Goal: Task Accomplishment & Management: Manage account settings

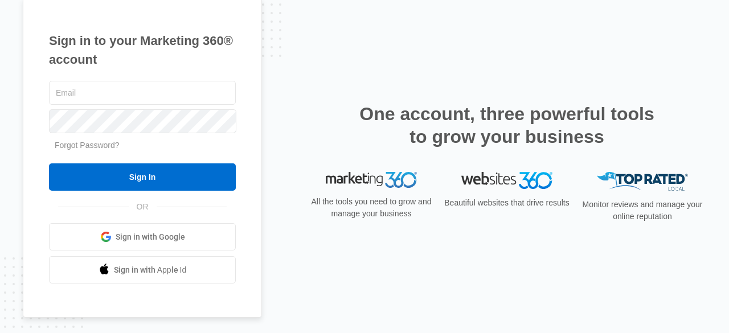
click at [170, 237] on span "Sign in with Google" at bounding box center [151, 237] width 70 height 12
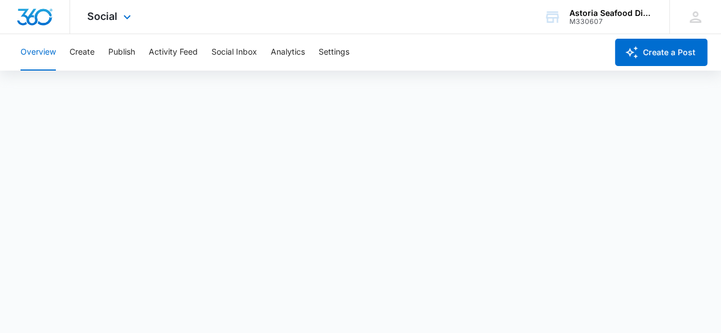
click at [119, 28] on div "Social Apps Reputation Websites Forms CRM Email Social Shop Payments POS Conten…" at bounding box center [110, 17] width 81 height 34
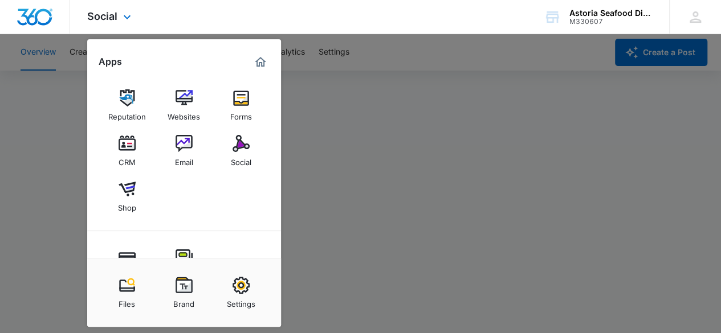
click at [256, 67] on img "Marketing 360® Dashboard" at bounding box center [261, 62] width 14 height 14
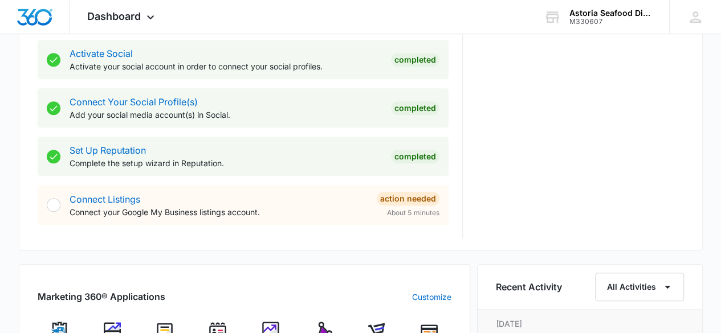
scroll to position [479, 0]
click at [123, 197] on link "Connect Listings" at bounding box center [105, 198] width 71 height 11
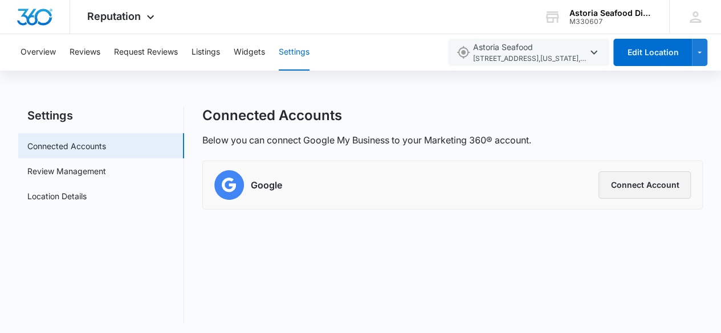
click at [624, 187] on button "Connect Account" at bounding box center [644, 185] width 92 height 27
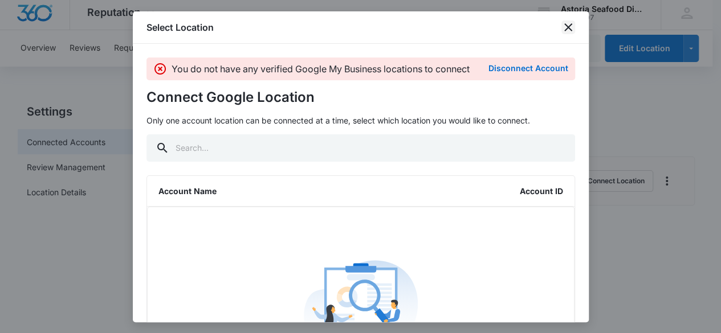
click at [563, 32] on icon "close" at bounding box center [568, 28] width 14 height 14
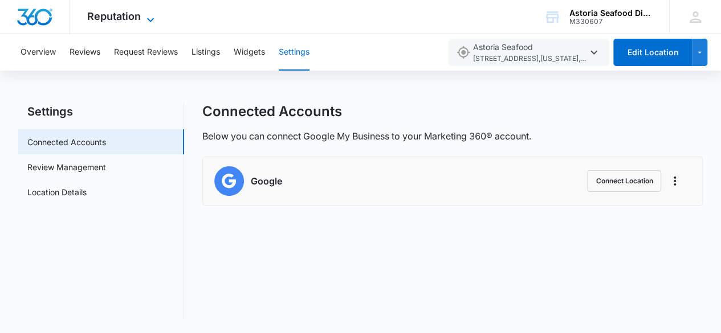
click at [137, 18] on span "Reputation" at bounding box center [114, 16] width 54 height 12
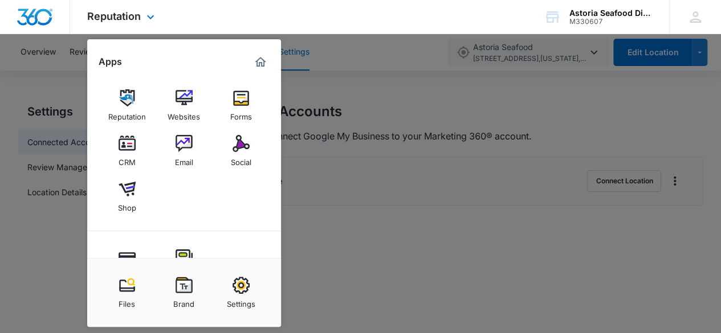
click at [255, 66] on img "Marketing 360® Dashboard" at bounding box center [261, 62] width 14 height 14
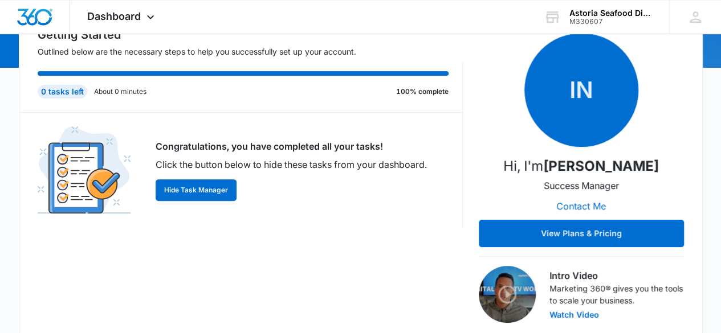
scroll to position [138, 0]
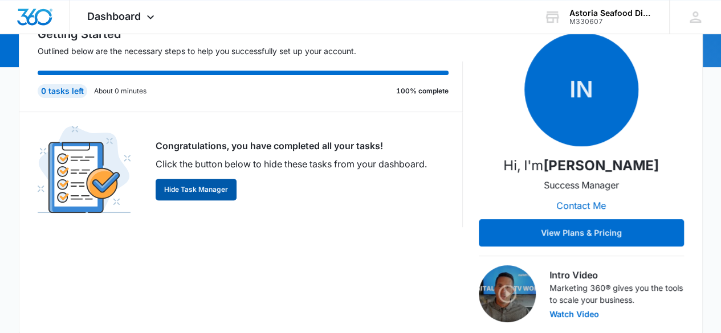
click at [193, 190] on button "Hide Task Manager" at bounding box center [196, 190] width 81 height 22
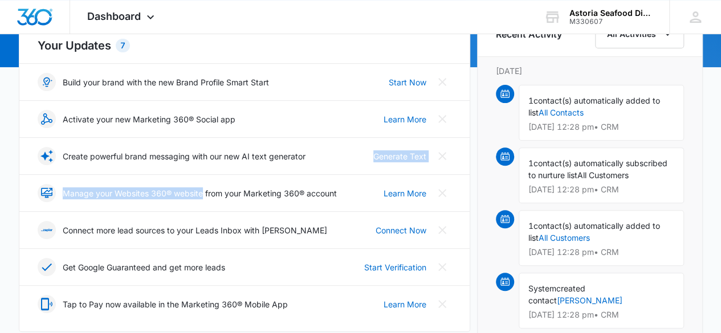
click at [193, 190] on div "Your Updates 7 Build your brand with the new Brand Profile Smart Start Start No…" at bounding box center [244, 171] width 451 height 321
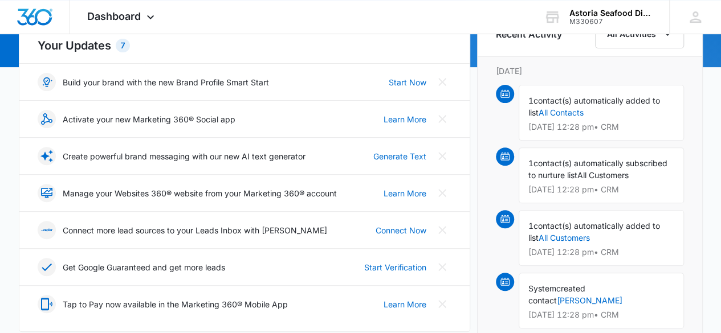
click at [353, 40] on h2 "Your Updates 7" at bounding box center [245, 45] width 414 height 17
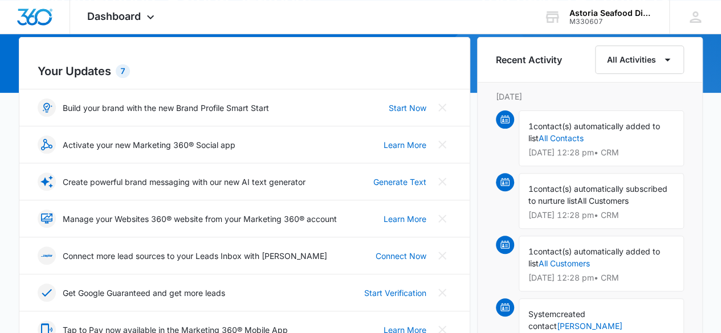
scroll to position [106, 0]
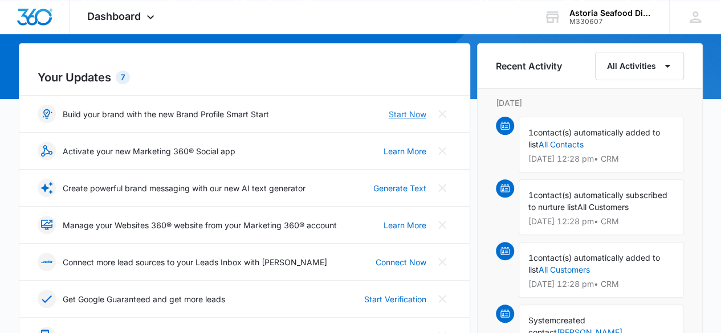
click at [399, 116] on link "Start Now" at bounding box center [408, 114] width 38 height 12
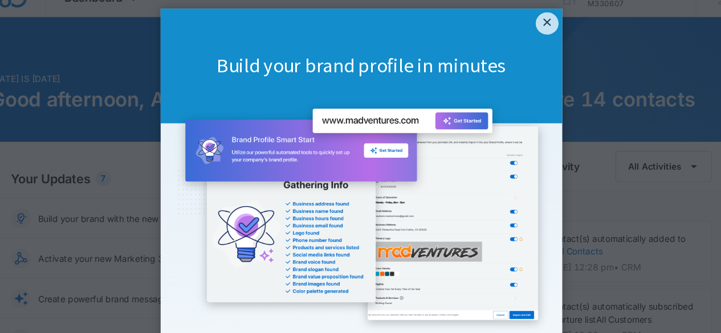
scroll to position [217, 0]
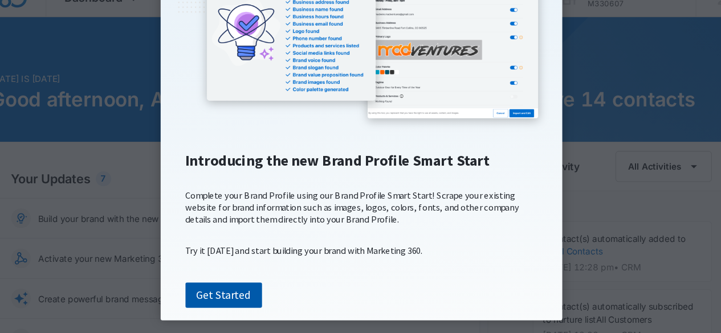
click at [200, 263] on link "Get Started" at bounding box center [204, 272] width 71 height 24
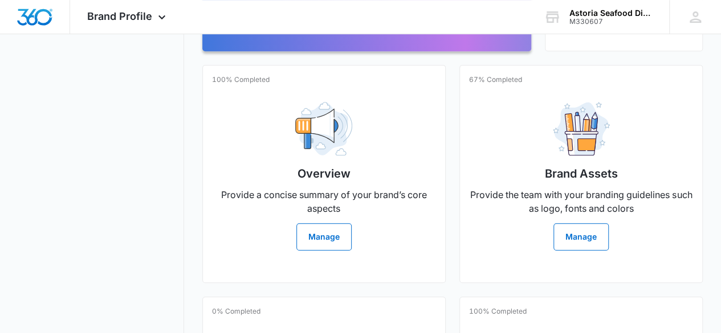
scroll to position [255, 0]
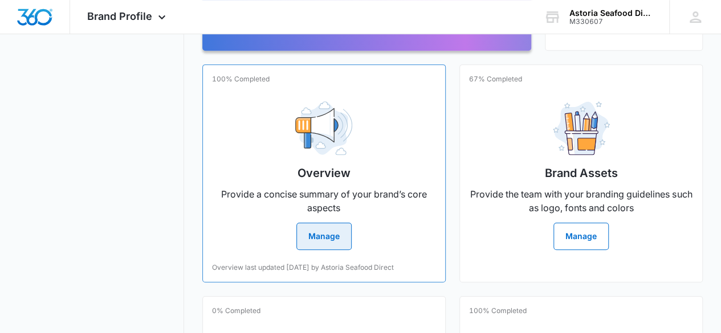
click at [296, 249] on button "Manage" at bounding box center [323, 236] width 55 height 27
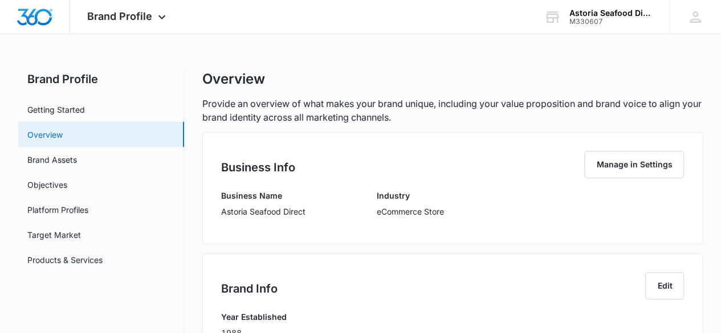
click at [63, 138] on link "Overview" at bounding box center [44, 135] width 35 height 12
click at [52, 158] on link "Brand Assets" at bounding box center [52, 160] width 50 height 12
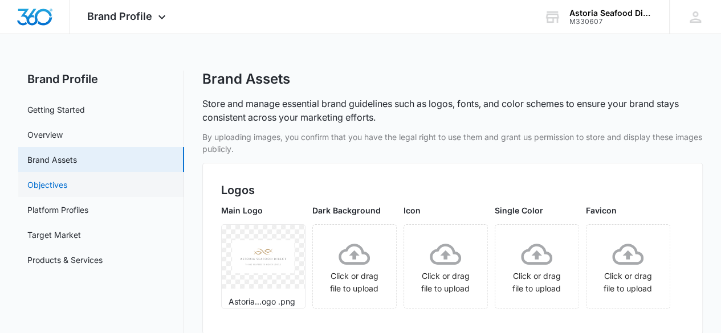
click at [45, 179] on link "Objectives" at bounding box center [47, 185] width 40 height 12
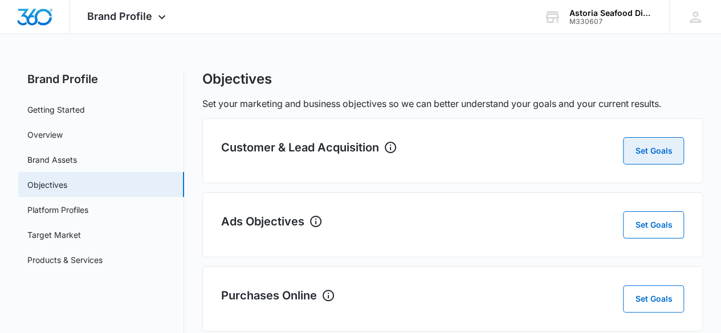
click at [656, 152] on button "Set Goals" at bounding box center [653, 150] width 61 height 27
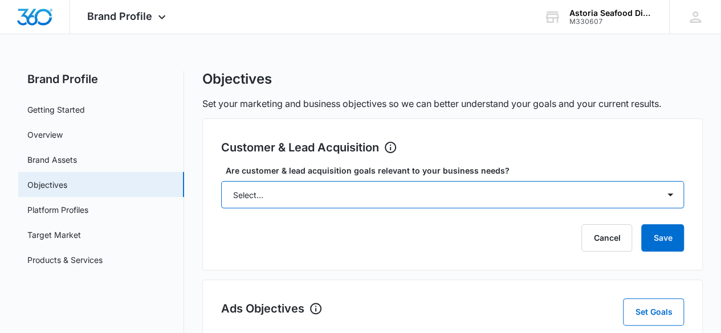
click at [538, 195] on select "Select... Yes No Yes, but don't currently have the data" at bounding box center [452, 194] width 463 height 27
click at [221, 181] on select "Select... Yes No Yes, but don't currently have the data" at bounding box center [452, 194] width 463 height 27
click at [650, 191] on select "Select... Yes No Yes, but don't currently have the data" at bounding box center [452, 194] width 463 height 27
select select "yes"
click at [221, 181] on select "Select... Yes No Yes, but don't currently have the data" at bounding box center [452, 194] width 463 height 27
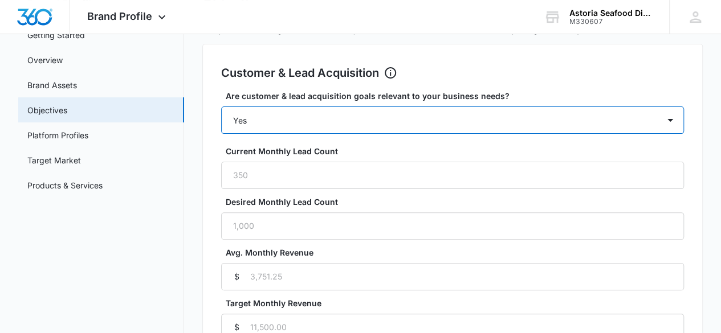
scroll to position [75, 0]
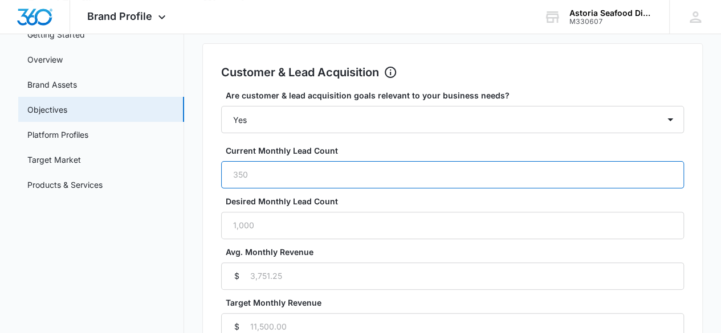
click at [252, 178] on input "Current Monthly Lead Count" at bounding box center [452, 174] width 463 height 27
type input "3"
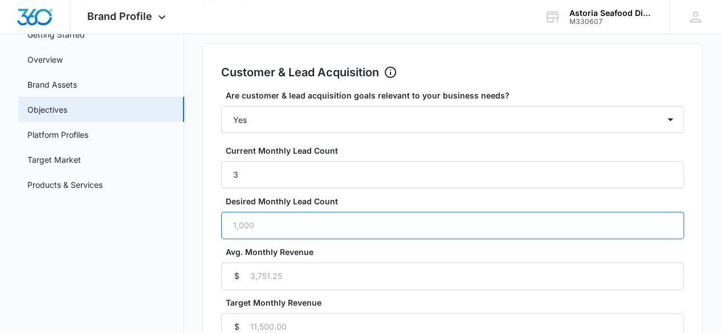
click at [351, 212] on input "Desired Monthly Lead Count" at bounding box center [452, 225] width 463 height 27
type input "1000"
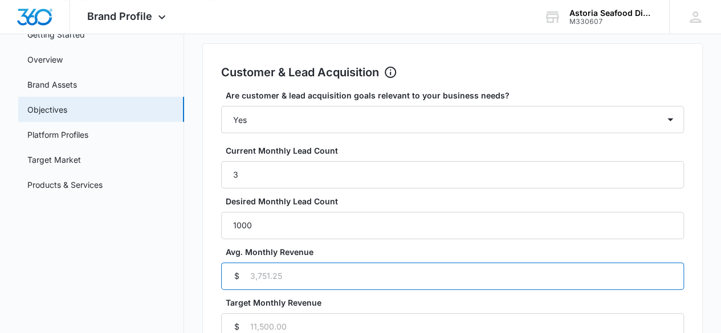
click at [504, 263] on input "Avg. Monthly Revenue" at bounding box center [452, 276] width 463 height 27
type input "500"
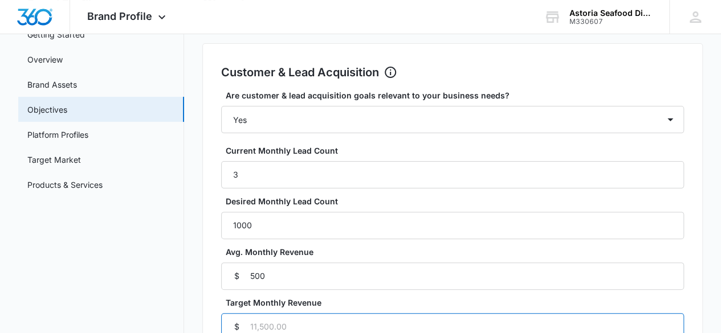
click at [617, 313] on input "Target Monthly Revenue" at bounding box center [452, 326] width 463 height 27
type input "10000"
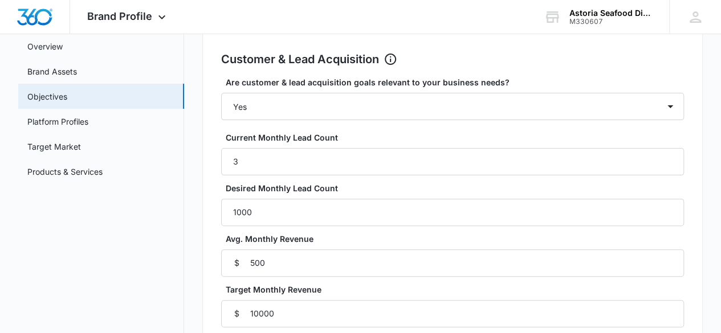
scroll to position [89, 0]
select select "unknown"
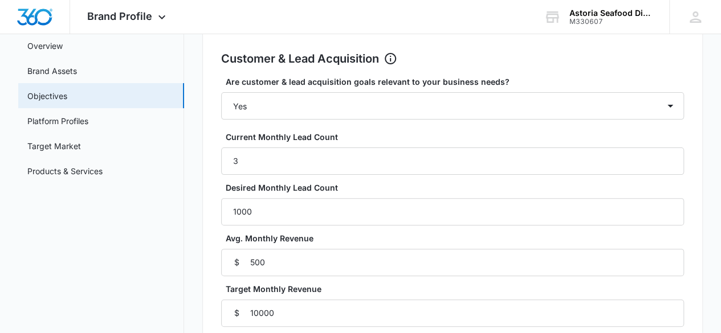
select select "6 months"
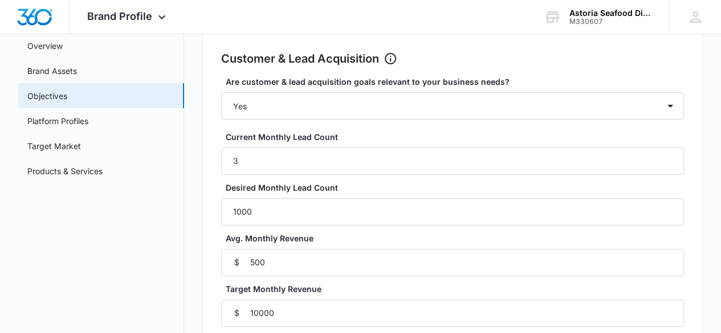
type input "3"
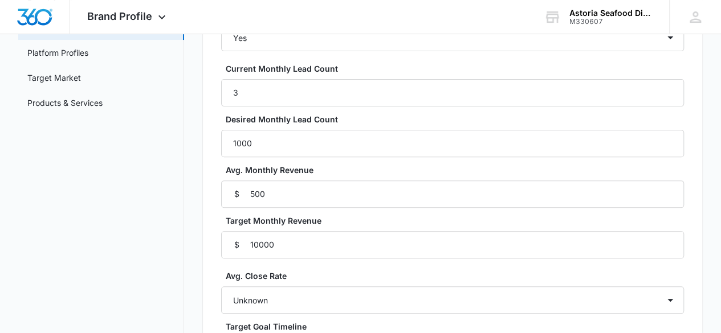
type input "Seafood Delivery"
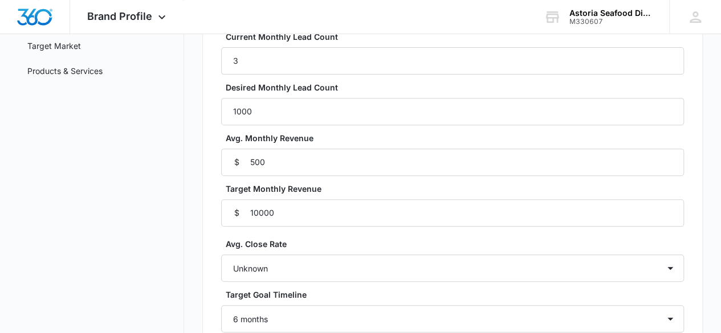
scroll to position [190, 0]
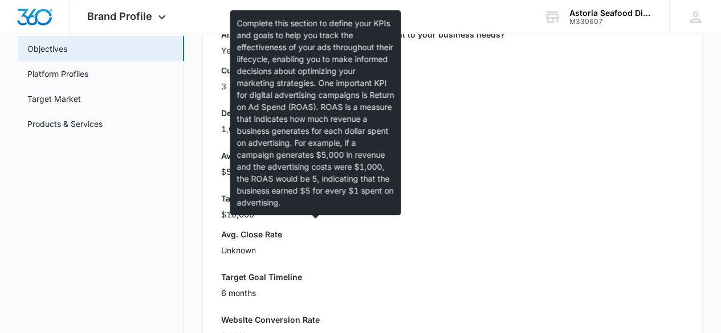
scroll to position [136, 0]
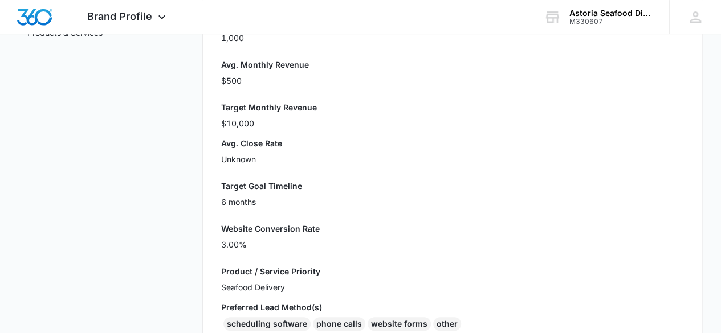
scroll to position [245, 0]
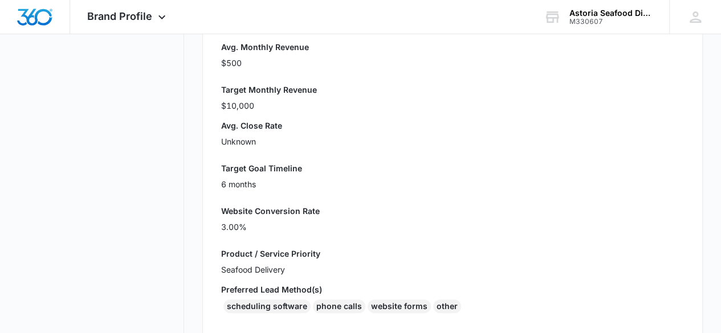
select select "yes"
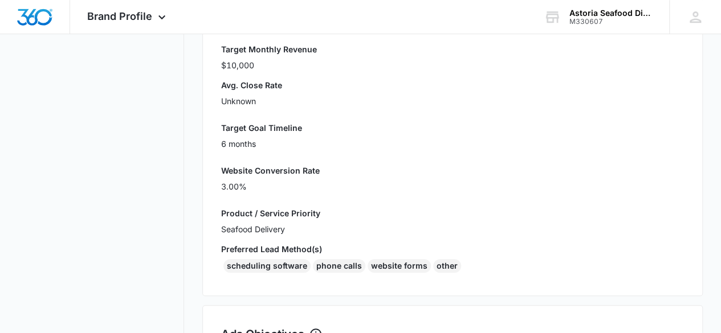
scroll to position [286, 0]
type input "5"
type input "1"
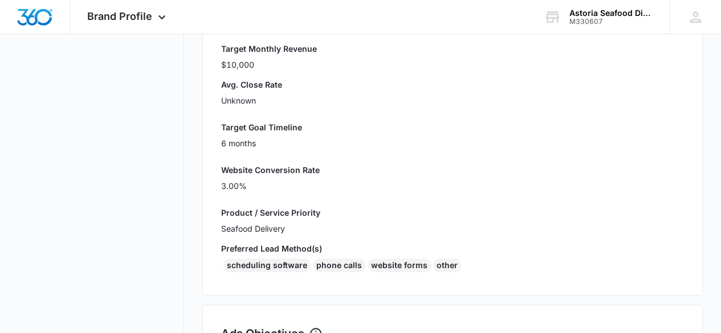
type input "2"
type input "4"
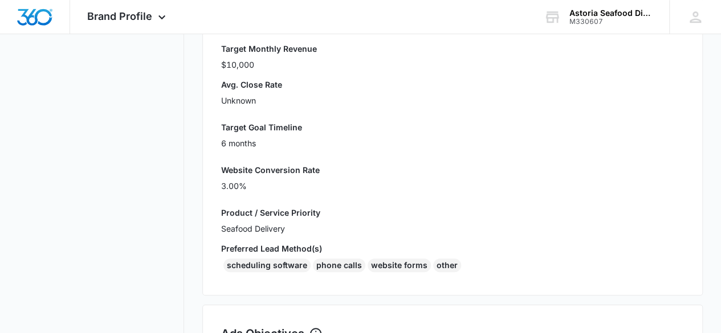
type input "15"
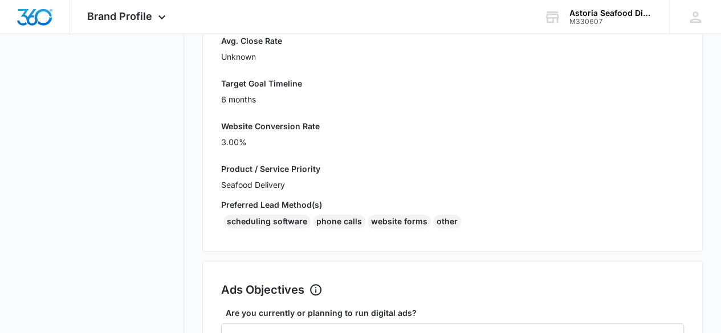
scroll to position [330, 0]
type input "1"
type input "90"
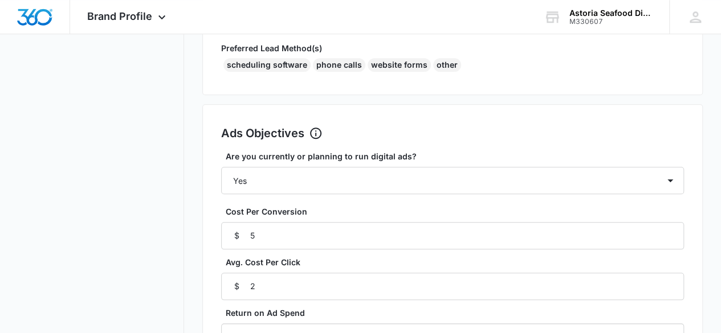
scroll to position [296, 0]
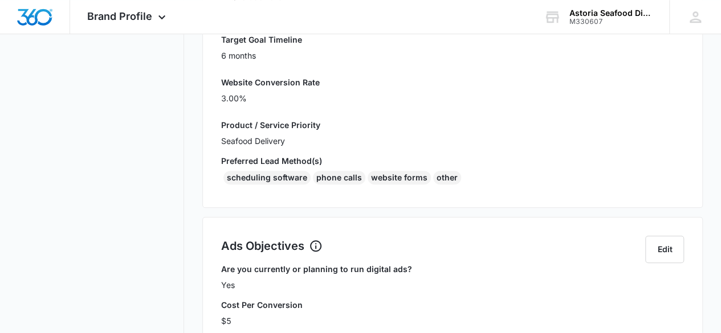
scroll to position [423, 0]
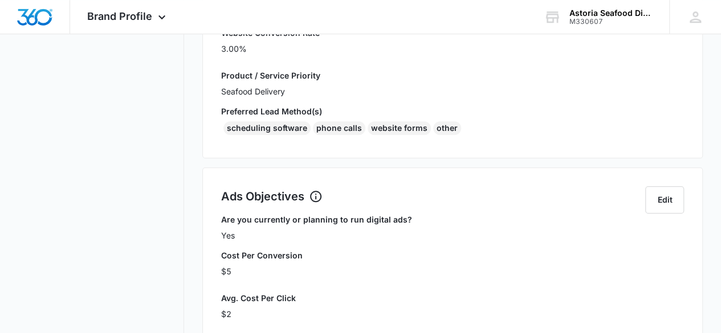
select select "yes"
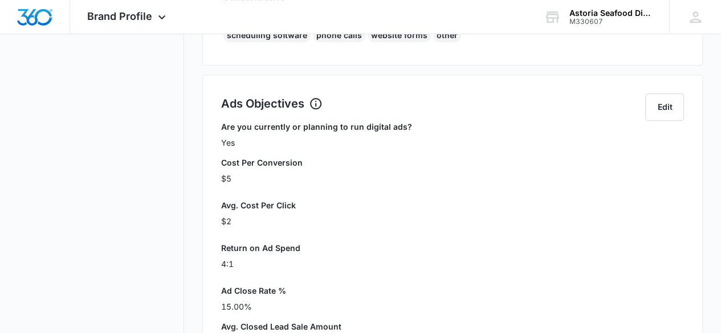
scroll to position [517, 0]
type input "2"
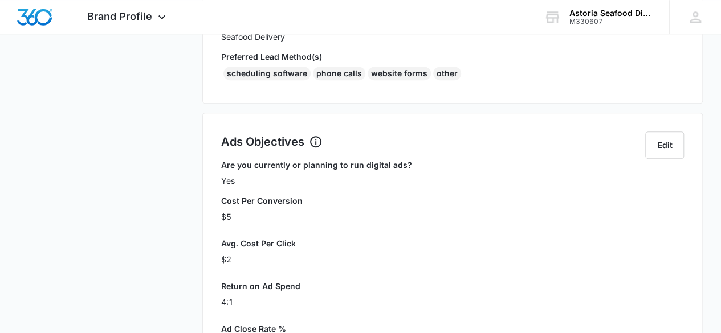
scroll to position [479, 0]
type input "3"
type input "1000"
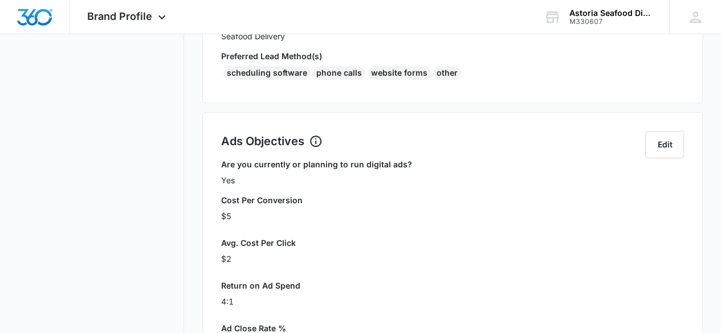
type input "500"
type input "10000"
type input "90"
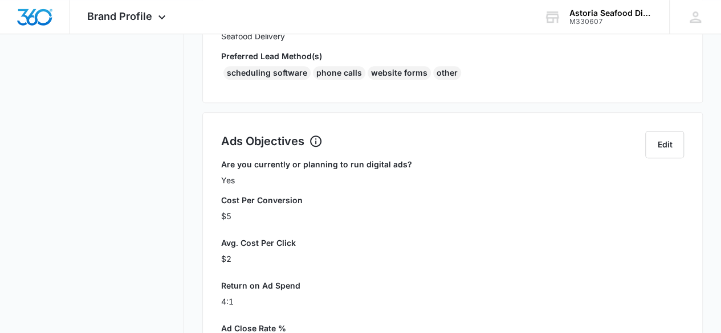
select select "1 year"
type input "15"
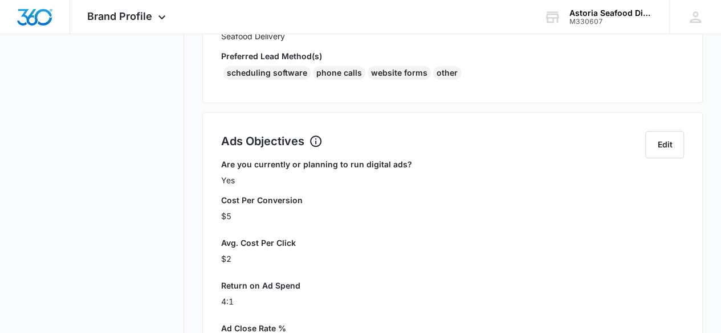
type input "Seafood Delivery"
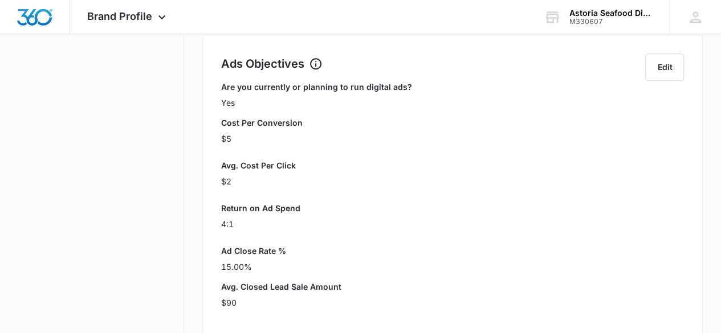
select select "no"
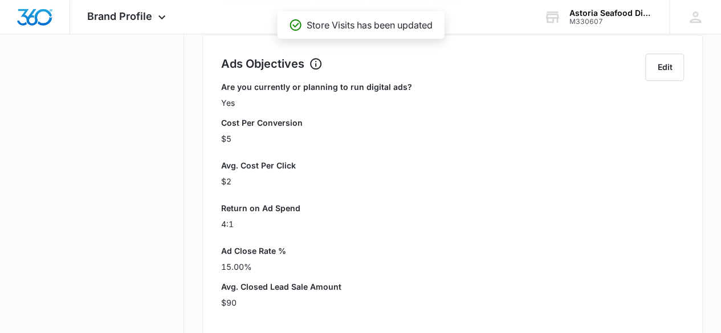
scroll to position [592, 0]
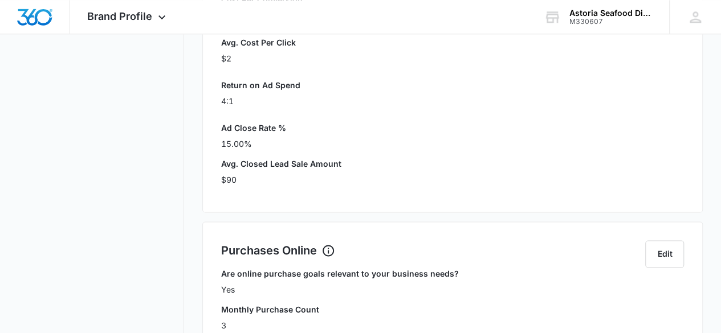
select select "yes"
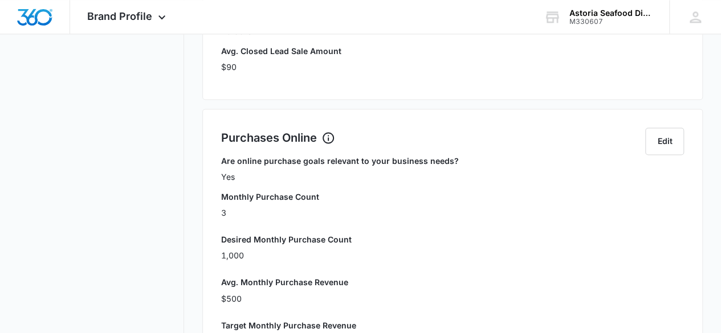
scroll to position [123, 0]
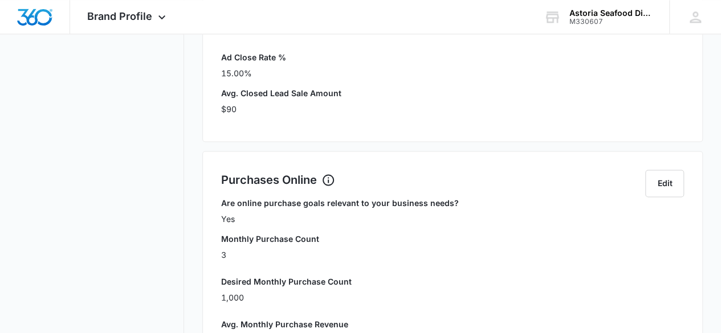
click at [164, 202] on nav "Brand Profile Getting Started Overview Brand Assets Objectives Platform Profile…" at bounding box center [101, 128] width 166 height 1614
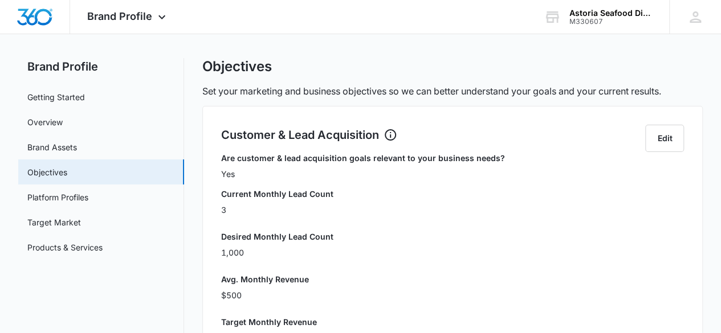
scroll to position [0, 0]
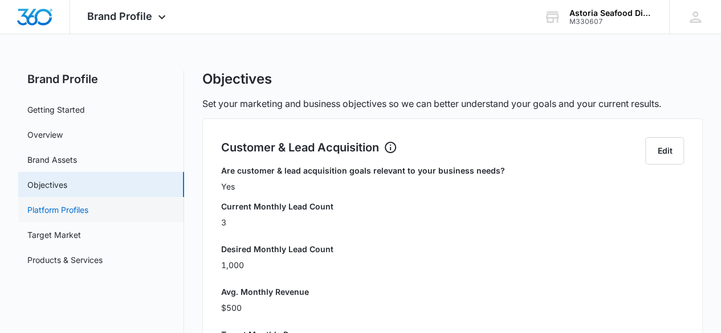
click at [58, 207] on link "Platform Profiles" at bounding box center [57, 210] width 61 height 12
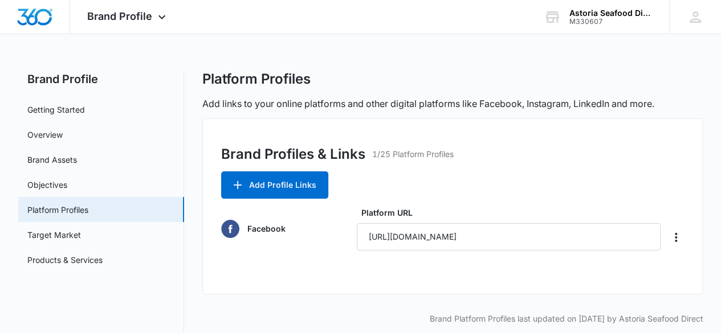
scroll to position [13, 0]
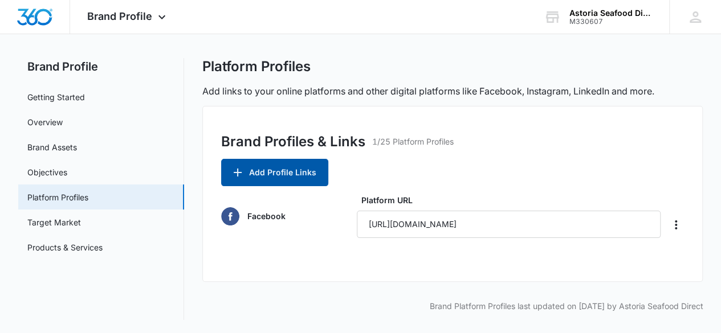
click at [300, 177] on button "Add Profile Links" at bounding box center [274, 172] width 107 height 27
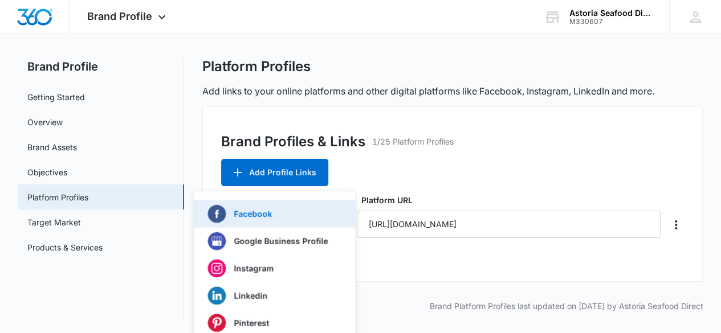
click at [267, 214] on p "Facebook" at bounding box center [253, 214] width 38 height 8
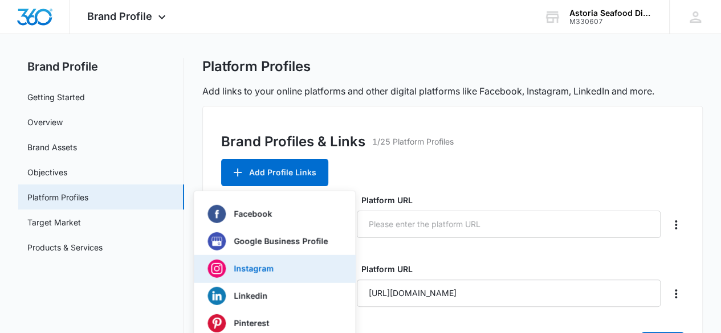
click at [261, 272] on p "Instagram" at bounding box center [254, 269] width 40 height 8
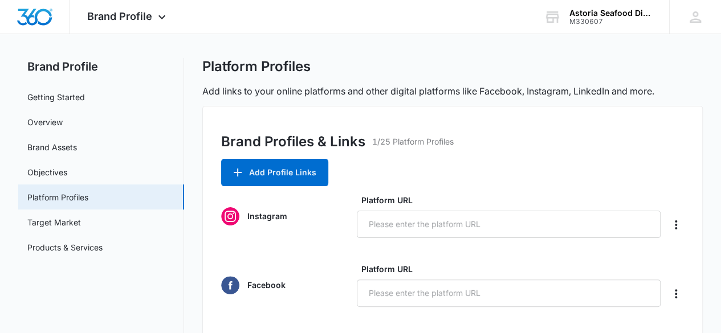
click at [431, 183] on div "Brand Profiles & Links 1/25 Platform Profiles Add Profile Links Instagram Platf…" at bounding box center [452, 276] width 501 height 341
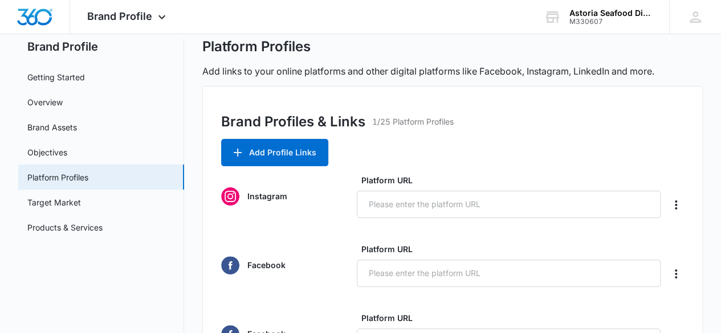
scroll to position [95, 0]
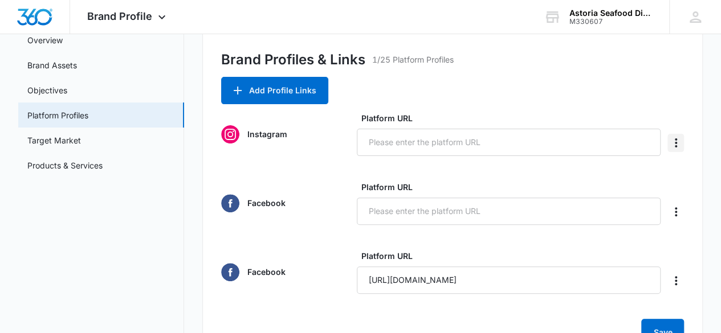
click at [678, 145] on icon "Delete" at bounding box center [676, 143] width 14 height 14
click at [660, 174] on button "Delete" at bounding box center [650, 174] width 65 height 17
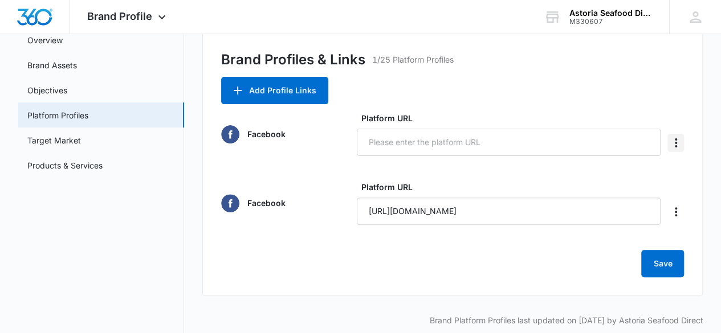
click at [670, 146] on icon "Delete" at bounding box center [676, 143] width 14 height 14
click at [647, 172] on div "Delete" at bounding box center [644, 175] width 24 height 8
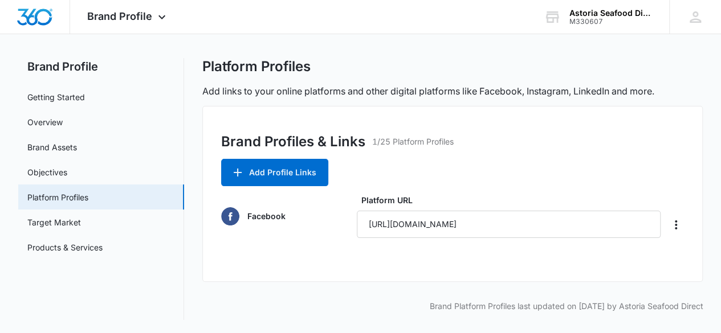
scroll to position [0, 0]
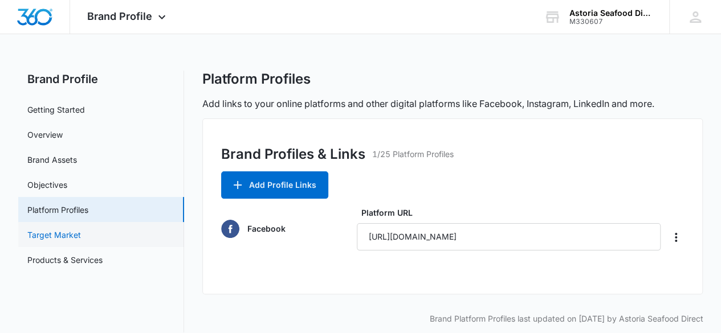
click at [74, 233] on link "Target Market" at bounding box center [54, 235] width 54 height 12
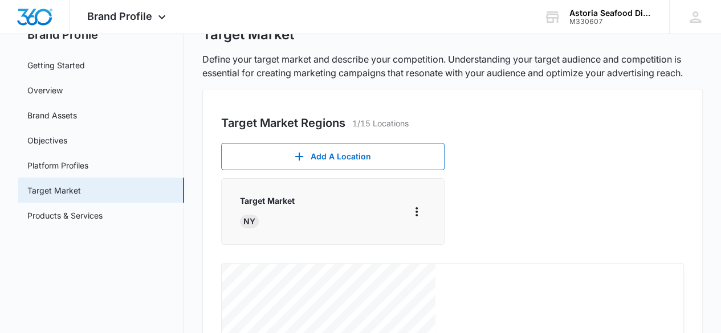
scroll to position [44, 0]
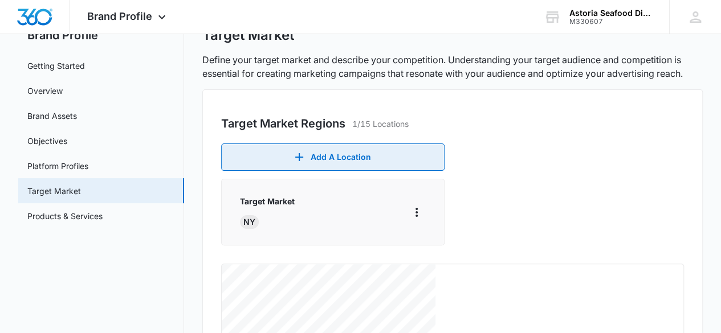
click at [333, 160] on button "Add A Location" at bounding box center [332, 157] width 223 height 27
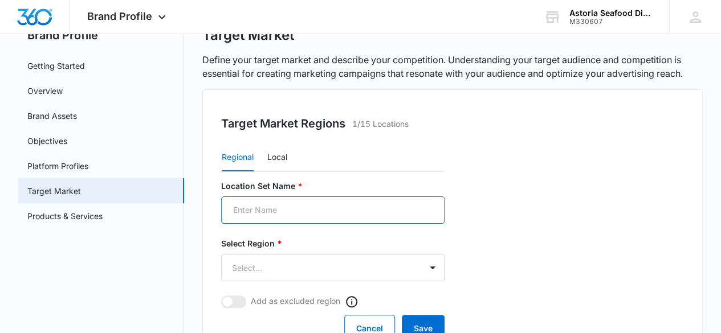
click at [267, 211] on input "Location Set Name *" at bounding box center [332, 210] width 223 height 27
type input "N"
type input "[GEOGRAPHIC_DATA]"
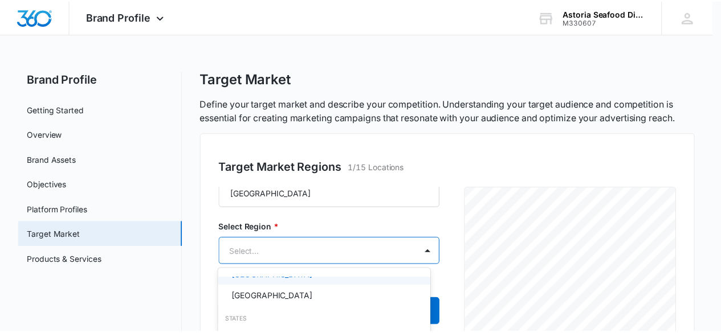
scroll to position [0, 0]
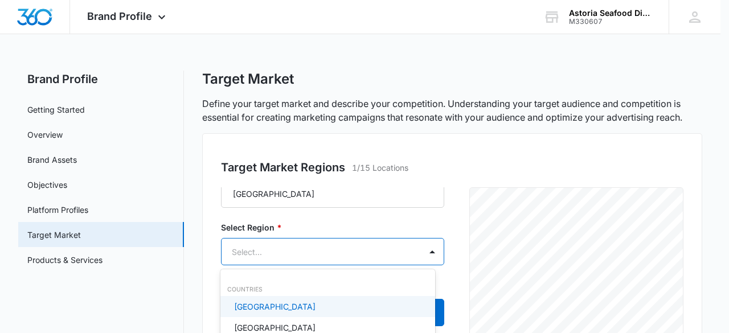
click at [279, 308] on p "[GEOGRAPHIC_DATA]" at bounding box center [274, 307] width 81 height 12
click at [358, 221] on div at bounding box center [364, 166] width 729 height 333
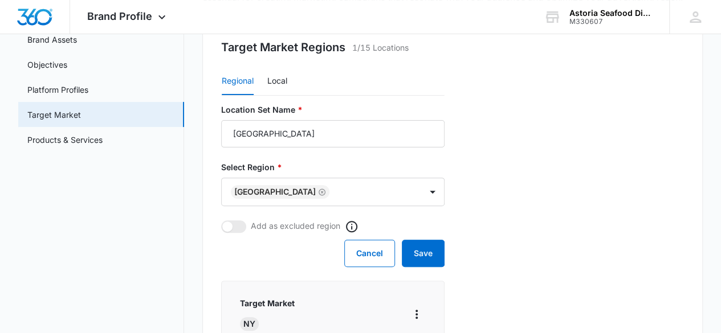
scroll to position [119, 0]
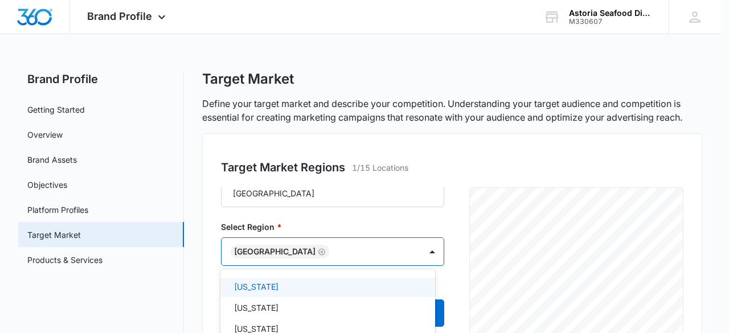
scroll to position [193, 0]
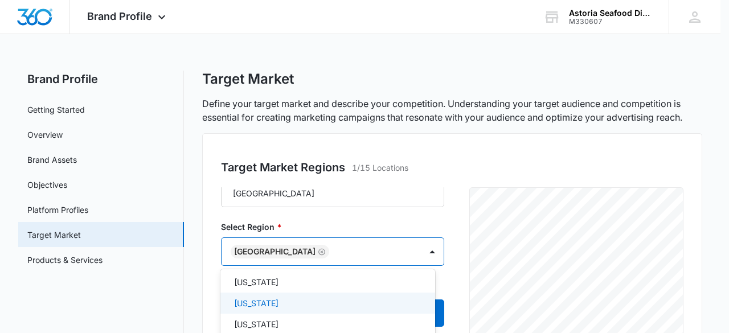
click at [333, 302] on div "[US_STATE]" at bounding box center [326, 303] width 185 height 12
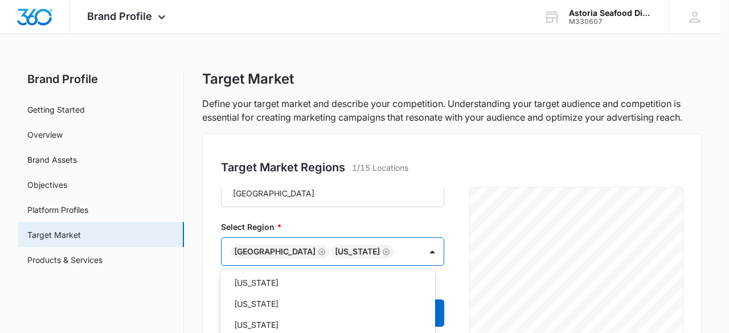
scroll to position [237, 0]
click at [306, 298] on div "[US_STATE]" at bounding box center [326, 303] width 185 height 12
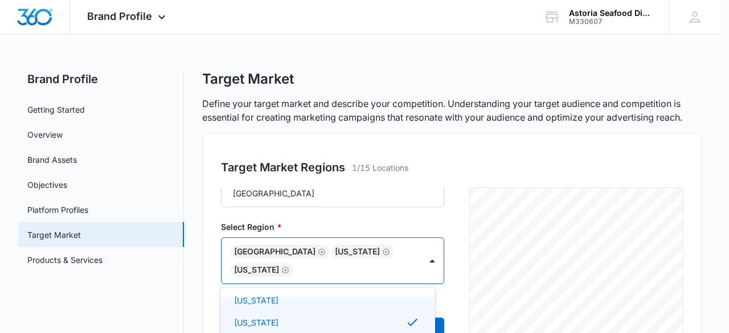
click at [279, 298] on p "[US_STATE]" at bounding box center [256, 301] width 44 height 12
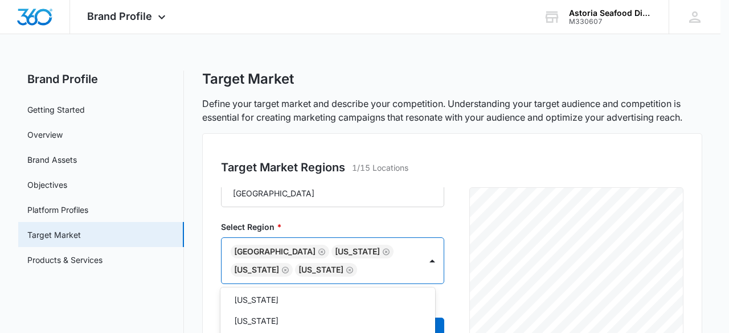
scroll to position [284, 0]
click at [263, 302] on div "[US_STATE]" at bounding box center [326, 299] width 185 height 12
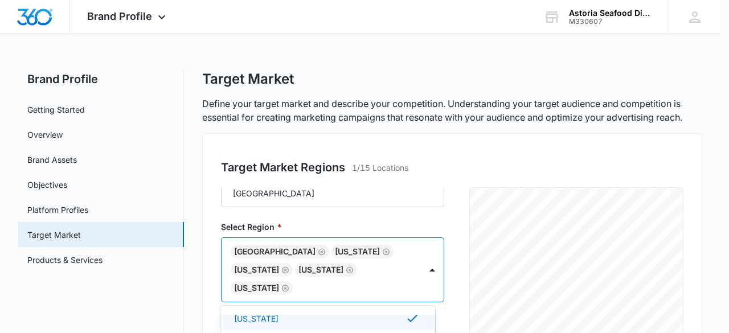
scroll to position [285, 0]
click at [278, 322] on div "[US_STATE]" at bounding box center [326, 318] width 185 height 12
click at [278, 322] on div "[US_STATE]" at bounding box center [326, 318] width 185 height 14
click at [270, 321] on div "[US_STATE]" at bounding box center [326, 323] width 185 height 12
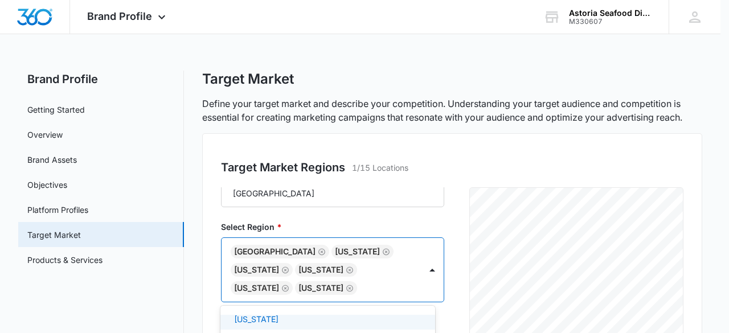
click at [270, 321] on div "[US_STATE]" at bounding box center [326, 319] width 185 height 12
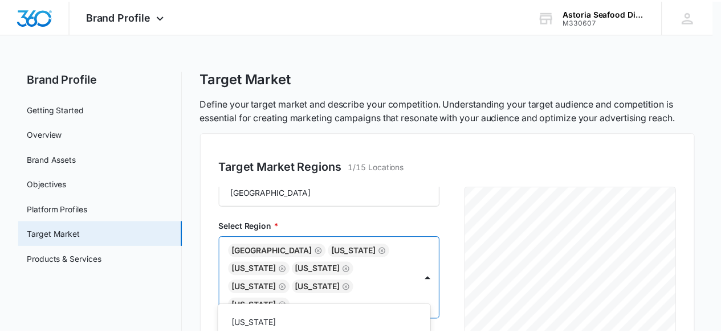
scroll to position [536, 0]
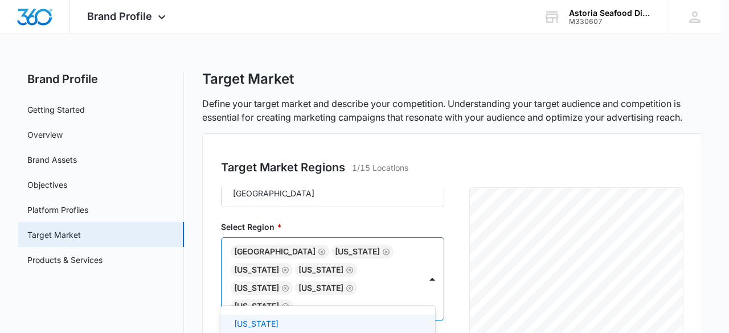
click at [270, 321] on p "[US_STATE]" at bounding box center [256, 324] width 44 height 12
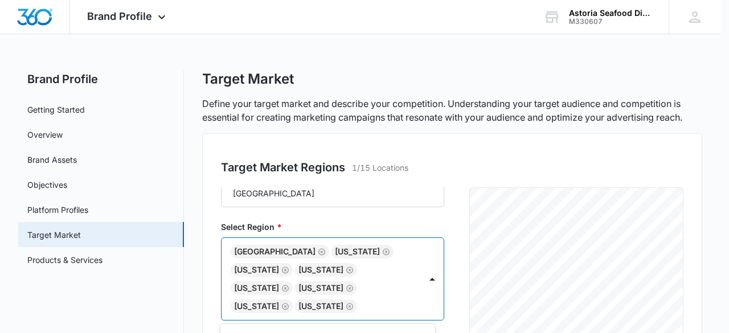
click at [348, 228] on div at bounding box center [364, 166] width 729 height 333
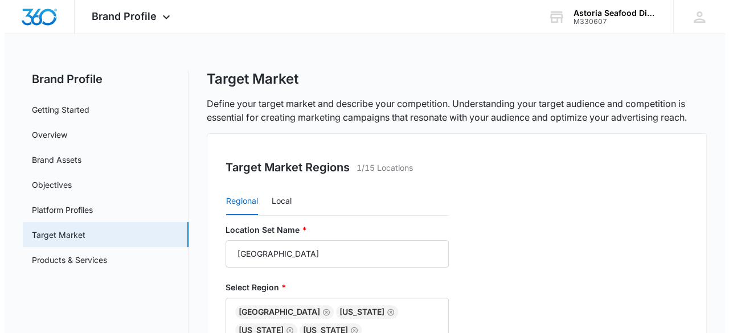
scroll to position [105, 0]
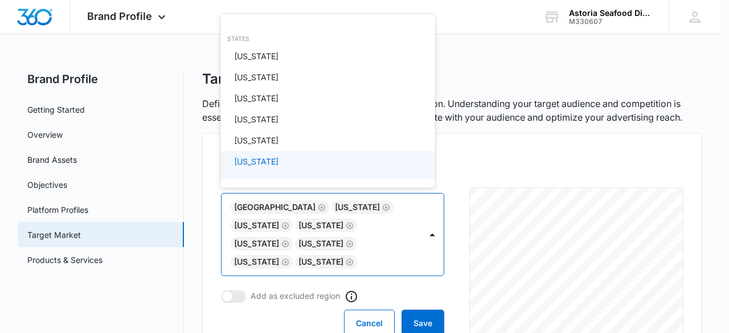
scroll to position [59, 0]
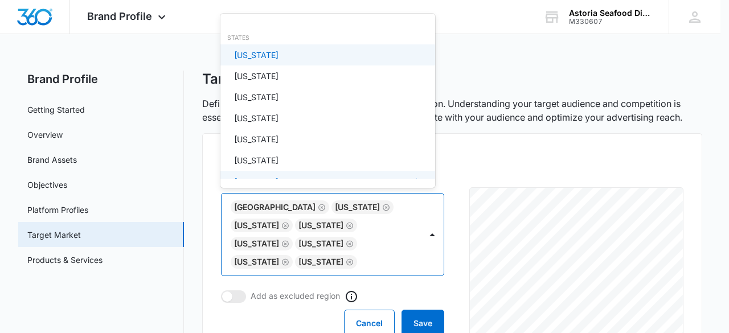
click at [258, 55] on p "[US_STATE]" at bounding box center [256, 55] width 44 height 12
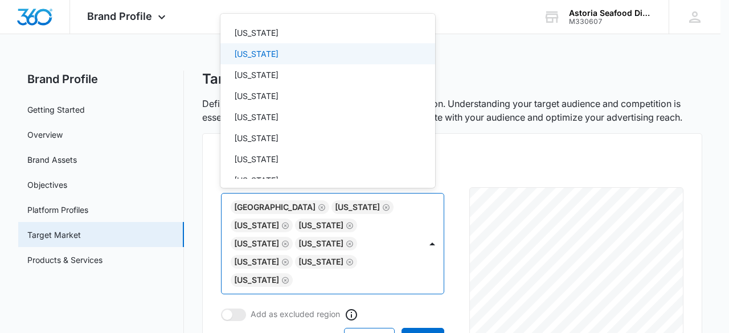
scroll to position [326, 0]
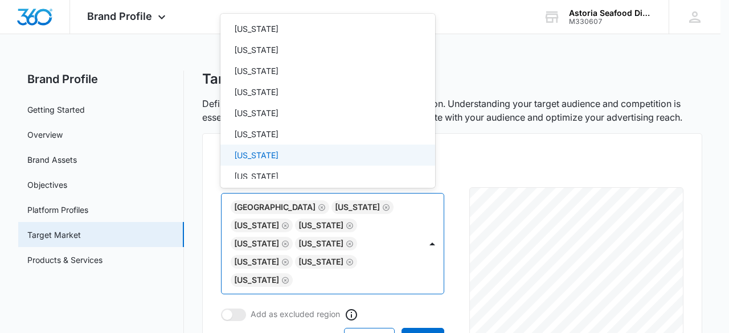
click at [275, 149] on div "[US_STATE]" at bounding box center [328, 155] width 215 height 21
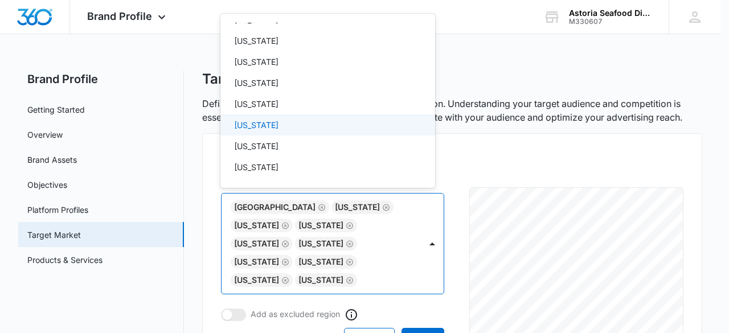
scroll to position [617, 0]
click at [274, 129] on p "[US_STATE]" at bounding box center [256, 124] width 44 height 12
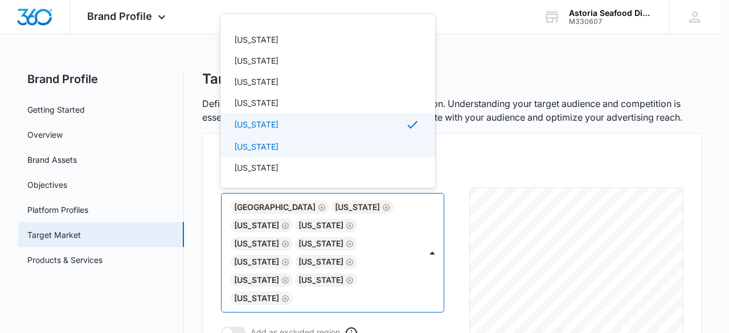
click at [268, 144] on p "[US_STATE]" at bounding box center [256, 147] width 44 height 12
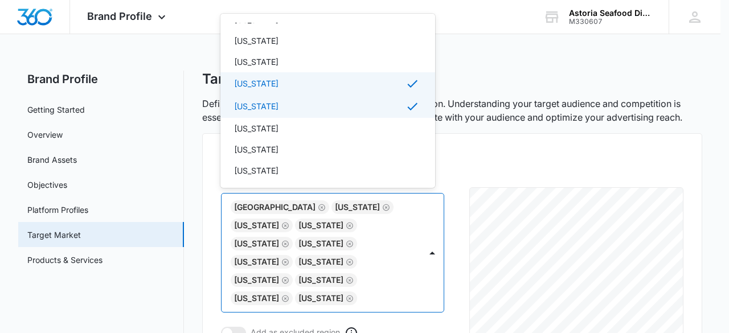
scroll to position [670, 0]
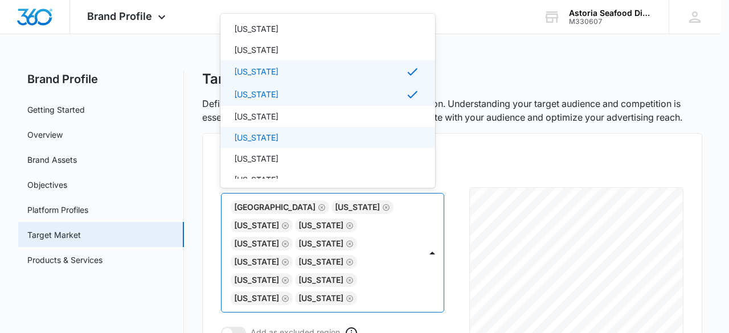
click at [268, 142] on p "[US_STATE]" at bounding box center [256, 138] width 44 height 12
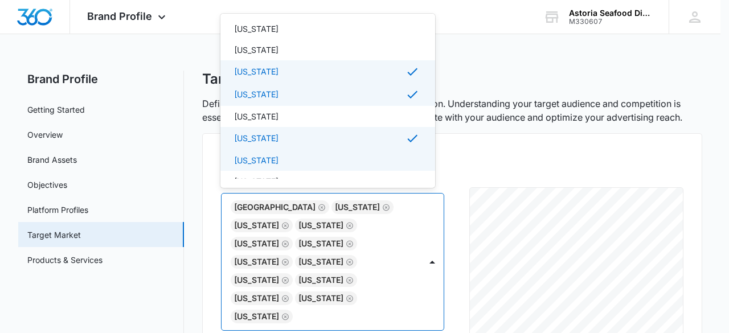
click at [275, 164] on p "[US_STATE]" at bounding box center [256, 160] width 44 height 12
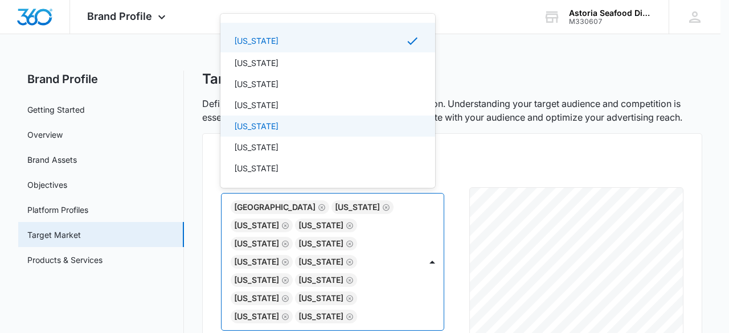
scroll to position [791, 0]
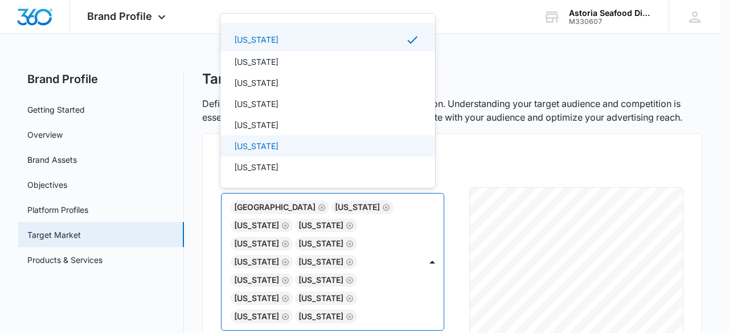
click at [275, 152] on p "[US_STATE]" at bounding box center [256, 146] width 44 height 12
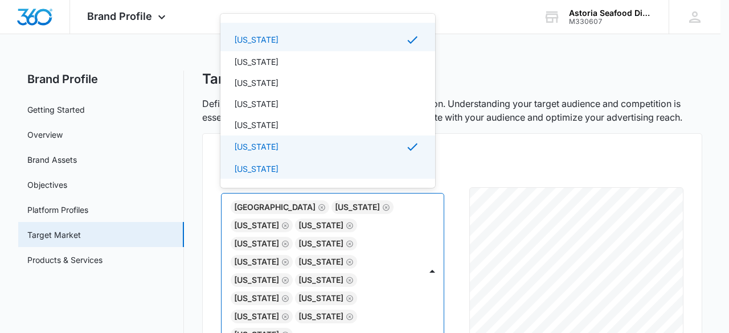
click at [290, 168] on div "[US_STATE]" at bounding box center [326, 169] width 185 height 12
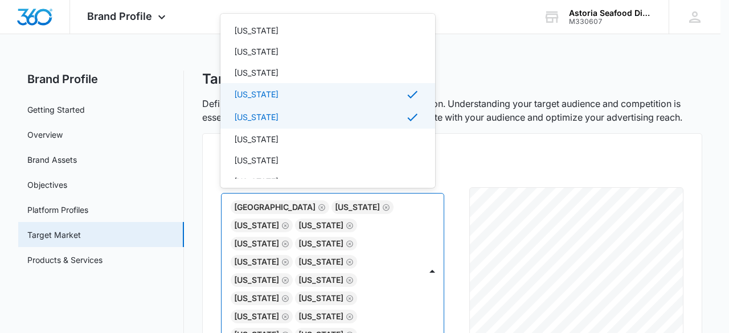
scroll to position [853, 0]
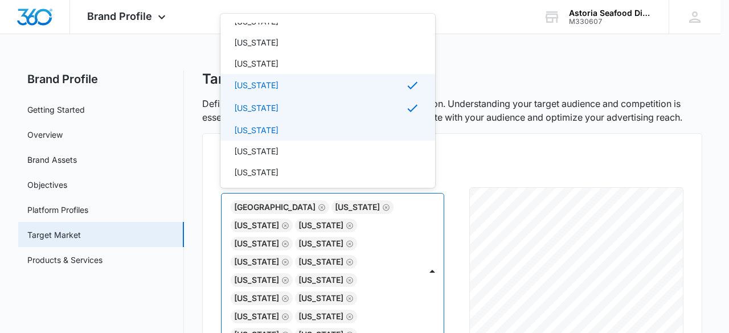
click at [279, 128] on p "[US_STATE]" at bounding box center [256, 130] width 44 height 12
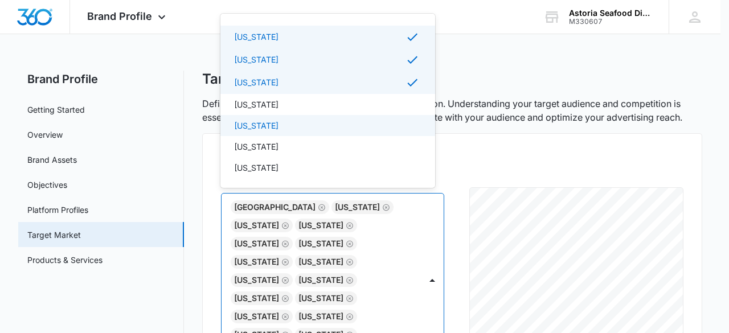
scroll to position [902, 0]
click at [286, 128] on div "[US_STATE]" at bounding box center [326, 125] width 185 height 12
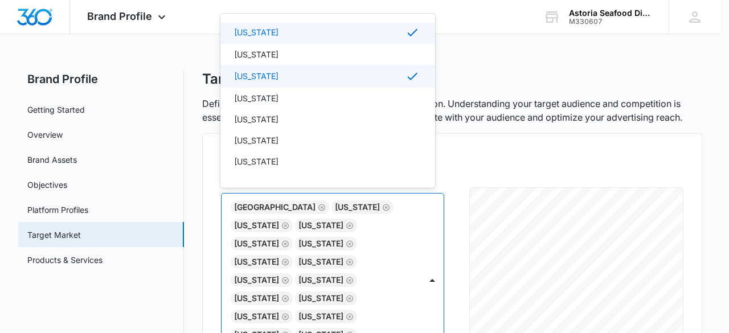
scroll to position [955, 0]
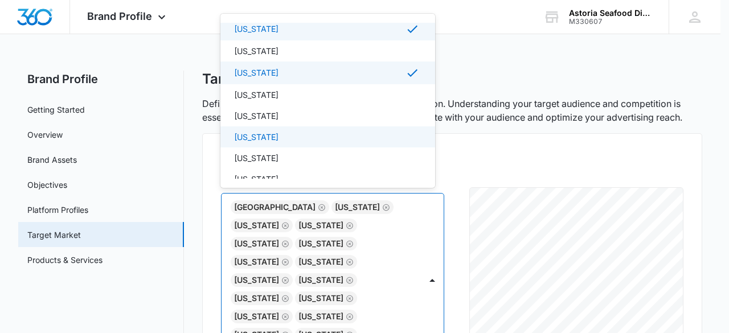
click at [286, 128] on div "[US_STATE]" at bounding box center [328, 136] width 215 height 21
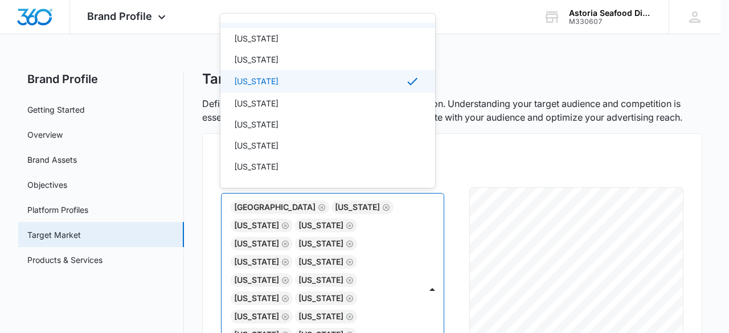
scroll to position [1013, 0]
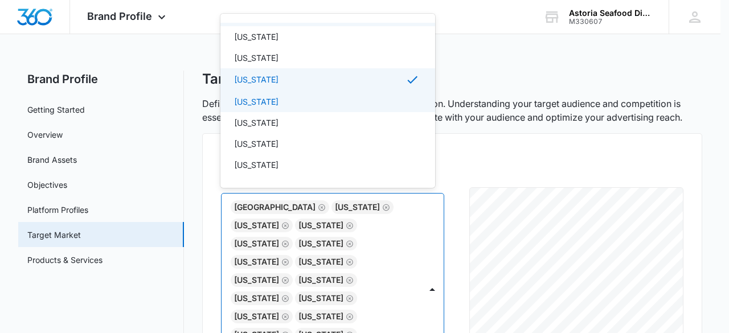
click at [268, 99] on div "[US_STATE]" at bounding box center [326, 102] width 185 height 12
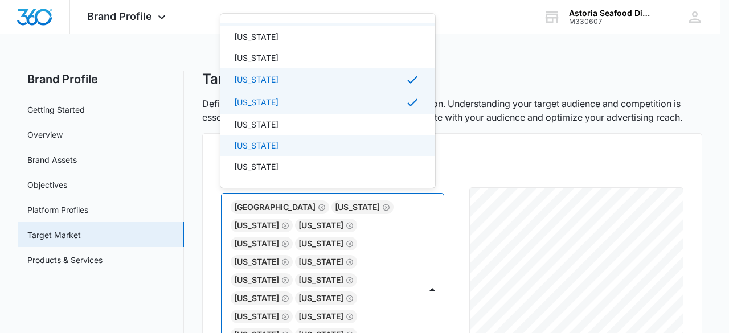
click at [290, 145] on div "[US_STATE]" at bounding box center [326, 146] width 185 height 12
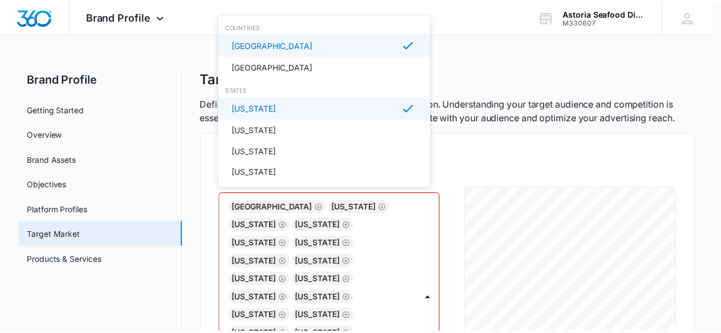
scroll to position [5, 0]
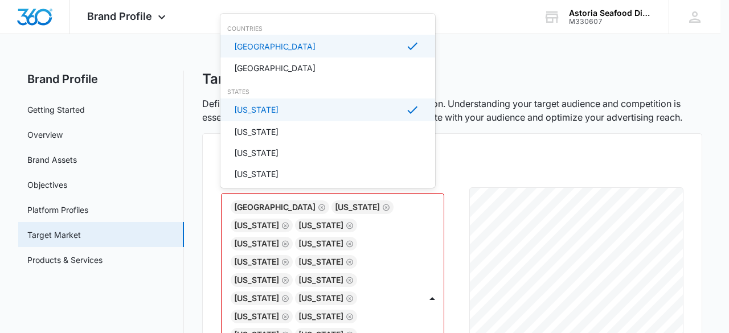
click at [479, 75] on div at bounding box center [364, 166] width 729 height 333
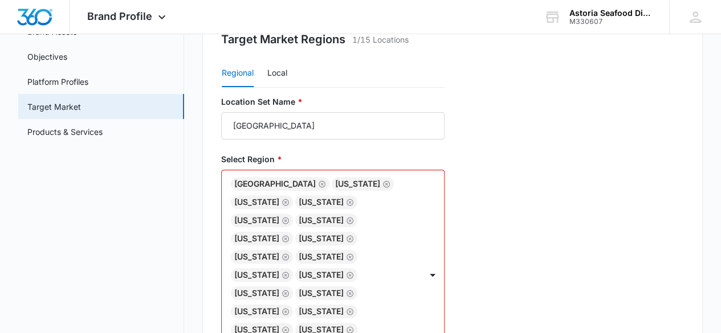
scroll to position [123, 0]
click at [289, 253] on icon "Remove Alabama" at bounding box center [285, 257] width 8 height 9
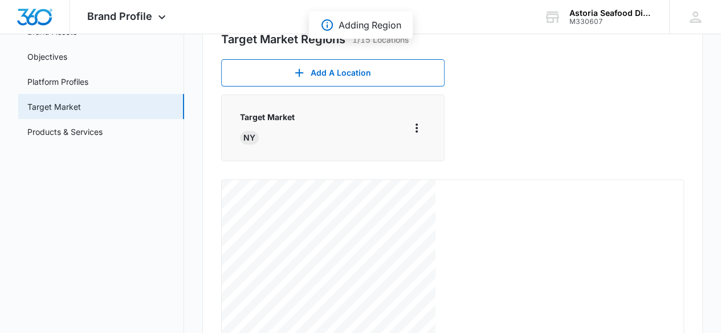
scroll to position [0, 0]
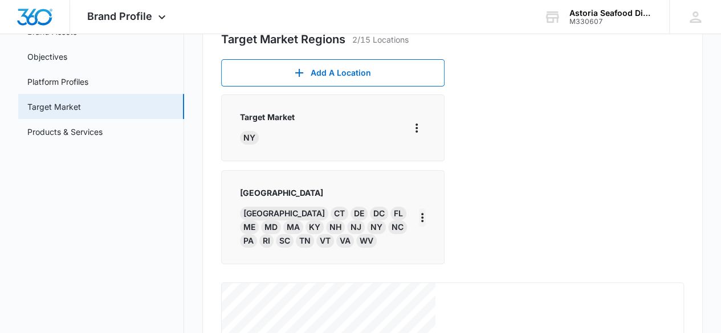
click at [428, 222] on icon "More" at bounding box center [422, 218] width 14 height 14
click at [437, 247] on button "Edit" at bounding box center [458, 248] width 65 height 17
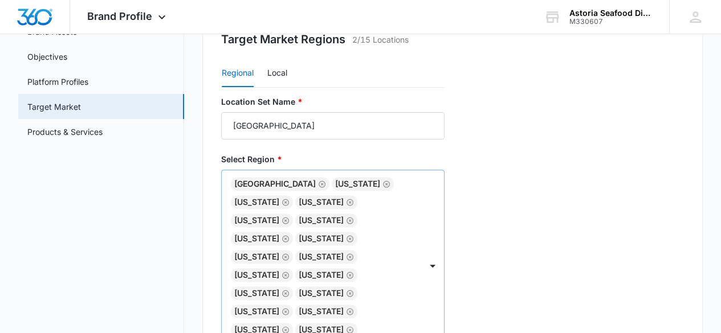
click at [318, 181] on icon "Remove United States" at bounding box center [322, 184] width 8 height 9
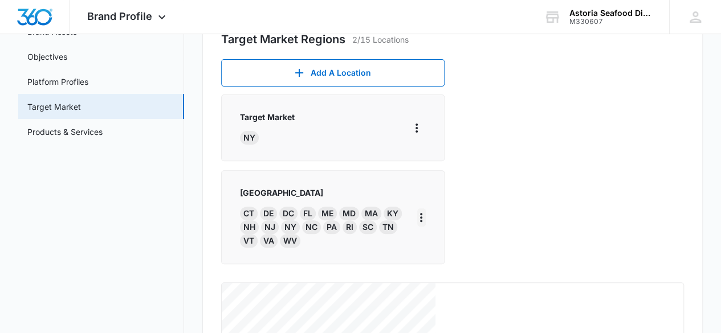
click at [428, 214] on icon "More" at bounding box center [421, 218] width 14 height 14
click at [443, 243] on button "Edit" at bounding box center [457, 248] width 65 height 17
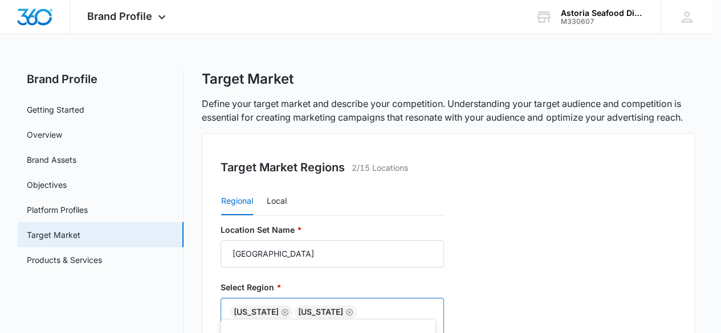
click at [376, 219] on body "Brand Profile Apps Reputation Websites Forms CRM Email Social Shop Payments POS…" at bounding box center [360, 166] width 721 height 333
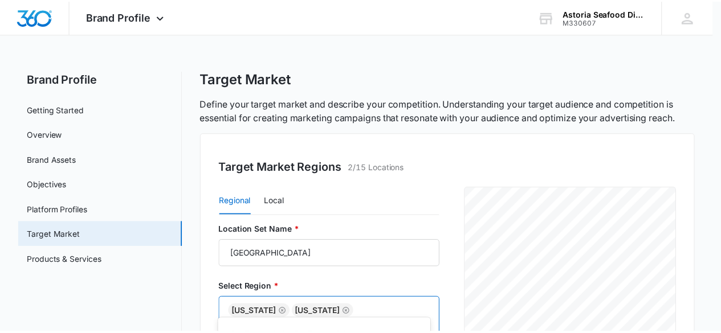
scroll to position [174, 0]
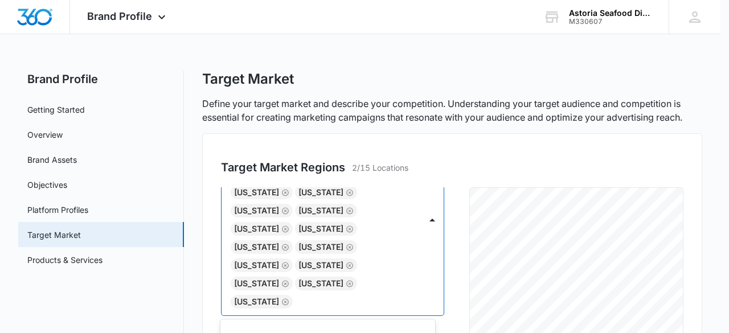
type input "g"
click at [461, 153] on div at bounding box center [364, 166] width 729 height 333
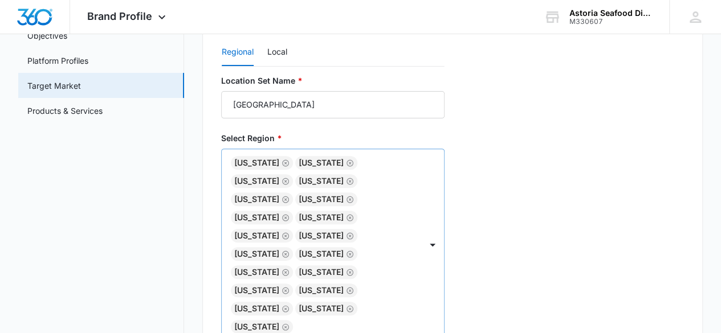
scroll to position [0, 0]
click at [292, 108] on input "[GEOGRAPHIC_DATA]" at bounding box center [332, 104] width 223 height 27
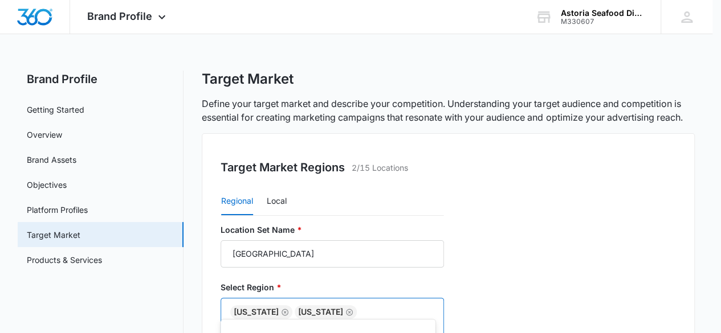
click at [372, 184] on body "Brand Profile Apps Reputation Websites Forms CRM Email Social Shop Payments POS…" at bounding box center [360, 166] width 721 height 333
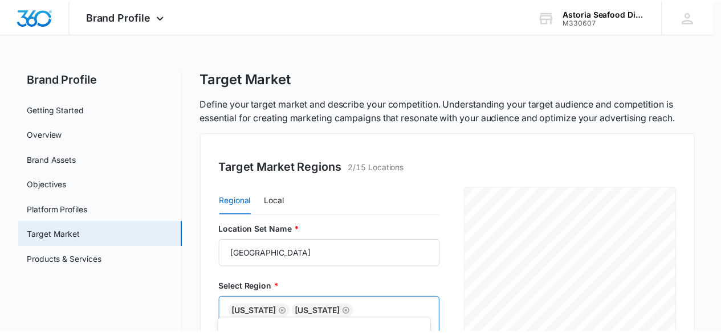
scroll to position [174, 0]
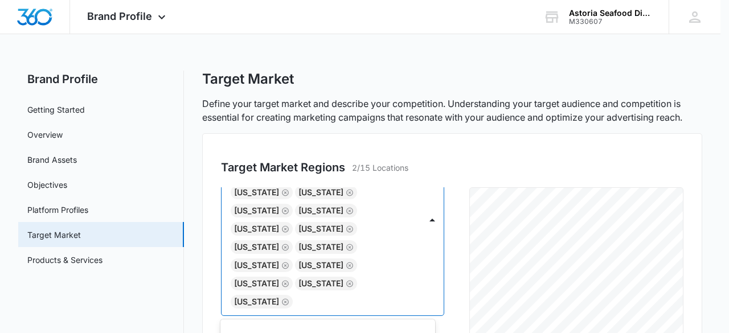
click at [513, 145] on div at bounding box center [364, 166] width 729 height 333
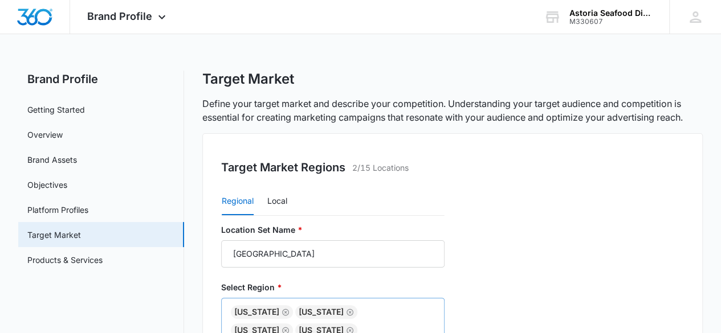
scroll to position [78, 0]
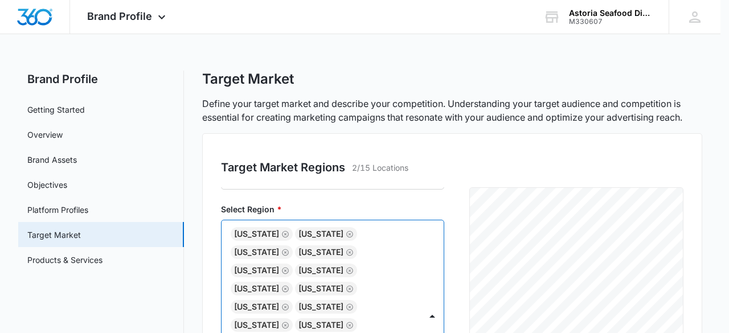
click at [248, 211] on div at bounding box center [364, 166] width 729 height 333
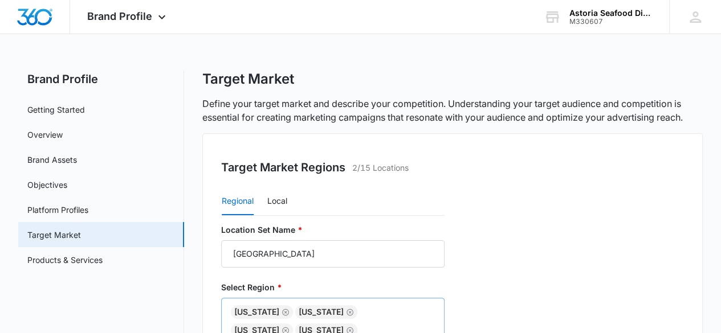
scroll to position [0, 0]
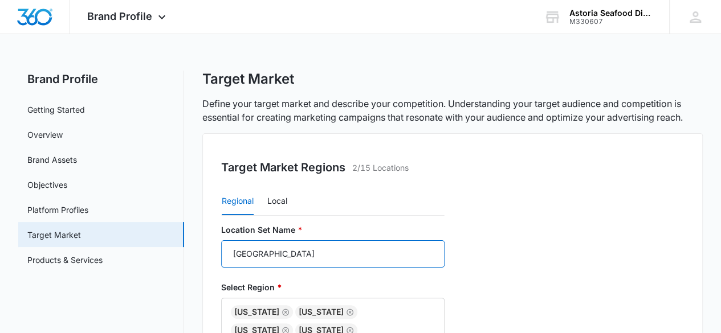
click at [280, 254] on input "[GEOGRAPHIC_DATA]" at bounding box center [332, 253] width 223 height 27
click at [329, 292] on label "Select Region *" at bounding box center [332, 287] width 223 height 12
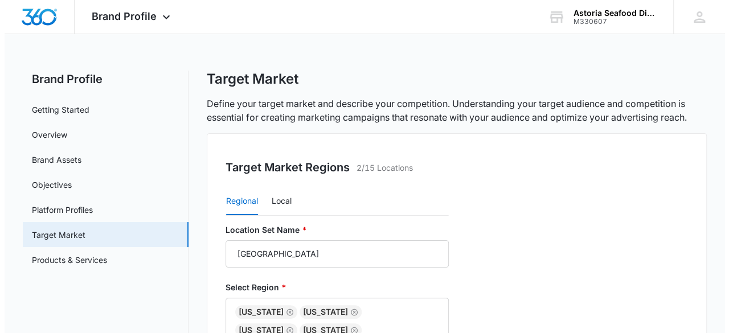
scroll to position [231, 0]
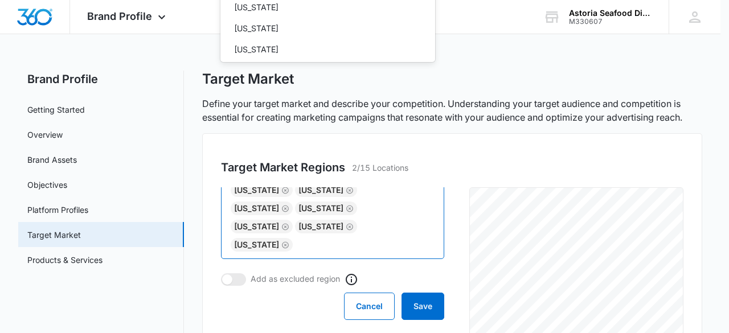
click at [343, 243] on div at bounding box center [364, 166] width 729 height 333
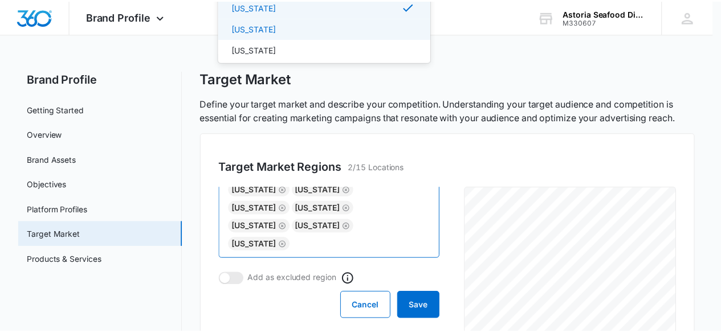
scroll to position [176, 0]
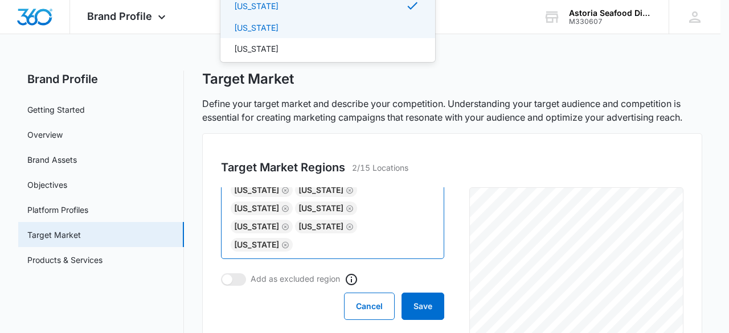
click at [272, 23] on div "[US_STATE]" at bounding box center [326, 28] width 185 height 12
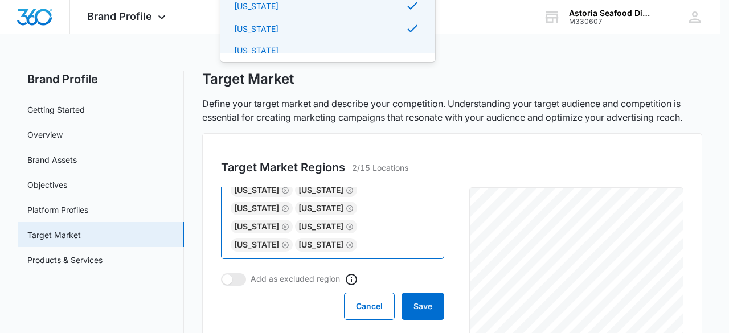
click at [409, 303] on div at bounding box center [364, 166] width 729 height 333
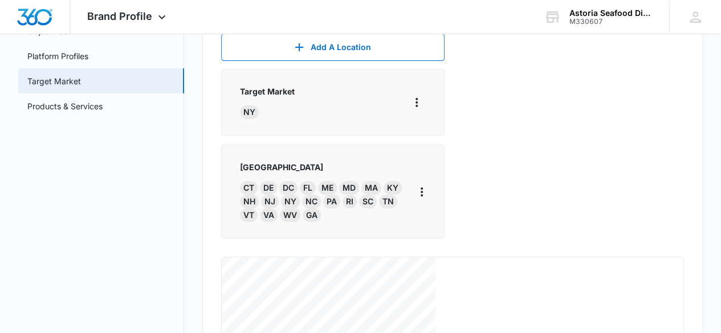
scroll to position [155, 0]
click at [428, 186] on icon "More" at bounding box center [422, 191] width 14 height 14
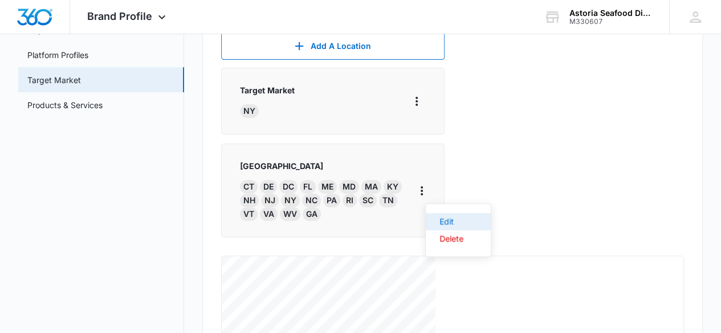
click at [440, 218] on div "Edit" at bounding box center [451, 222] width 24 height 8
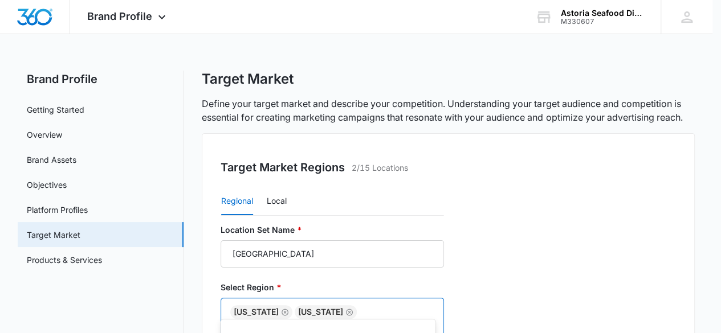
click at [339, 191] on body "Brand Profile Apps Reputation Websites Forms CRM Email Social Shop Payments POS…" at bounding box center [360, 166] width 721 height 333
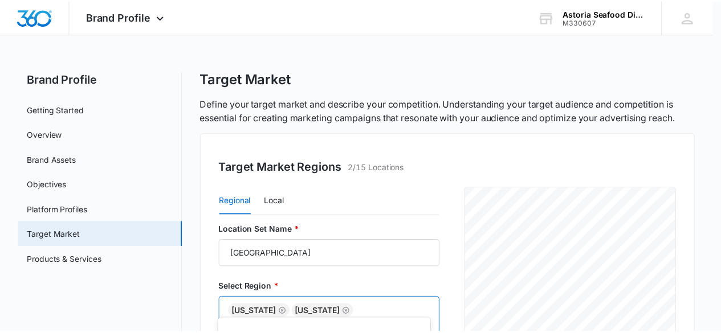
scroll to position [174, 0]
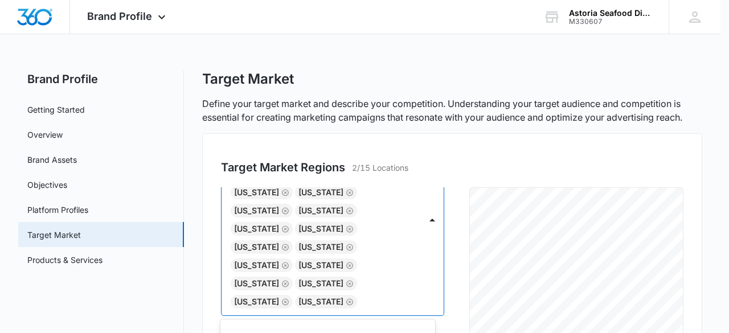
click at [452, 272] on div at bounding box center [364, 166] width 729 height 333
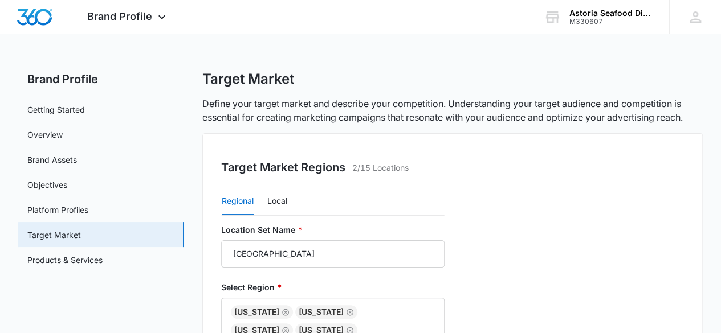
scroll to position [272, 0]
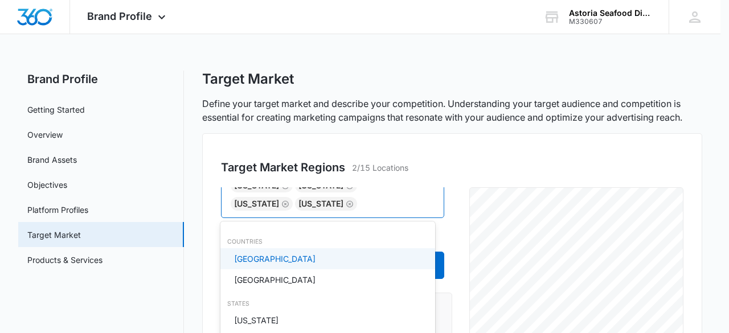
click at [369, 200] on body "Brand Profile Apps Reputation Websites Forms CRM Email Social Shop Payments POS…" at bounding box center [364, 166] width 729 height 333
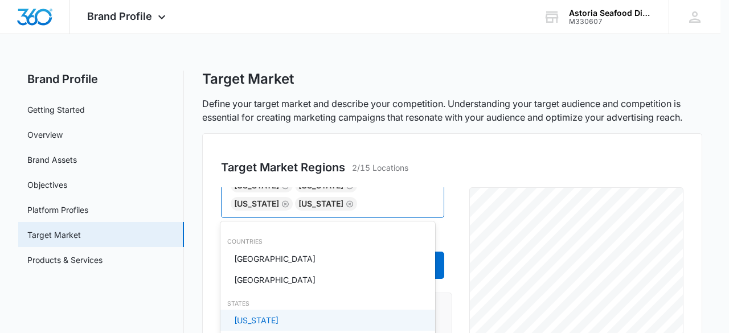
click at [285, 323] on div "[US_STATE]" at bounding box center [326, 321] width 185 height 12
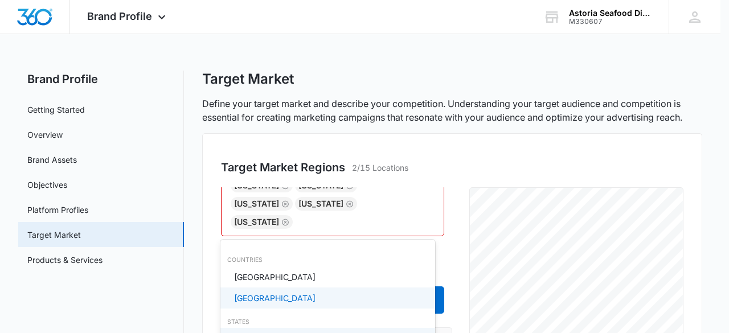
click at [474, 156] on div at bounding box center [364, 166] width 729 height 333
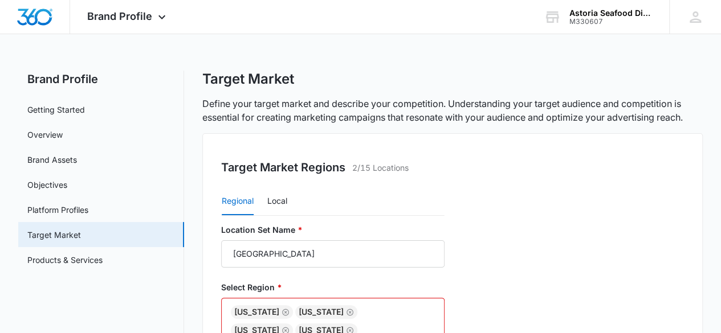
scroll to position [209, 0]
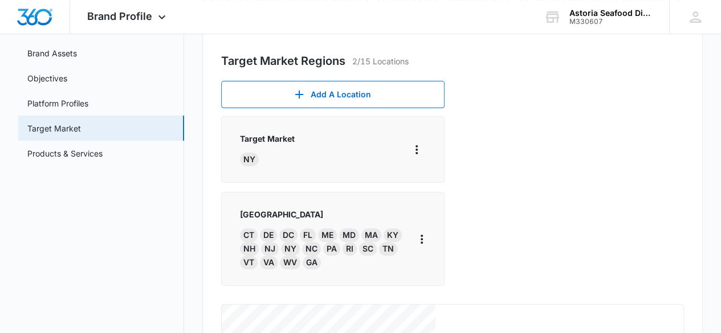
scroll to position [107, 0]
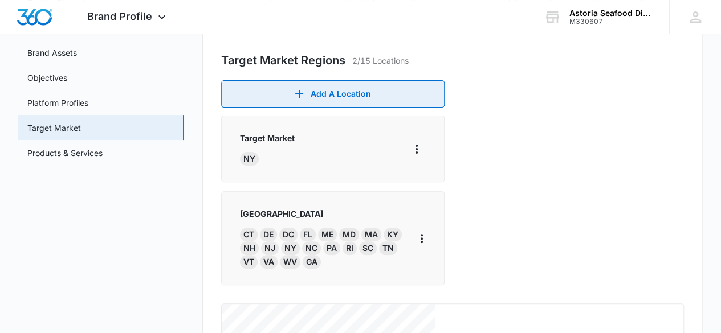
click at [380, 97] on button "Add A Location" at bounding box center [332, 93] width 223 height 27
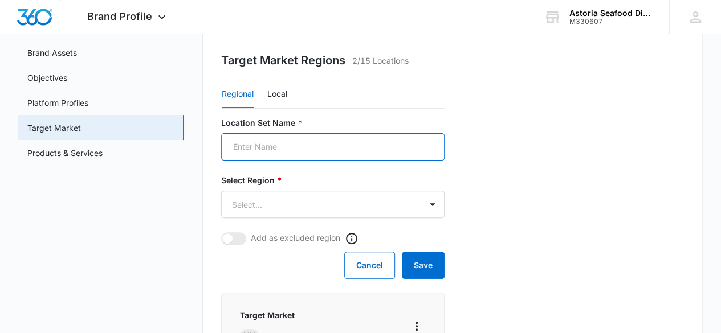
click at [264, 153] on input "Location Set Name *" at bounding box center [332, 146] width 223 height 27
type input "[GEOGRAPHIC_DATA]"
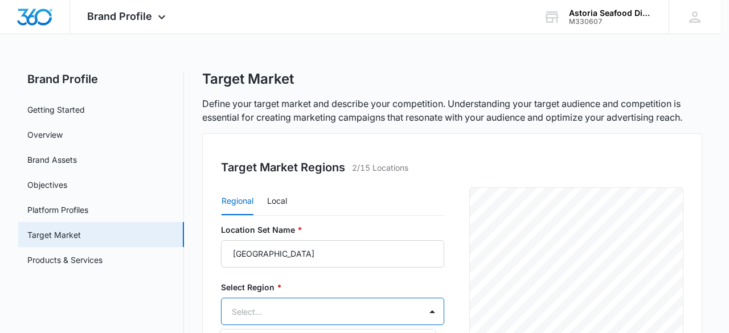
click at [370, 198] on div at bounding box center [364, 166] width 729 height 333
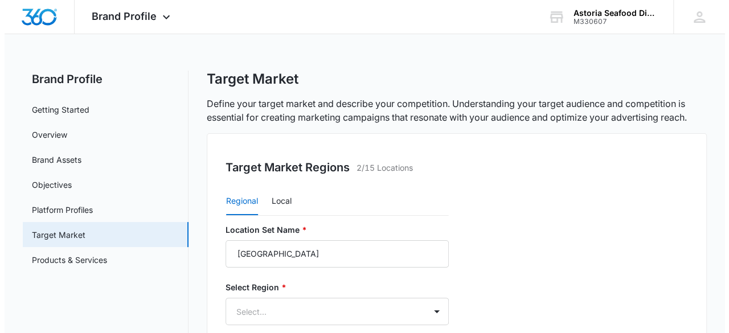
scroll to position [93, 0]
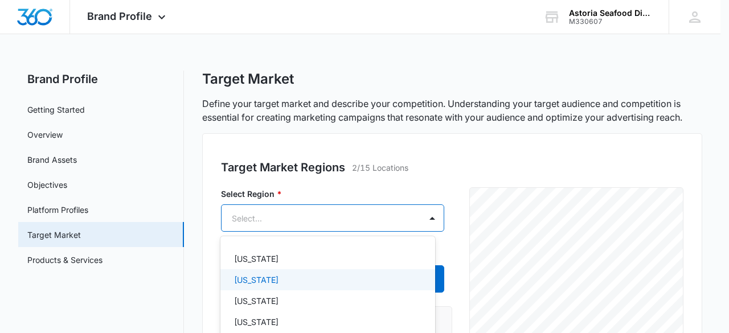
scroll to position [105, 0]
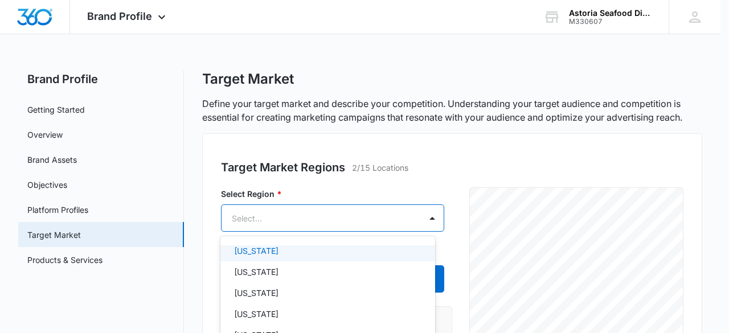
click at [241, 248] on p "[US_STATE]" at bounding box center [256, 251] width 44 height 12
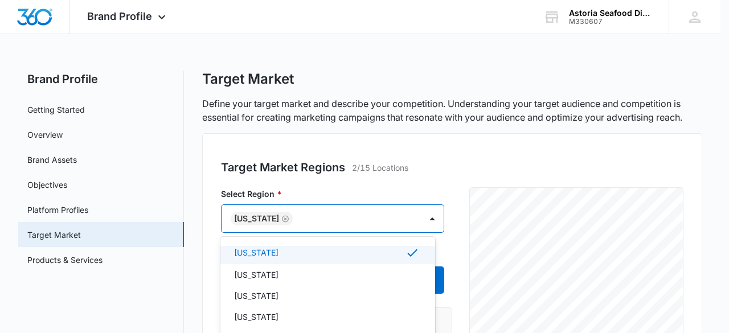
scroll to position [105, 0]
click at [260, 270] on p "[US_STATE]" at bounding box center [256, 274] width 44 height 12
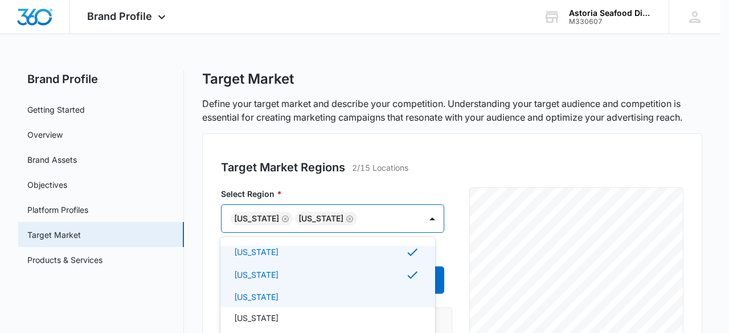
click at [272, 292] on div "[US_STATE]" at bounding box center [326, 297] width 185 height 12
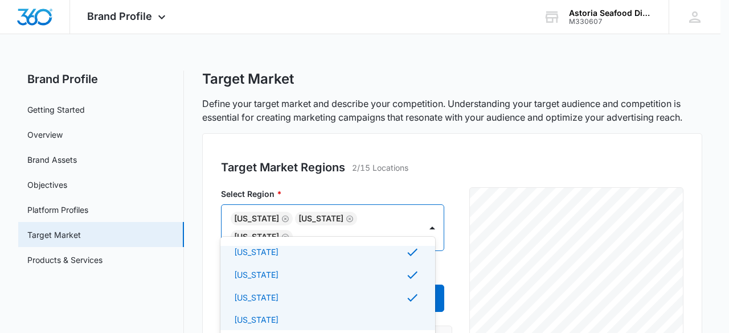
click at [282, 322] on div "[US_STATE]" at bounding box center [326, 320] width 185 height 12
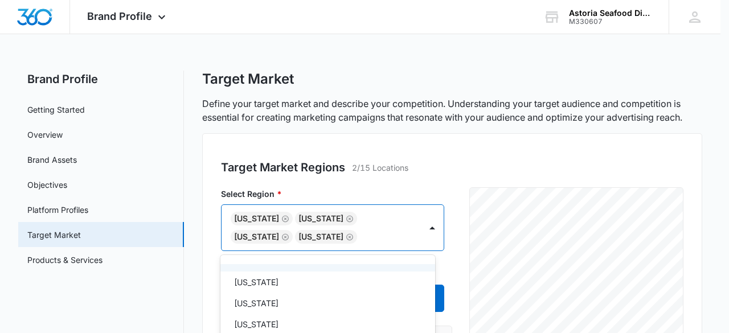
scroll to position [185, 0]
click at [276, 281] on div "[US_STATE]" at bounding box center [326, 282] width 185 height 12
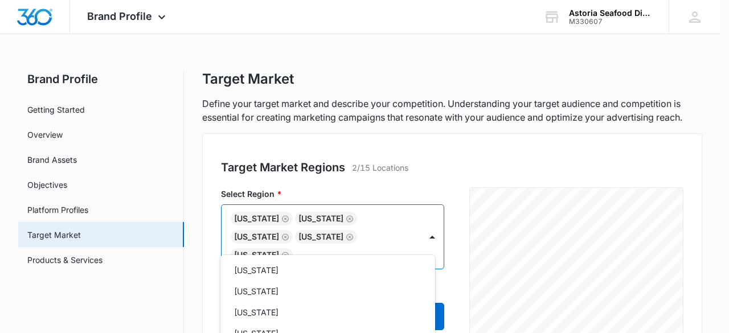
scroll to position [305, 0]
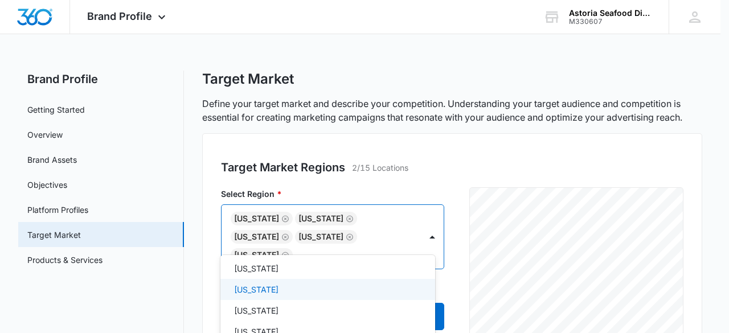
click at [278, 287] on div "[US_STATE]" at bounding box center [326, 290] width 185 height 12
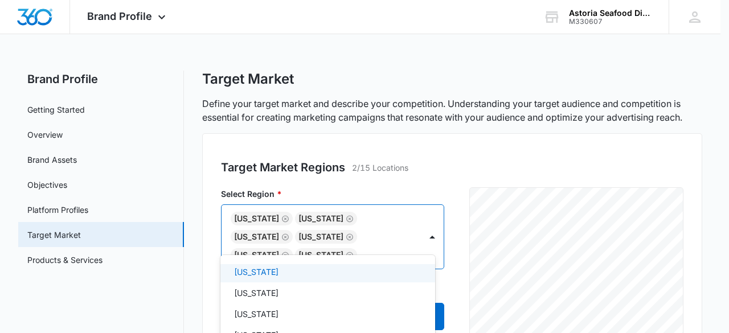
click at [264, 275] on div "[US_STATE]" at bounding box center [326, 272] width 185 height 12
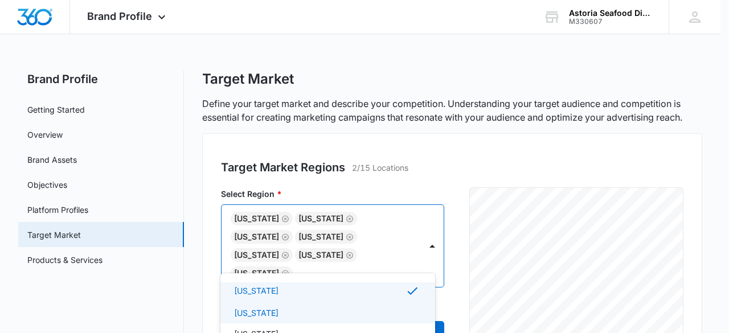
click at [264, 311] on div "[US_STATE]" at bounding box center [326, 313] width 185 height 12
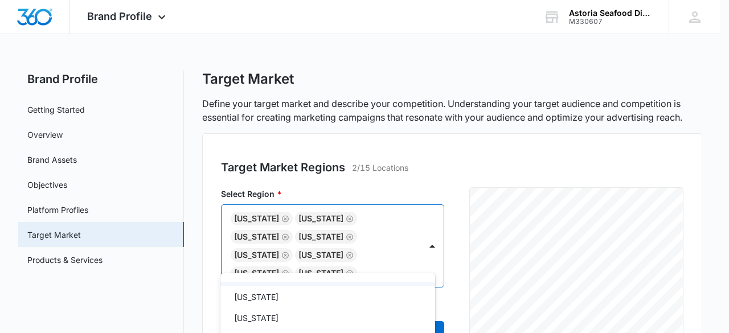
scroll to position [427, 0]
click at [260, 293] on p "[US_STATE]" at bounding box center [256, 297] width 44 height 12
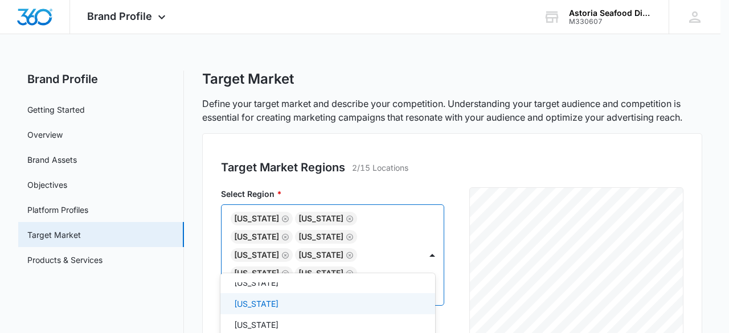
click at [262, 296] on div "[US_STATE]" at bounding box center [328, 303] width 215 height 21
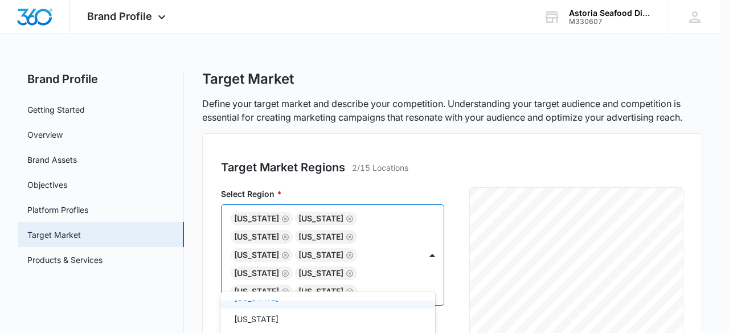
scroll to position [574, 0]
click at [312, 313] on div "[US_STATE]" at bounding box center [326, 318] width 185 height 12
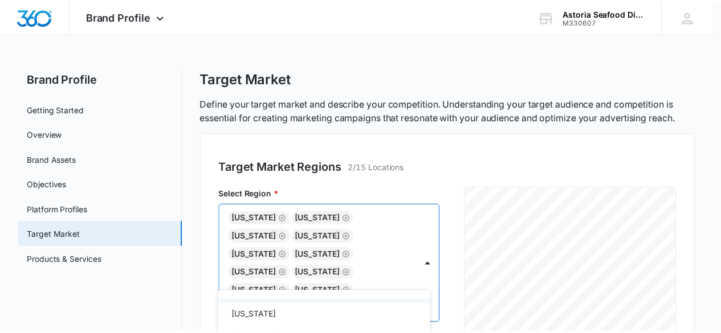
scroll to position [621, 0]
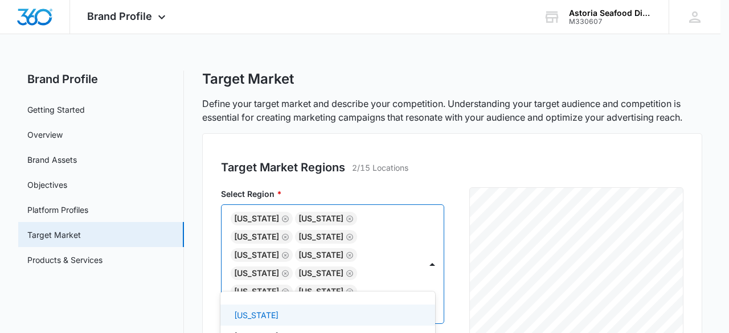
click at [304, 314] on div "[US_STATE]" at bounding box center [326, 315] width 185 height 12
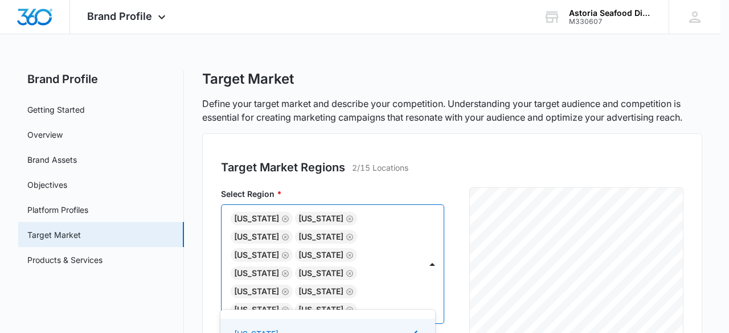
click at [438, 189] on div at bounding box center [364, 166] width 729 height 333
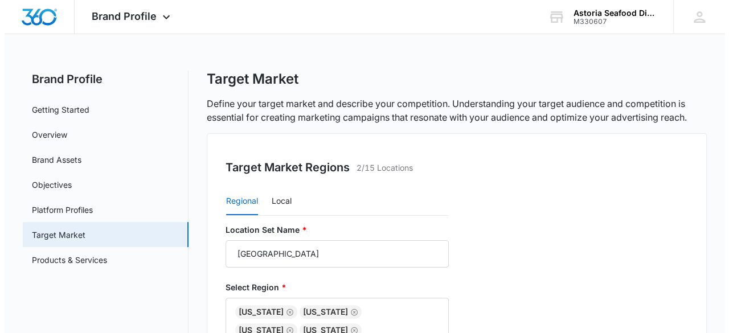
scroll to position [176, 0]
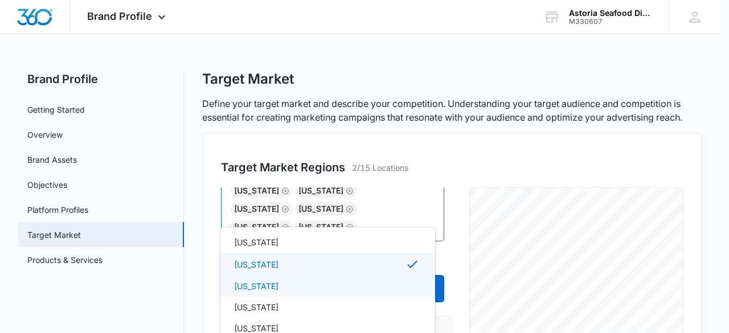
scroll to position [609, 0]
click at [317, 284] on div "[US_STATE]" at bounding box center [326, 286] width 185 height 12
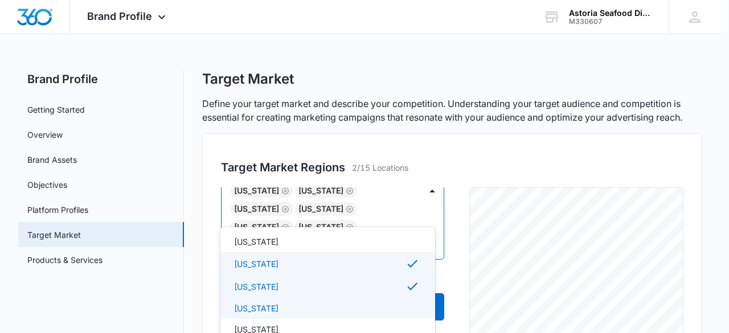
click at [291, 308] on div "[US_STATE]" at bounding box center [326, 309] width 185 height 12
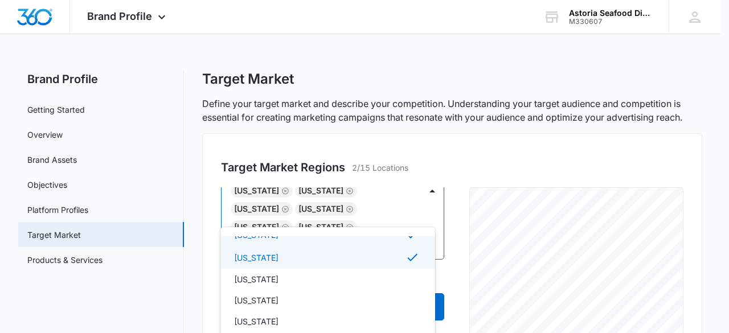
scroll to position [661, 0]
click at [263, 275] on div "[US_STATE]" at bounding box center [326, 279] width 185 height 12
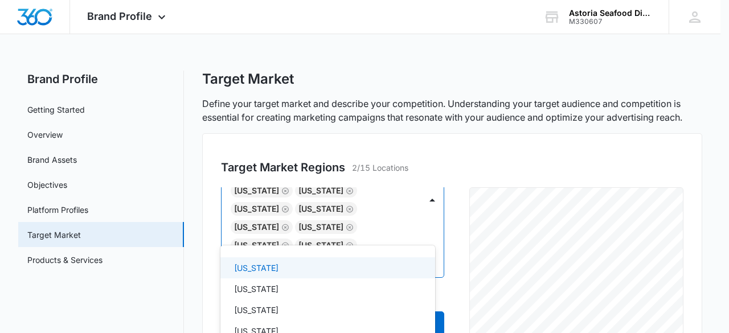
scroll to position [735, 0]
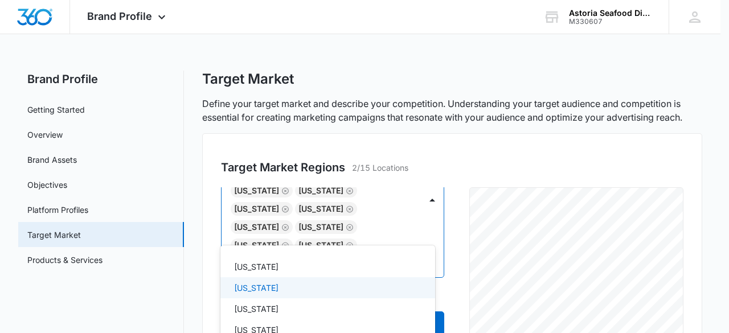
click at [269, 286] on p "[US_STATE]" at bounding box center [256, 288] width 44 height 12
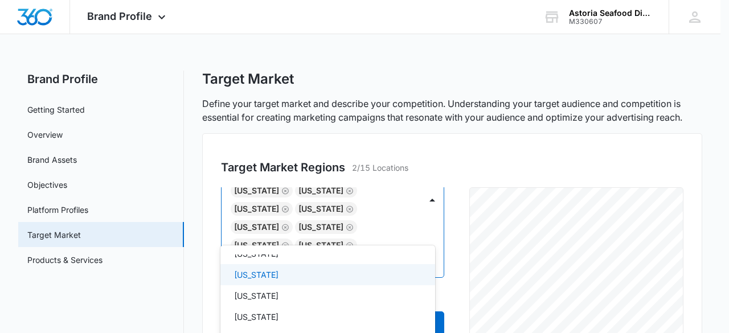
scroll to position [1003, 0]
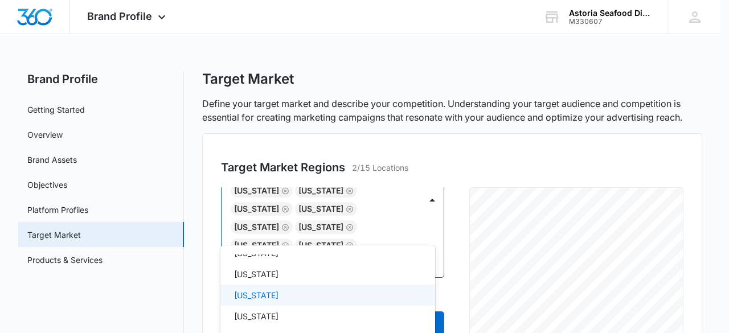
click at [256, 292] on div "[US_STATE]" at bounding box center [326, 295] width 185 height 12
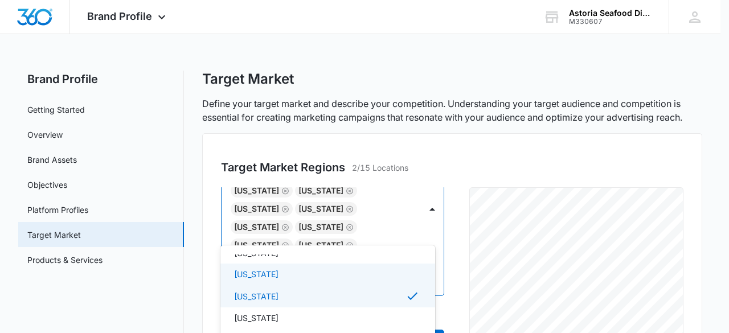
click at [254, 271] on p "[US_STATE]" at bounding box center [256, 274] width 44 height 12
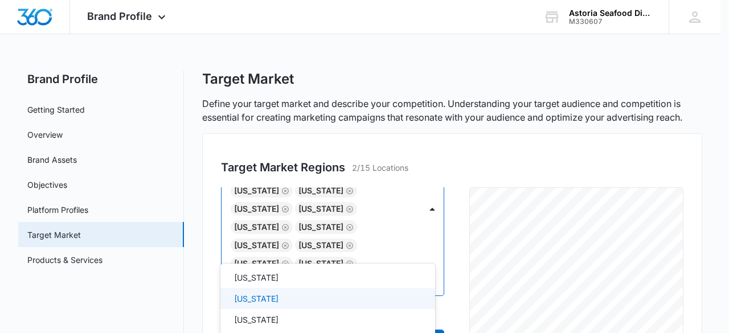
scroll to position [1128, 0]
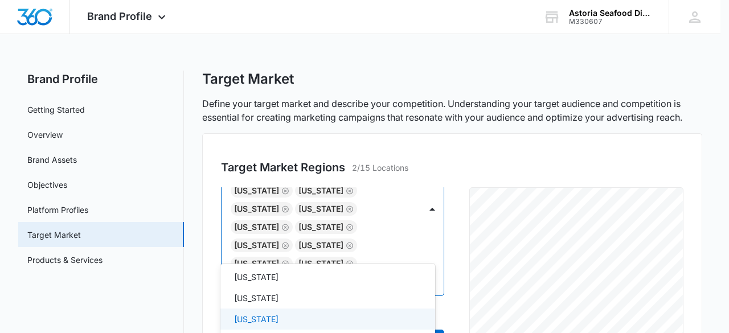
click at [260, 320] on p "[US_STATE]" at bounding box center [256, 319] width 44 height 12
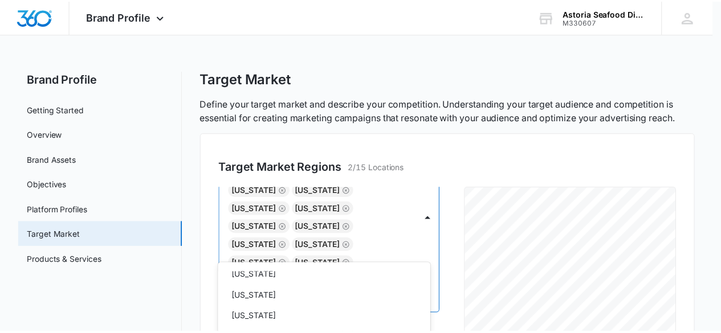
scroll to position [1087, 0]
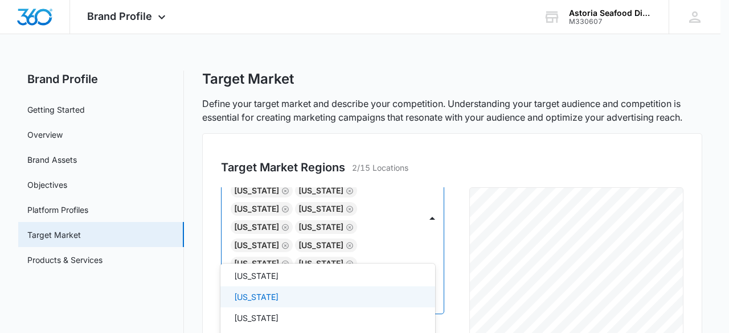
click at [260, 301] on p "[US_STATE]" at bounding box center [256, 297] width 44 height 12
click at [494, 144] on div at bounding box center [364, 166] width 729 height 333
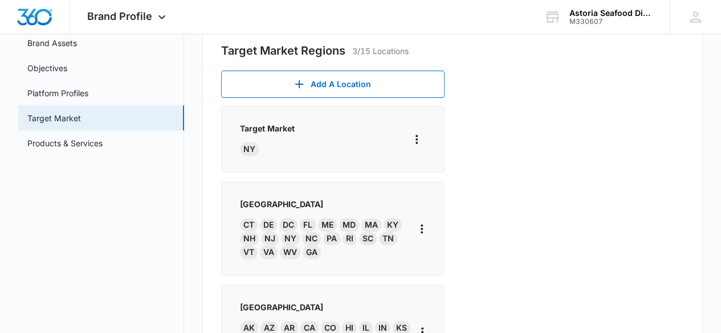
scroll to position [117, 0]
click at [417, 325] on icon "More" at bounding box center [422, 332] width 14 height 14
click at [439, 271] on div "Edit" at bounding box center [443, 274] width 24 height 8
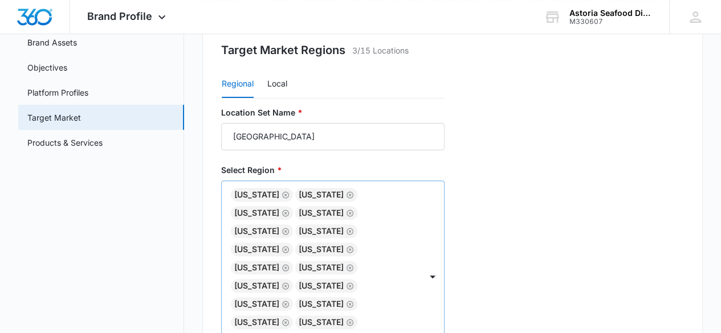
scroll to position [121, 0]
click at [289, 227] on icon "Remove Colorado" at bounding box center [285, 231] width 8 height 9
click at [346, 264] on icon "Remove Minnesota" at bounding box center [349, 267] width 7 height 7
click at [346, 246] on icon "Remove Kansas" at bounding box center [350, 250] width 8 height 9
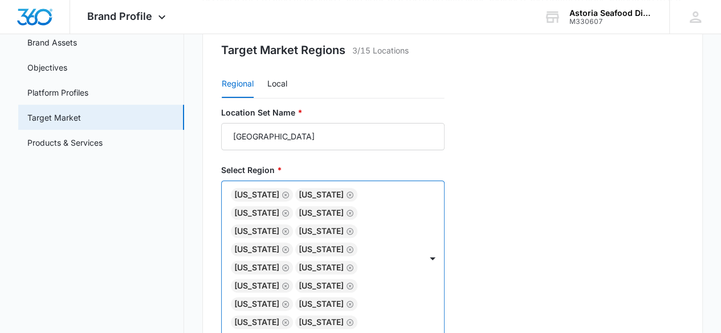
click at [289, 282] on icon "Remove Nebraska" at bounding box center [285, 286] width 8 height 9
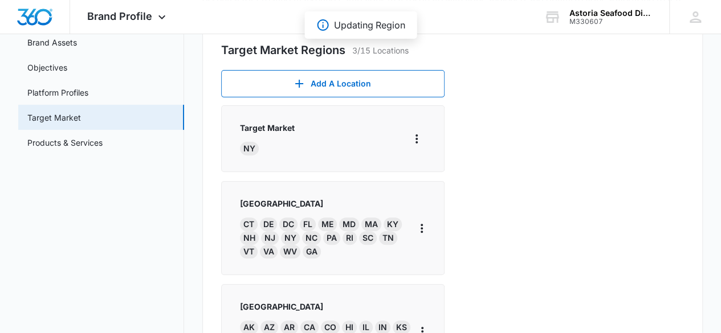
scroll to position [0, 0]
click at [699, 233] on div "Target Market Regions 3/15 Locations Add A Location [GEOGRAPHIC_DATA] [GEOGRAPH…" at bounding box center [452, 329] width 501 height 627
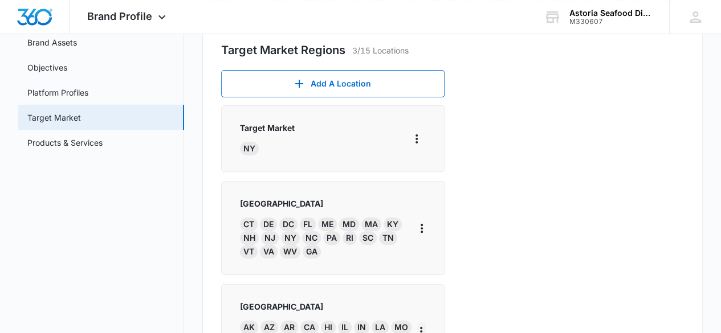
click at [421, 325] on icon "More" at bounding box center [421, 332] width 14 height 14
click at [435, 274] on button "Edit" at bounding box center [447, 280] width 65 height 17
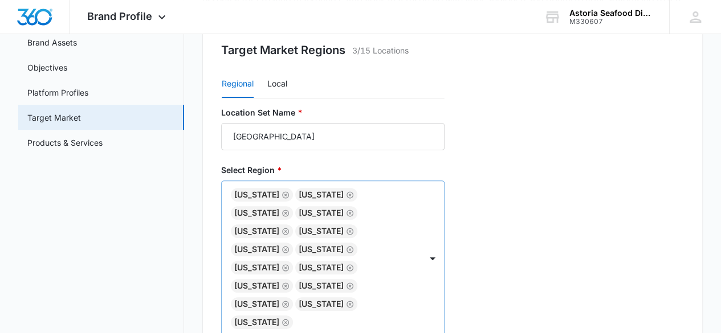
scroll to position [0, 0]
click at [346, 246] on icon "Remove Louisiana" at bounding box center [349, 249] width 7 height 7
click at [346, 246] on icon "Remove Missouri" at bounding box center [350, 250] width 8 height 9
click at [289, 209] on icon "Remove Arkansas" at bounding box center [285, 213] width 8 height 9
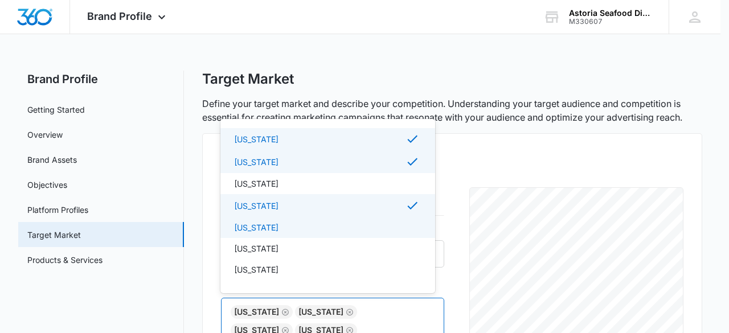
scroll to position [103, 0]
click at [278, 224] on div "[US_STATE]" at bounding box center [326, 225] width 185 height 12
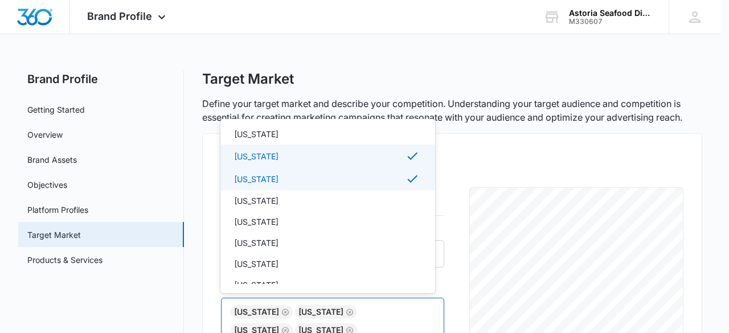
scroll to position [329, 0]
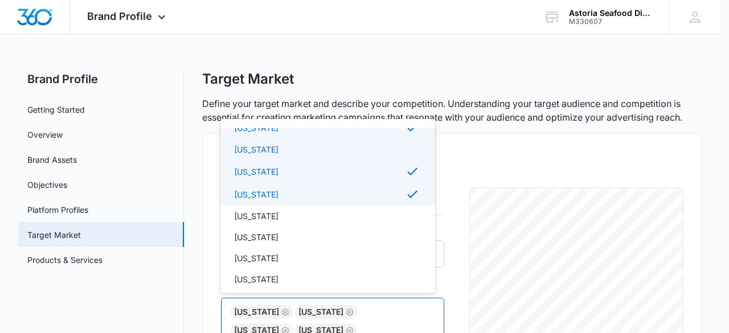
click at [248, 143] on div "[US_STATE]" at bounding box center [328, 149] width 215 height 21
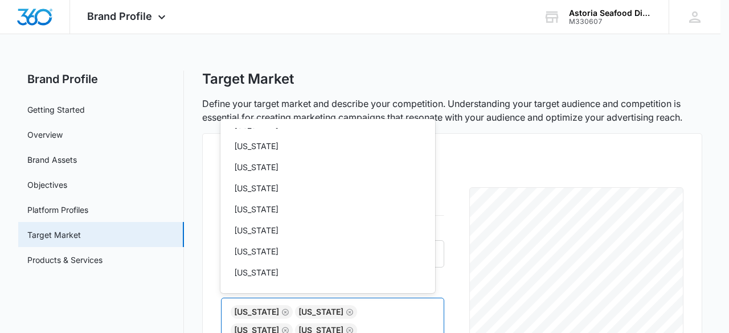
scroll to position [830, 0]
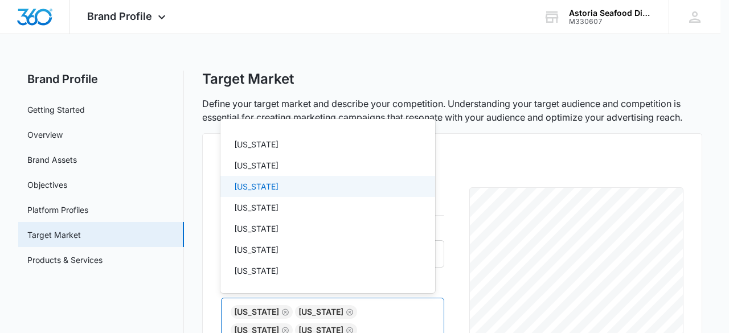
click at [278, 186] on div "[US_STATE]" at bounding box center [326, 187] width 185 height 12
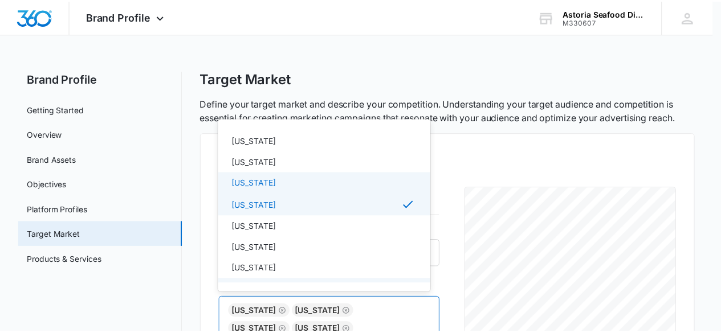
scroll to position [941, 0]
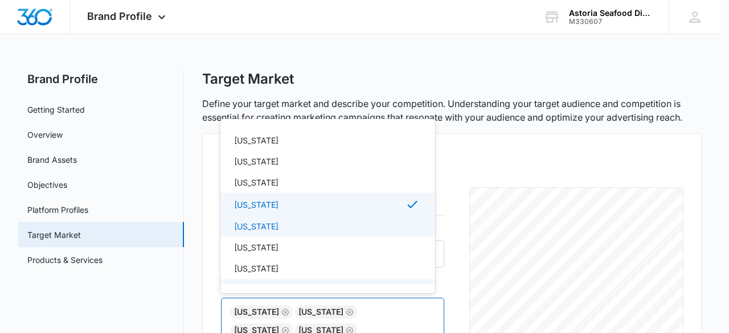
click at [283, 227] on div "[US_STATE]" at bounding box center [326, 227] width 185 height 12
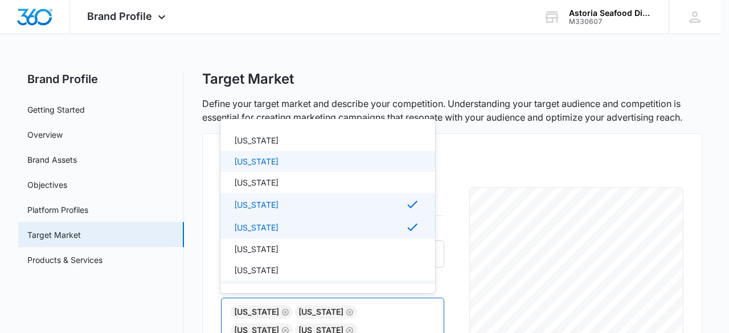
click at [448, 168] on div at bounding box center [364, 166] width 729 height 333
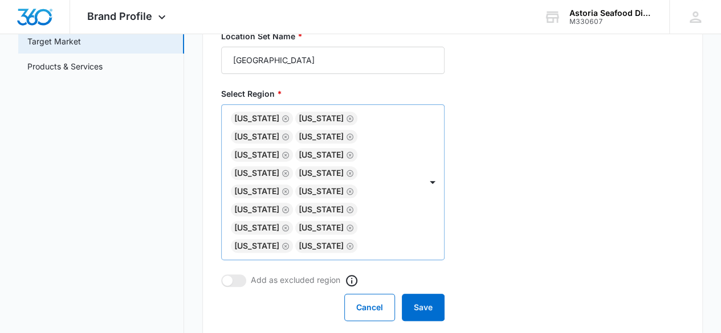
scroll to position [205, 0]
click at [409, 294] on button "Save" at bounding box center [423, 307] width 43 height 27
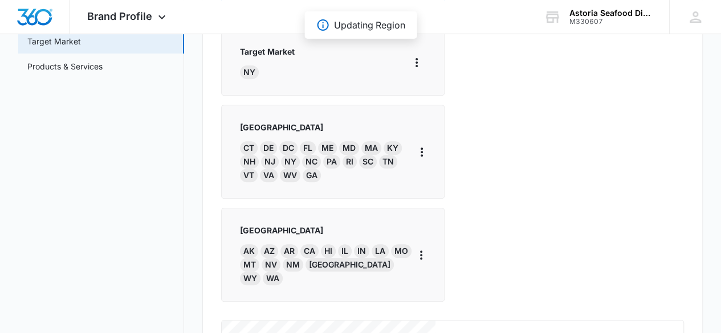
click at [409, 75] on div "Target Market [GEOGRAPHIC_DATA]" at bounding box center [333, 63] width 186 height 34
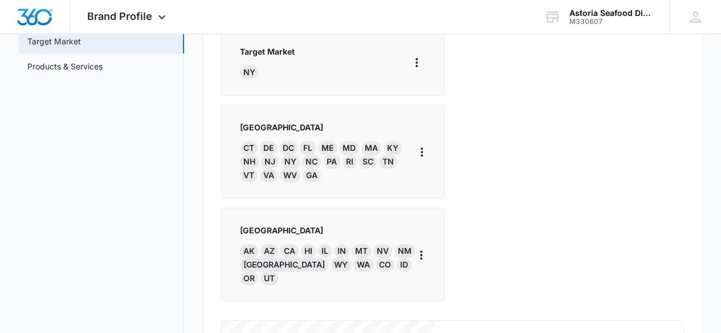
click at [437, 161] on div "Add A Location [GEOGRAPHIC_DATA] [GEOGRAPHIC_DATA] [GEOGRAPHIC_DATA] DE [GEOGRA…" at bounding box center [452, 271] width 463 height 554
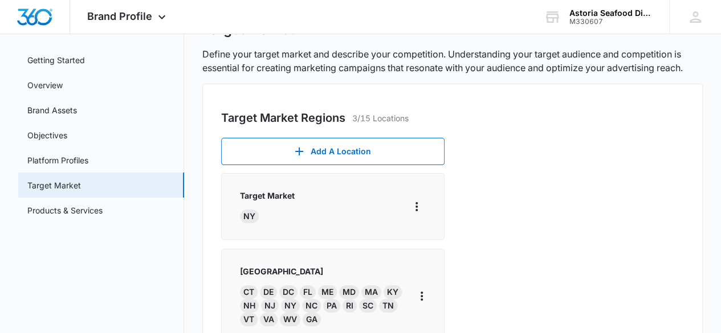
scroll to position [54, 0]
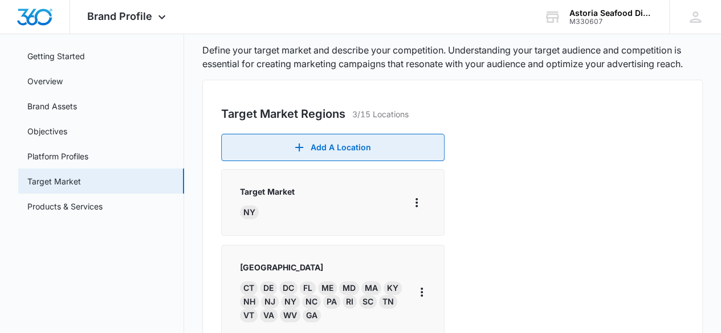
click at [389, 138] on button "Add A Location" at bounding box center [332, 147] width 223 height 27
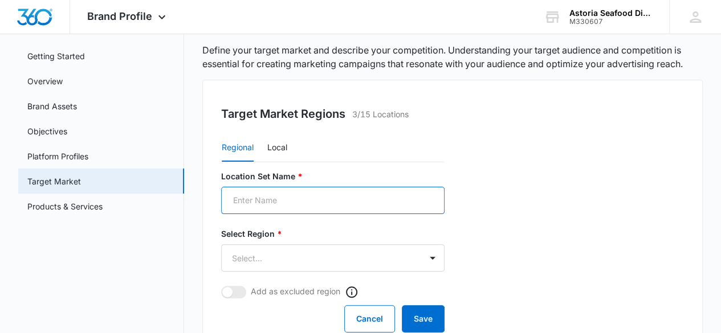
click at [272, 191] on input "Location Set Name *" at bounding box center [332, 200] width 223 height 27
type input "Middle America"
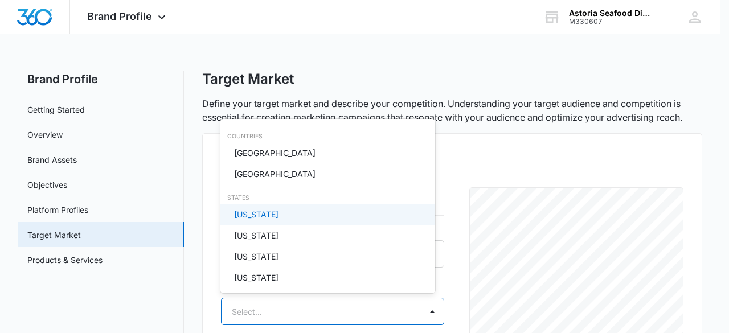
scroll to position [3, 0]
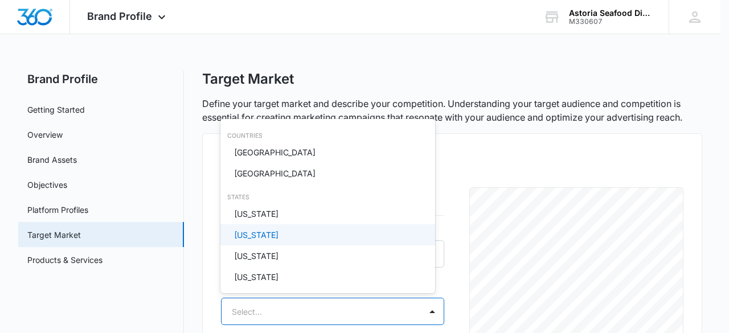
drag, startPoint x: 538, startPoint y: 251, endPoint x: 503, endPoint y: 181, distance: 77.7
click at [503, 181] on div at bounding box center [364, 166] width 729 height 333
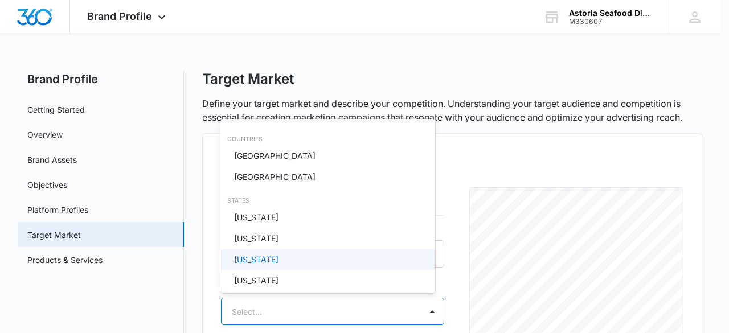
scroll to position [14, 0]
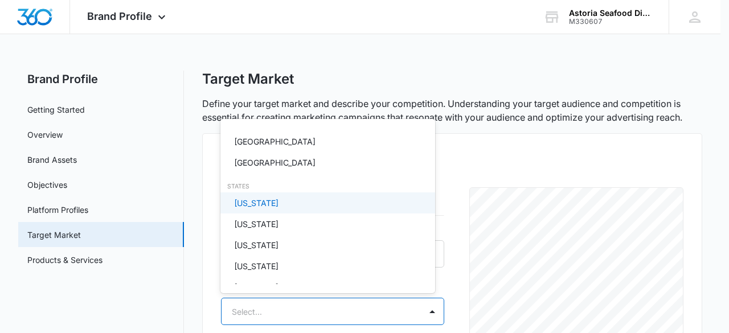
click at [259, 208] on p "[US_STATE]" at bounding box center [256, 203] width 44 height 12
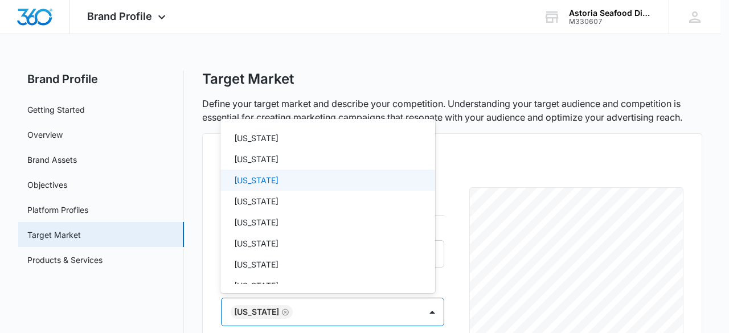
scroll to position [314, 0]
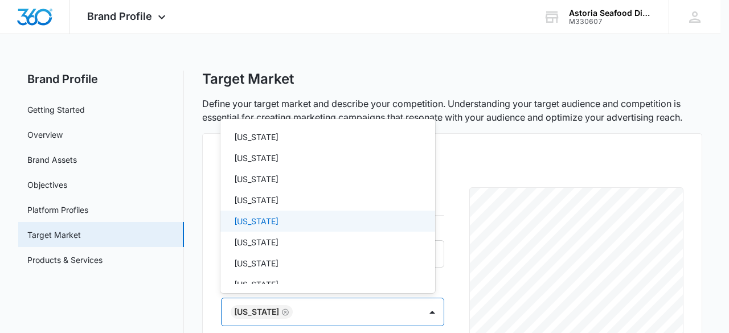
click at [274, 228] on div "[US_STATE]" at bounding box center [328, 221] width 215 height 21
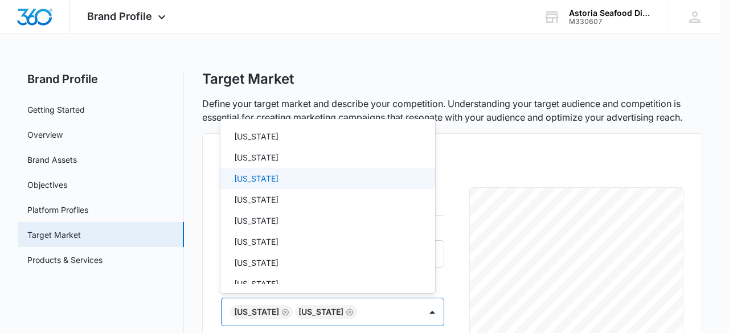
scroll to position [507, 0]
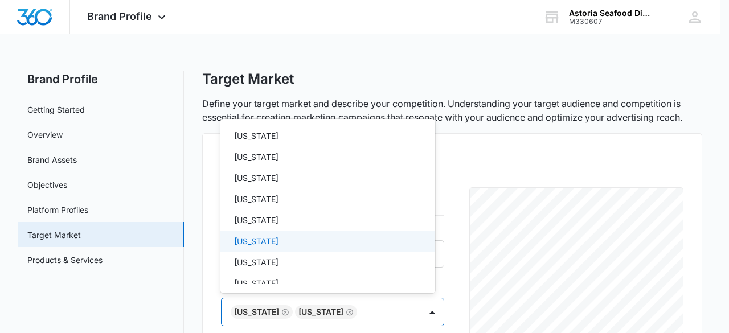
click at [274, 236] on div "[US_STATE]" at bounding box center [326, 241] width 185 height 12
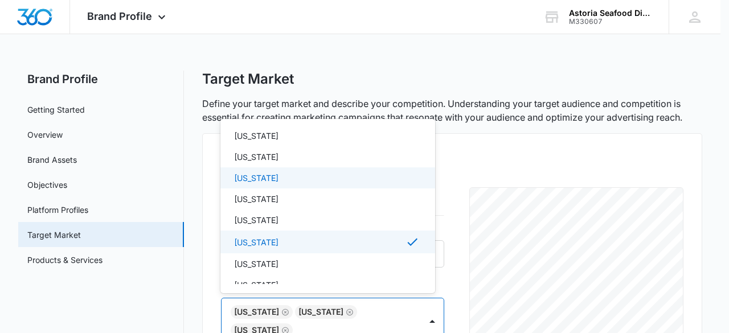
click at [252, 174] on p "[US_STATE]" at bounding box center [256, 178] width 44 height 12
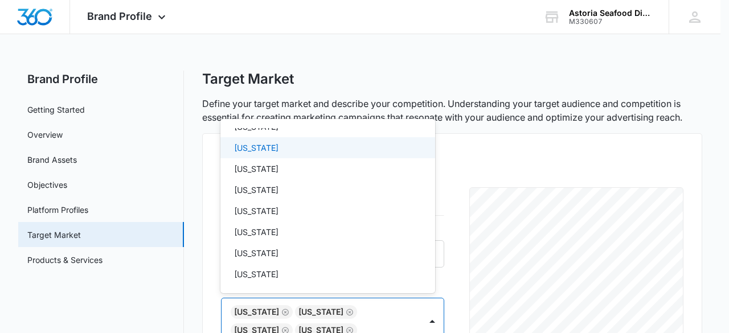
scroll to position [713, 0]
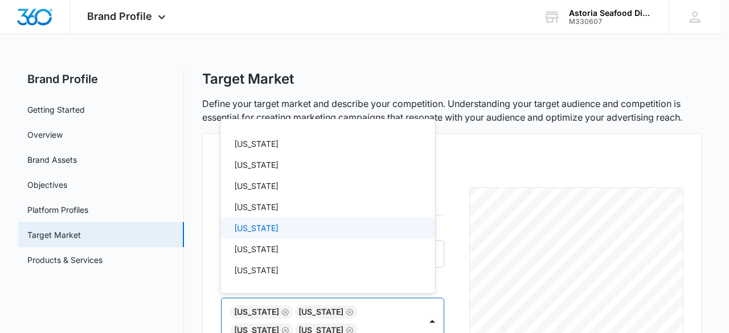
click at [309, 231] on div "[US_STATE]" at bounding box center [326, 228] width 185 height 12
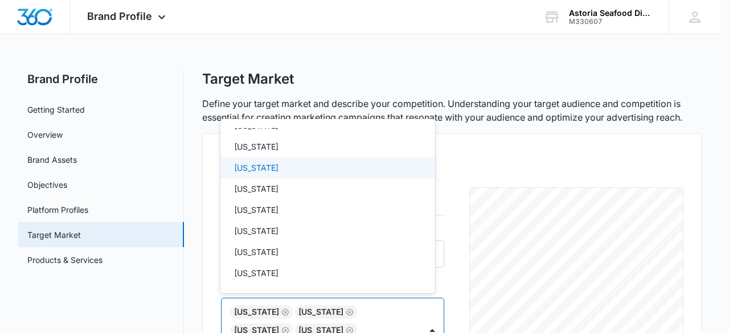
scroll to position [863, 0]
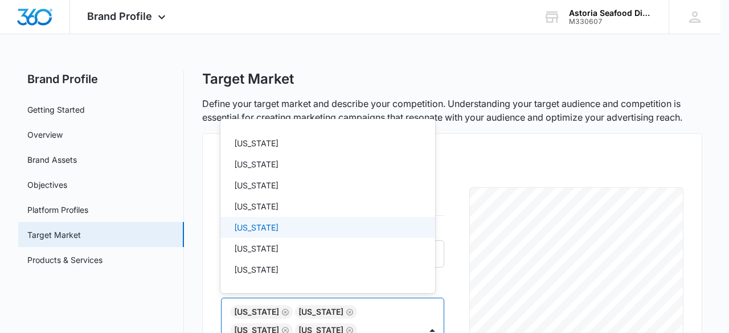
click at [309, 231] on div "[US_STATE]" at bounding box center [326, 228] width 185 height 12
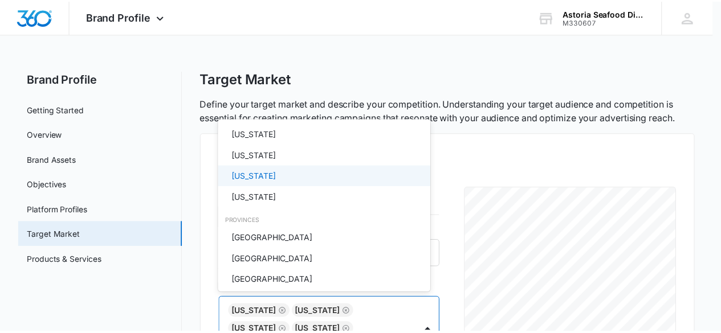
scroll to position [1085, 0]
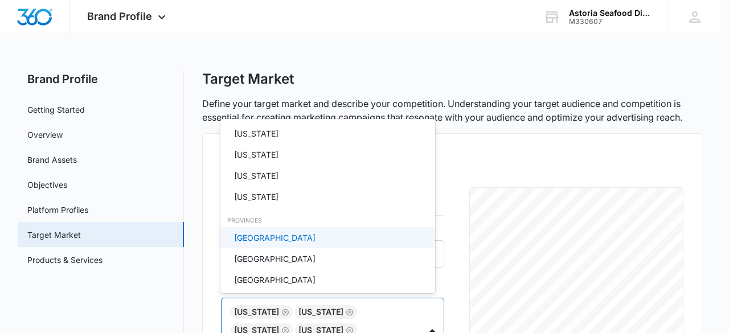
click at [475, 139] on div at bounding box center [364, 166] width 729 height 333
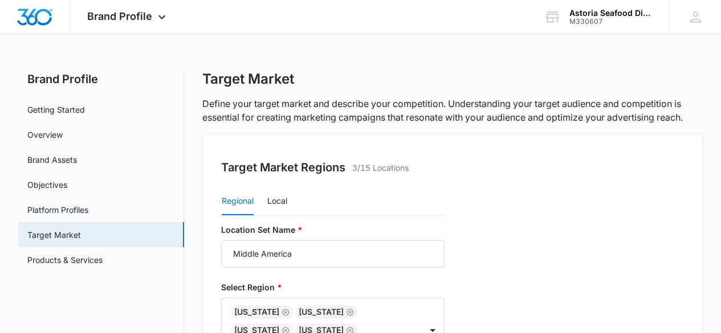
scroll to position [147, 0]
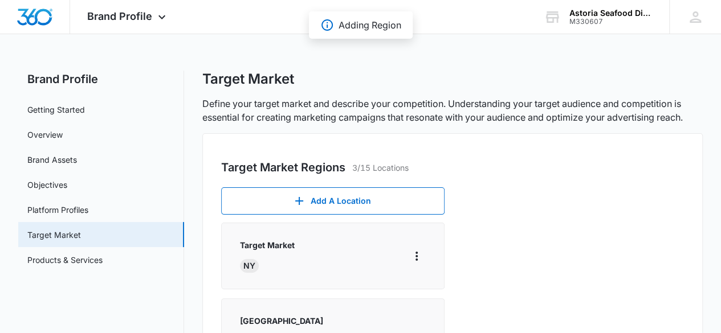
scroll to position [0, 0]
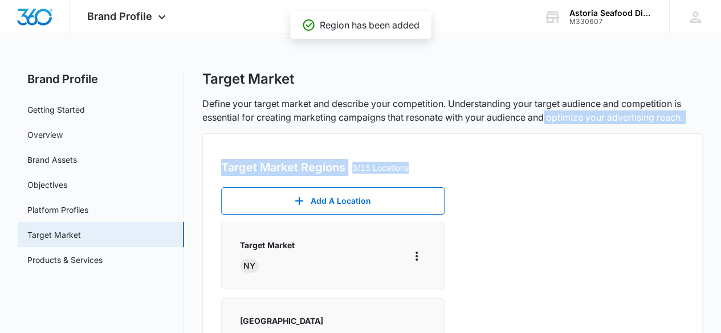
drag, startPoint x: 520, startPoint y: 168, endPoint x: 548, endPoint y: 116, distance: 58.9
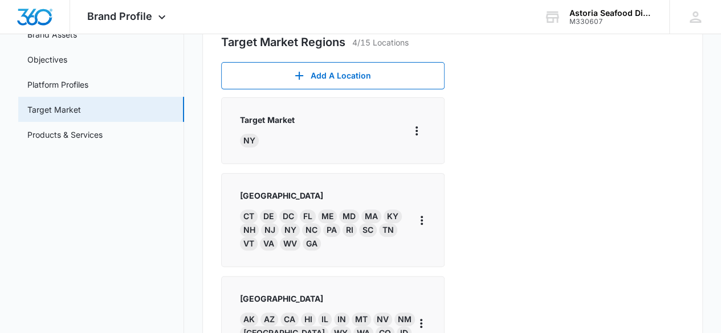
scroll to position [126, 0]
click at [433, 283] on div "Edit" at bounding box center [433, 279] width 24 height 8
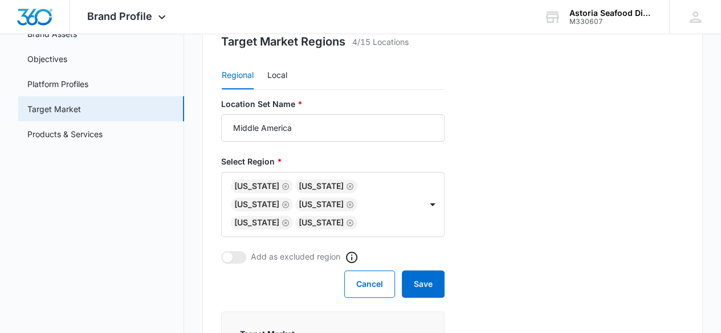
scroll to position [0, 0]
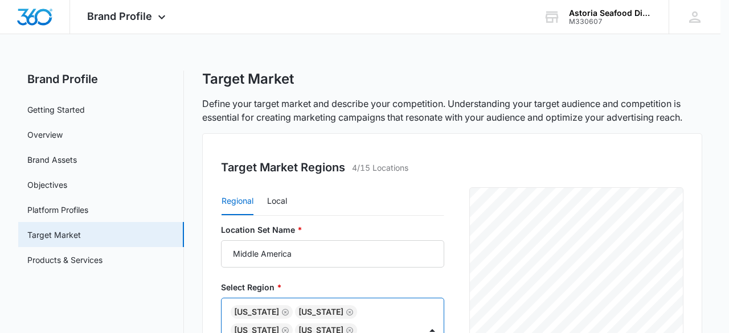
click at [390, 227] on div at bounding box center [364, 166] width 729 height 333
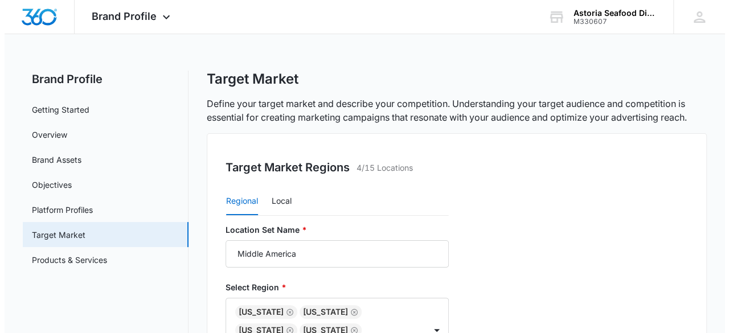
scroll to position [125, 0]
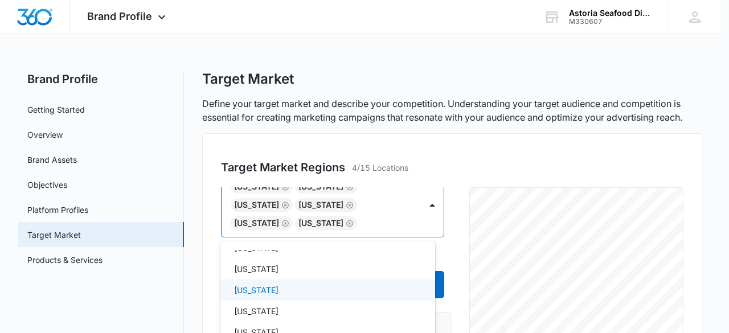
scroll to position [120, 0]
click at [270, 292] on div "[US_STATE]" at bounding box center [328, 285] width 215 height 21
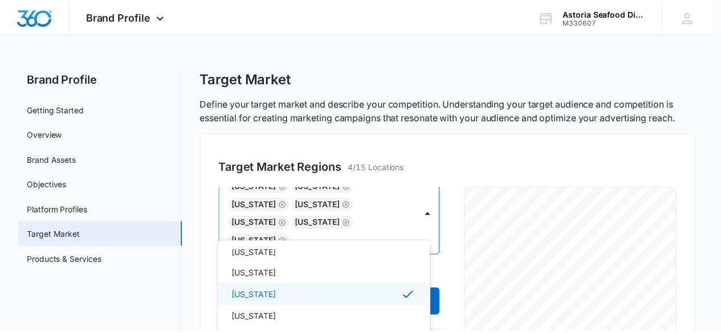
scroll to position [565, 0]
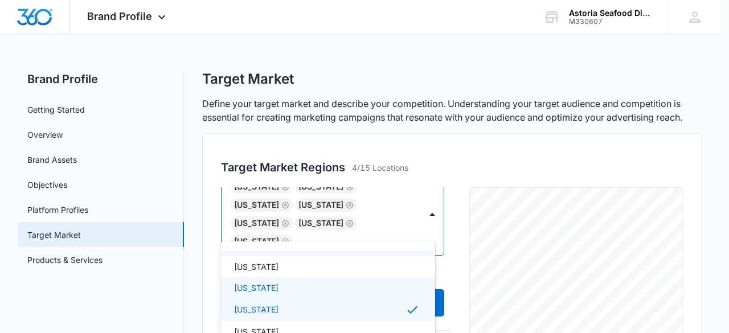
click at [270, 292] on p "[US_STATE]" at bounding box center [256, 288] width 44 height 12
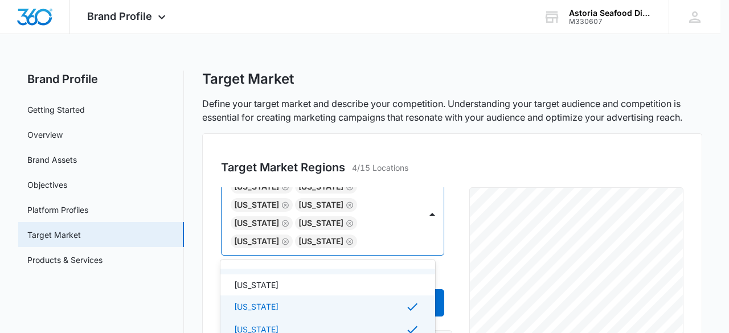
click at [215, 257] on div at bounding box center [364, 166] width 729 height 333
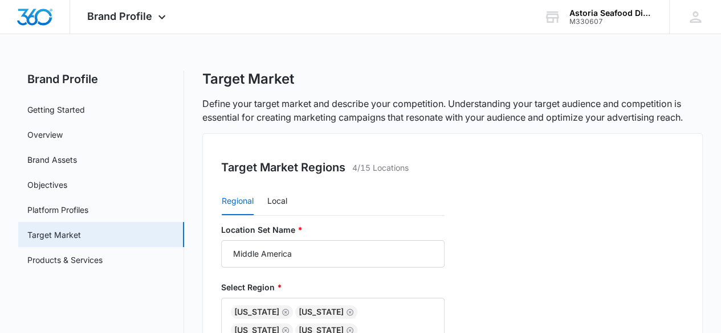
scroll to position [154, 0]
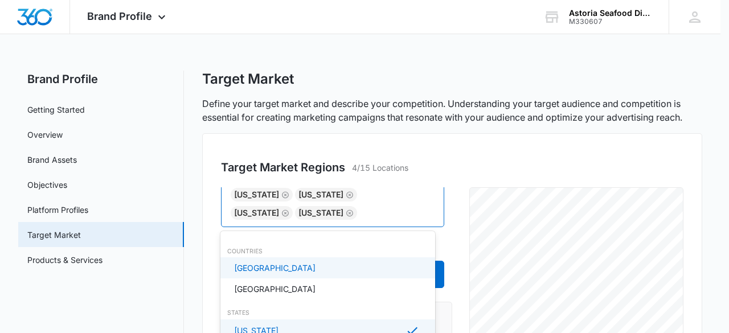
click at [350, 213] on div at bounding box center [364, 166] width 729 height 333
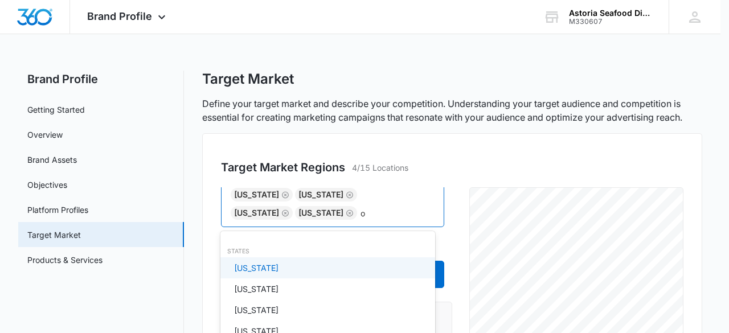
type input "oh"
click at [286, 268] on div "[US_STATE]" at bounding box center [326, 268] width 185 height 12
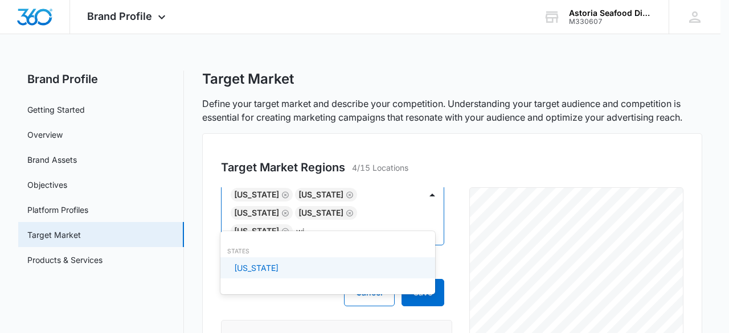
type input "wis"
click at [291, 268] on div "[US_STATE]" at bounding box center [326, 268] width 185 height 12
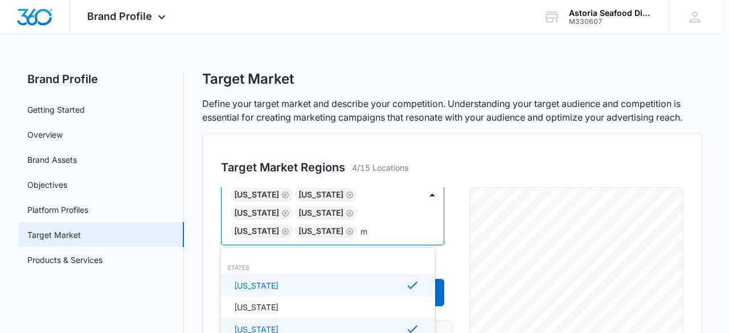
type input "mi"
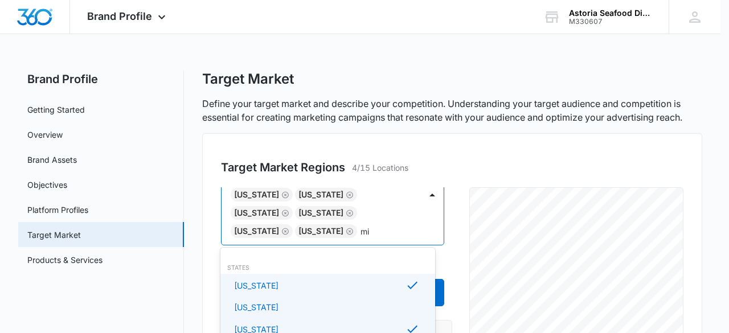
click at [315, 310] on div "[US_STATE]" at bounding box center [326, 307] width 185 height 12
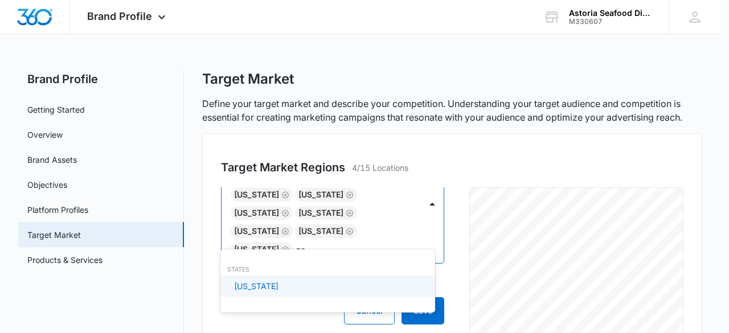
type input "neb"
click at [308, 285] on div "[US_STATE]" at bounding box center [326, 286] width 185 height 12
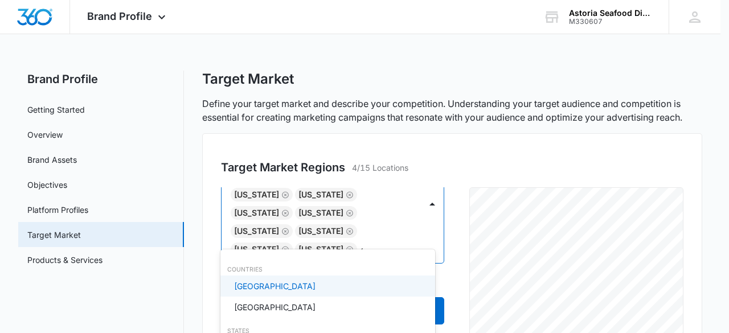
type input "ok"
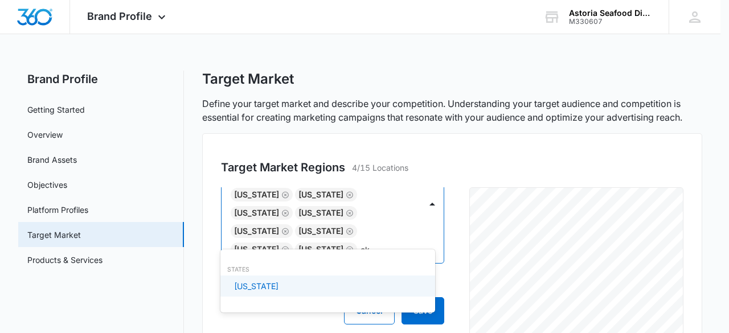
click at [308, 285] on div "[US_STATE]" at bounding box center [326, 286] width 185 height 12
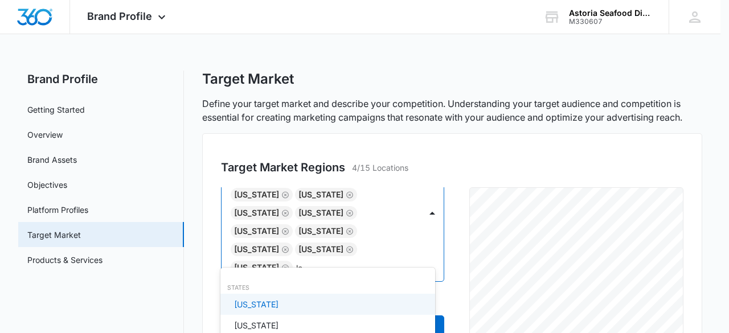
type input "[PERSON_NAME]"
click at [307, 311] on div "[US_STATE]" at bounding box center [328, 304] width 215 height 21
click at [442, 242] on div at bounding box center [364, 166] width 729 height 333
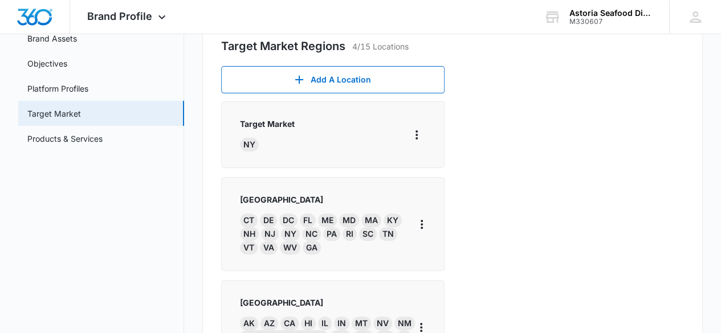
scroll to position [123, 0]
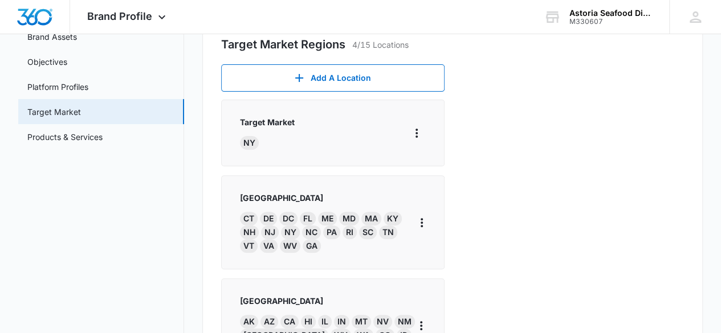
click at [438, 270] on button "Edit" at bounding box center [446, 275] width 65 height 17
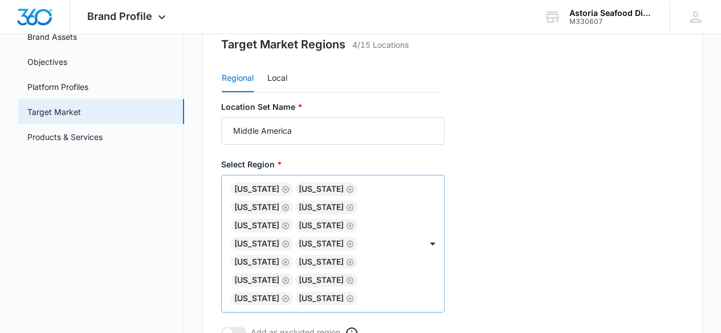
scroll to position [0, 0]
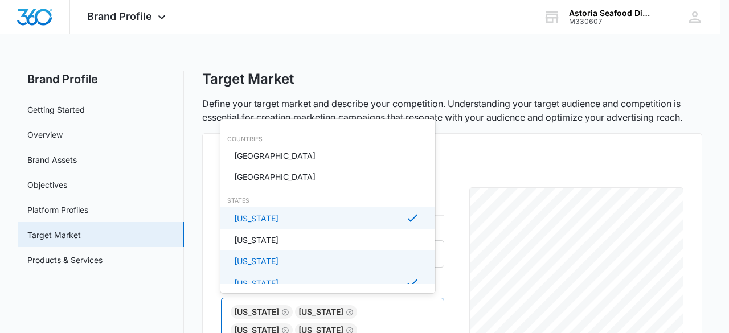
type input "k"
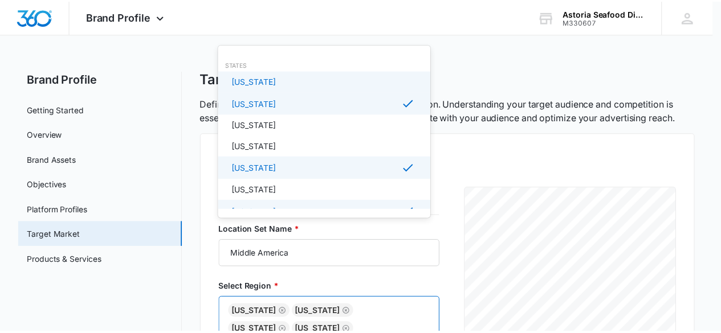
scroll to position [74, 0]
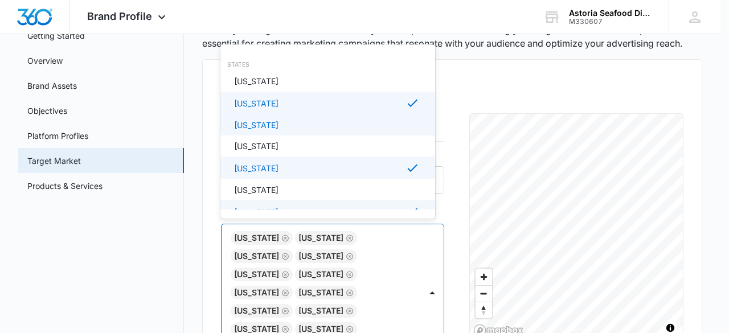
click at [246, 120] on p "[US_STATE]" at bounding box center [256, 125] width 44 height 12
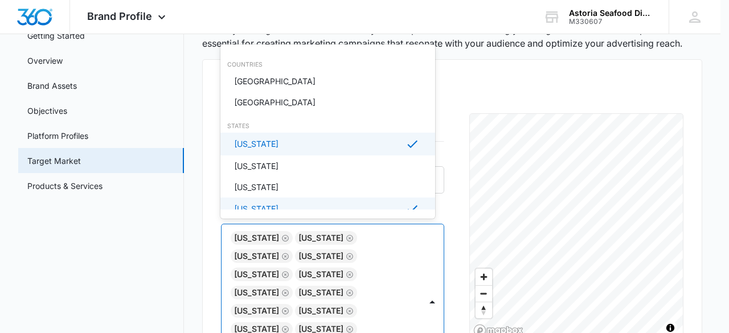
click at [459, 79] on div at bounding box center [364, 166] width 729 height 333
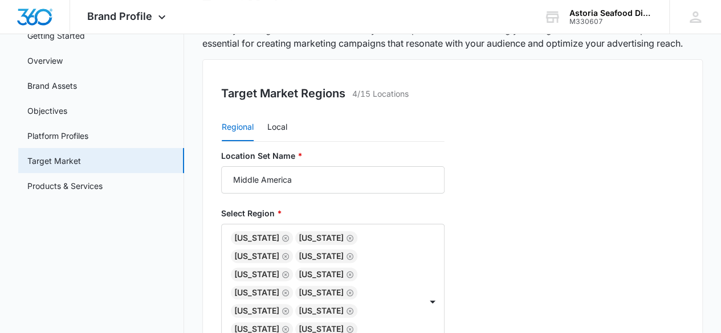
scroll to position [215, 0]
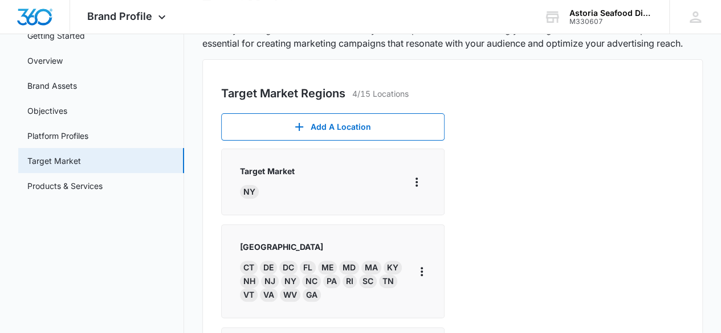
scroll to position [123, 0]
click at [411, 175] on icon "More" at bounding box center [417, 182] width 14 height 14
click at [339, 165] on div "Target Market [GEOGRAPHIC_DATA]" at bounding box center [333, 182] width 186 height 34
click at [419, 175] on icon "More" at bounding box center [417, 182] width 14 height 14
click at [432, 210] on div "Edit" at bounding box center [433, 214] width 24 height 8
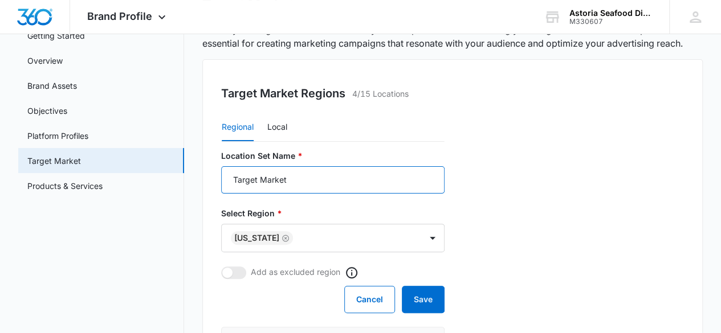
click at [245, 166] on input "Target Market" at bounding box center [332, 179] width 223 height 27
type input "L"
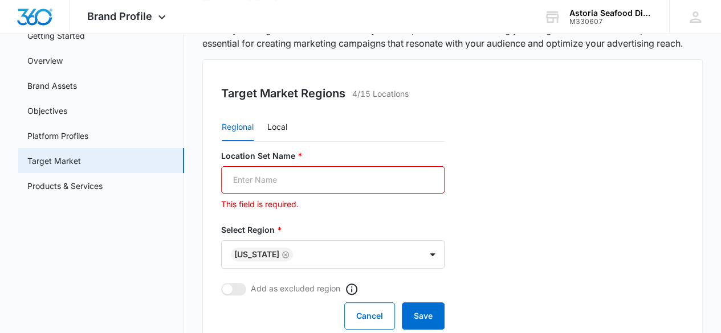
click at [312, 198] on p "This field is required." at bounding box center [332, 204] width 223 height 12
click at [366, 303] on button "Cancel" at bounding box center [369, 316] width 51 height 27
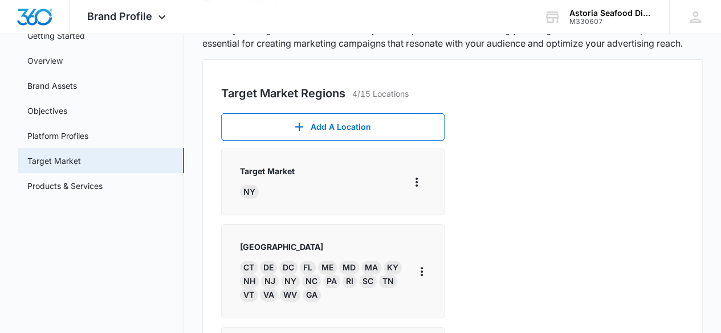
scroll to position [47, 0]
click at [416, 173] on button "More" at bounding box center [416, 182] width 18 height 18
click at [430, 179] on div "Delete" at bounding box center [433, 183] width 24 height 8
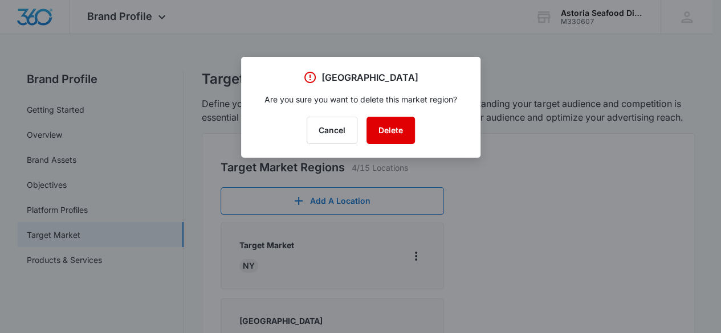
click at [389, 134] on button "Delete" at bounding box center [390, 130] width 48 height 27
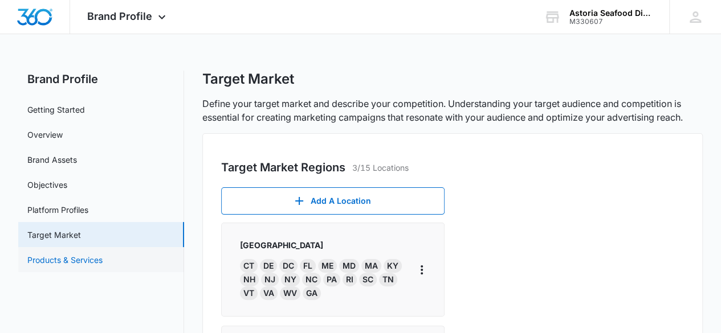
click at [101, 254] on link "Products & Services" at bounding box center [64, 260] width 75 height 12
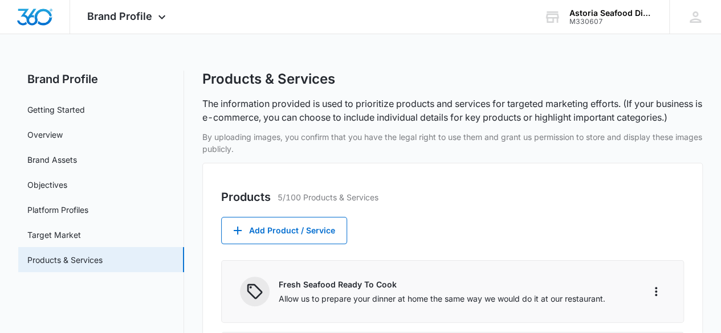
scroll to position [209, 0]
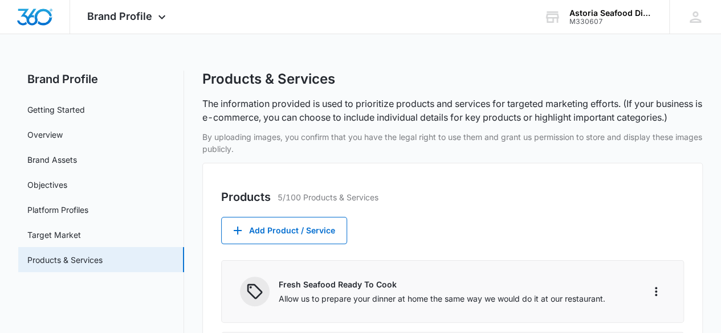
scroll to position [419, 0]
drag, startPoint x: 466, startPoint y: 228, endPoint x: 666, endPoint y: 94, distance: 241.0
paste textarea "When purchasing our fish and seafood, we prioritize animal welfare, environment…"
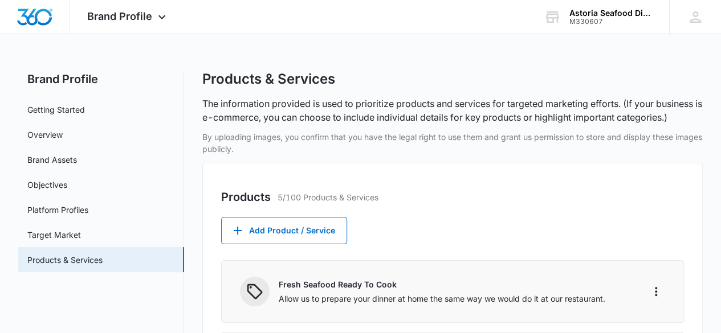
type textarea "When purchasing our fish and seafood, we prioritize animal welfare, environment…"
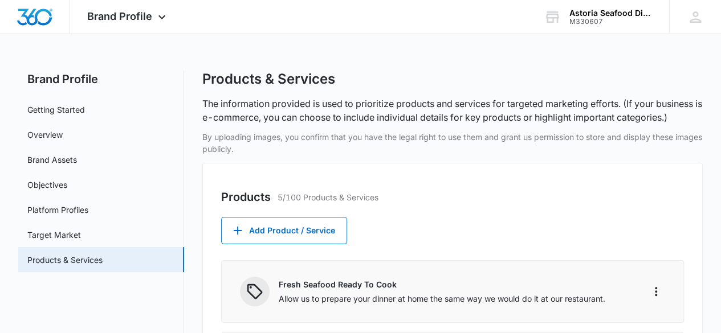
click at [304, 237] on button "Add Product / Service" at bounding box center [284, 230] width 126 height 27
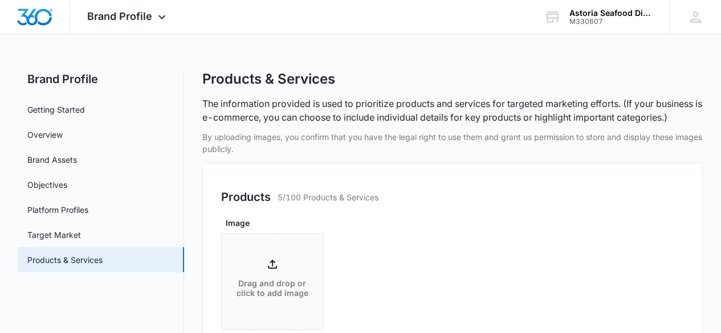
scroll to position [137, 0]
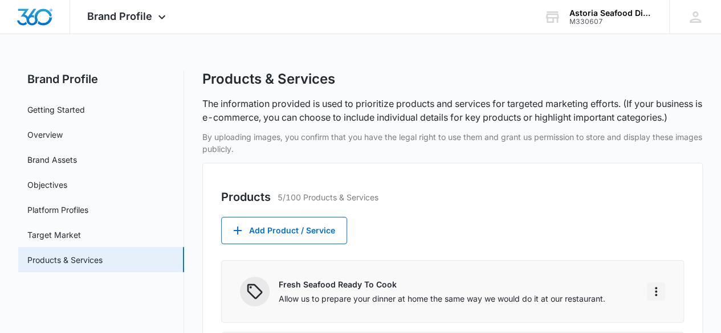
click at [660, 285] on icon "More" at bounding box center [656, 292] width 14 height 14
click at [663, 319] on div "Edit" at bounding box center [674, 323] width 24 height 8
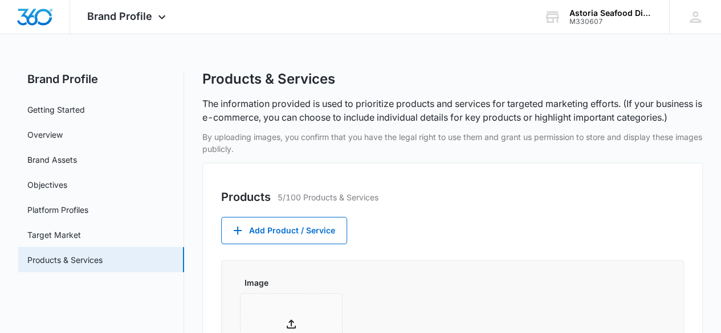
select select "service-category"
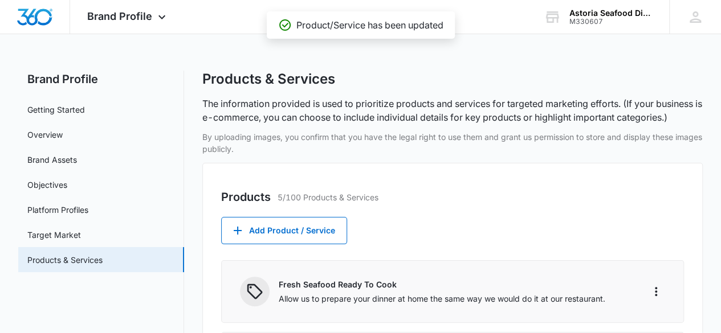
scroll to position [209, 0]
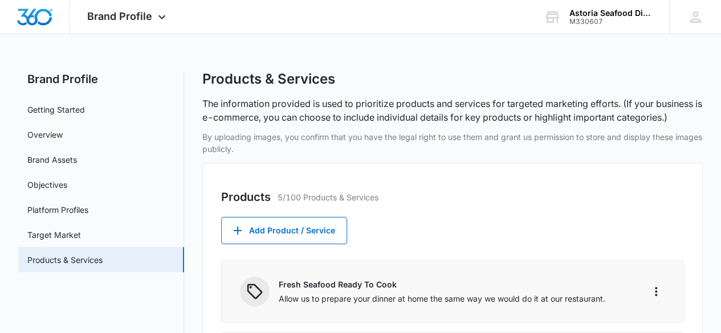
type input "d"
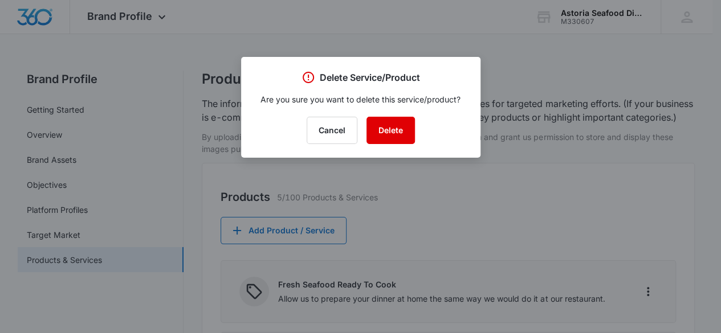
click at [397, 129] on button "Delete" at bounding box center [390, 130] width 48 height 27
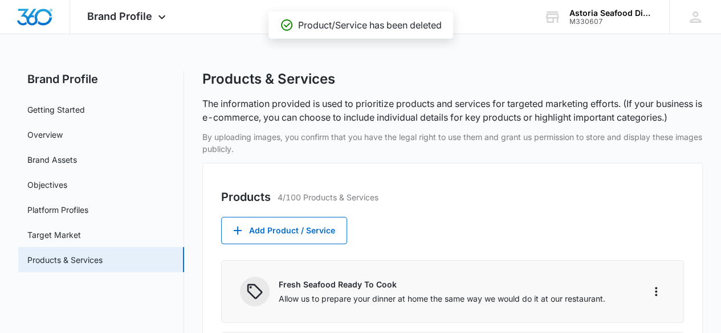
scroll to position [195, 0]
select select "service"
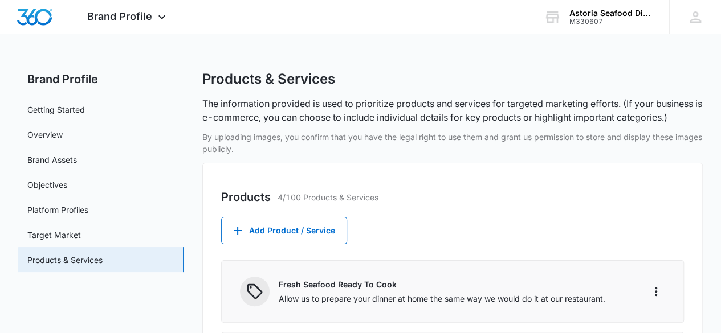
type input "50"
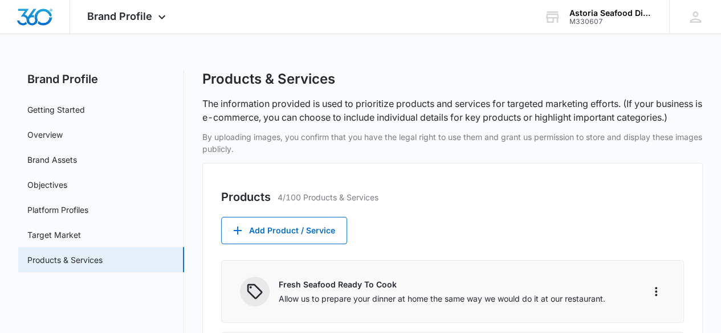
type textarea "We deliver fresh, high quality seafood for you to cook at home. -Orders arrive …"
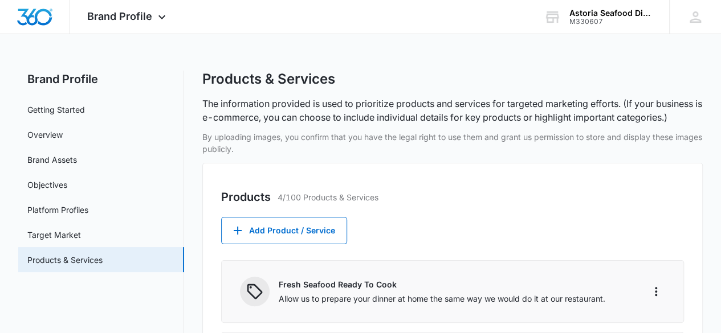
select select "service"
type textarea "Build and customize your own box, filling it with whatever you choose; we offer…"
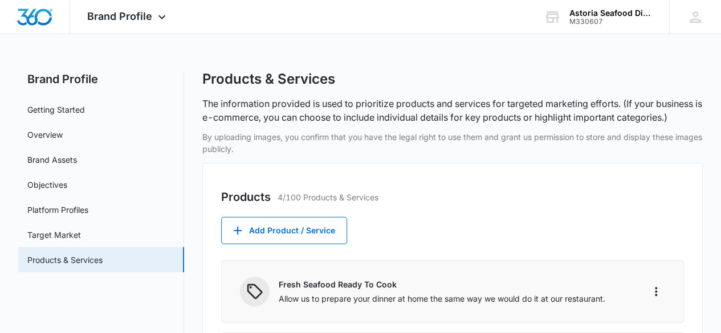
select select "service"
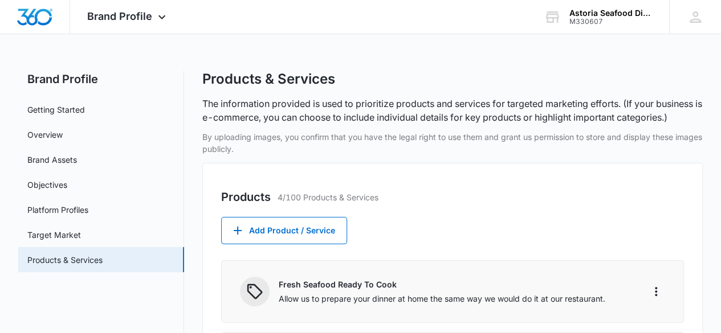
scroll to position [451, 0]
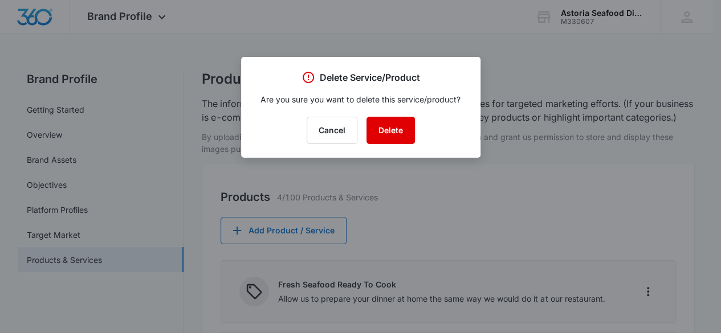
click at [386, 129] on button "Delete" at bounding box center [390, 130] width 48 height 27
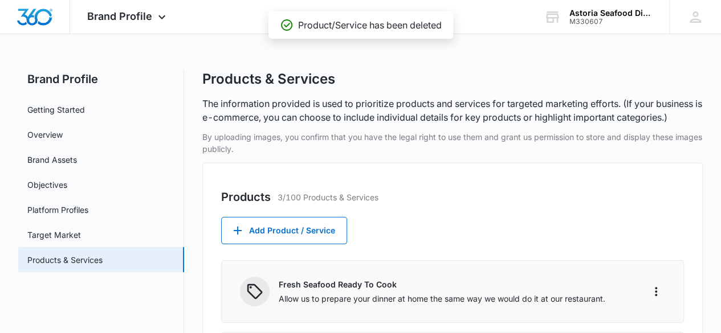
scroll to position [120, 0]
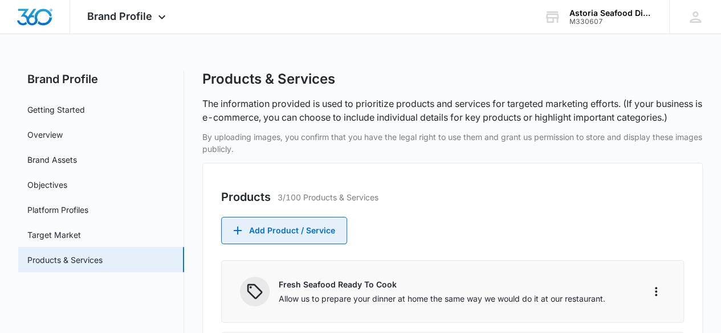
click at [304, 217] on button "Add Product / Service" at bounding box center [284, 230] width 126 height 27
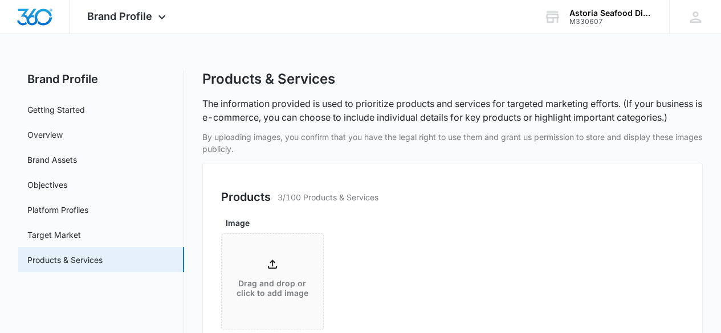
type input "King [PERSON_NAME]"
type input "45"
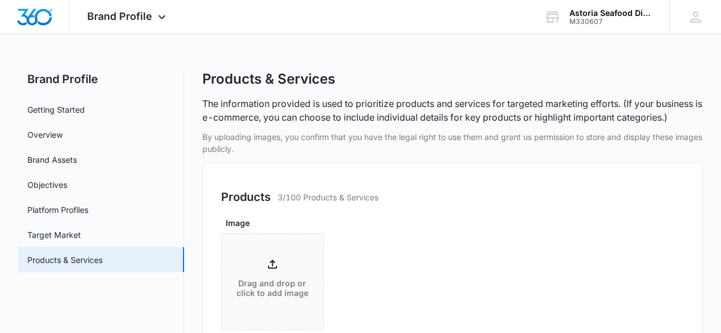
type input "185"
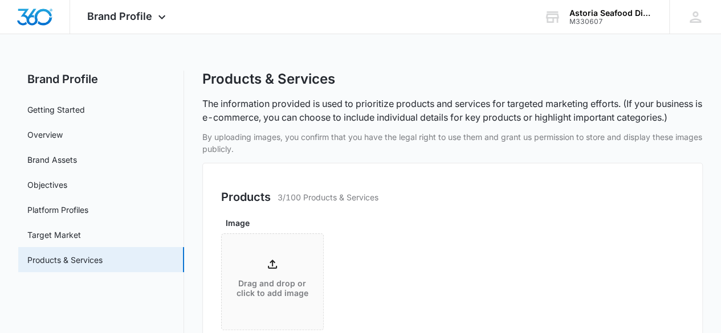
drag, startPoint x: 338, startPoint y: 282, endPoint x: 425, endPoint y: 325, distance: 96.6
copy p "delivered fresh from the icy depths to your doorstep. Responsibly sourced and c…"
paste textarea "delivered fresh from the icy depths to your doorstep. Responsibly sourced and c…"
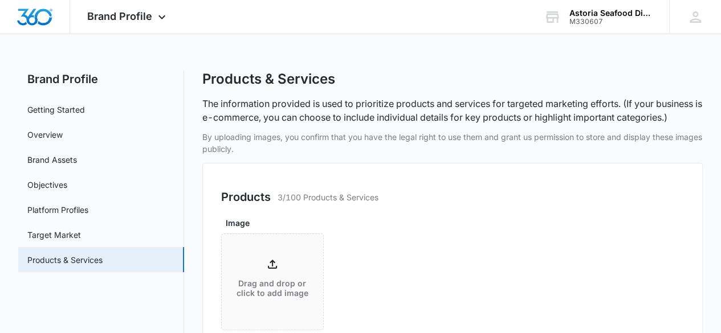
type textarea "Delivered fresh from the icy depths to your doorstep, responsibly sourced and c…"
